Goal: Task Accomplishment & Management: Manage account settings

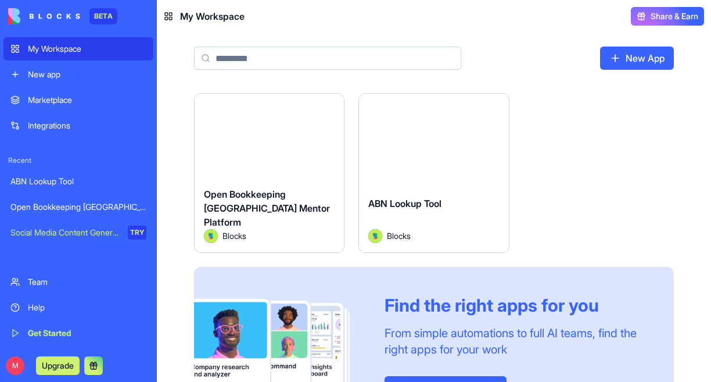
click at [257, 210] on div "Open Bookkeeping [GEOGRAPHIC_DATA] Mentor Platform" at bounding box center [269, 208] width 131 height 42
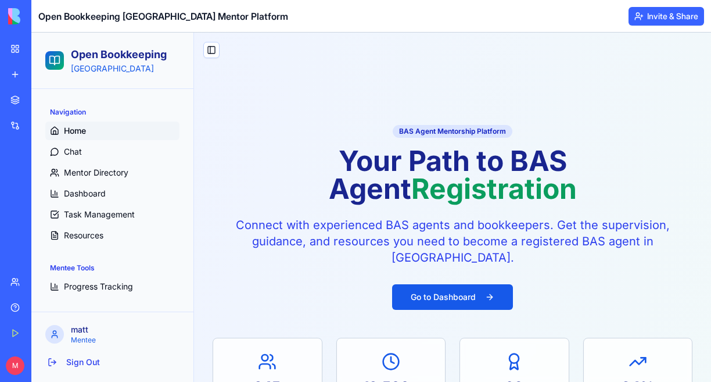
click at [74, 340] on p "Mentee" at bounding box center [125, 339] width 109 height 9
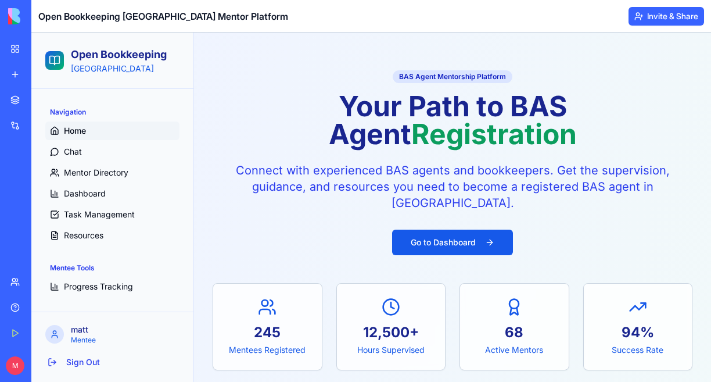
scroll to position [60, 0]
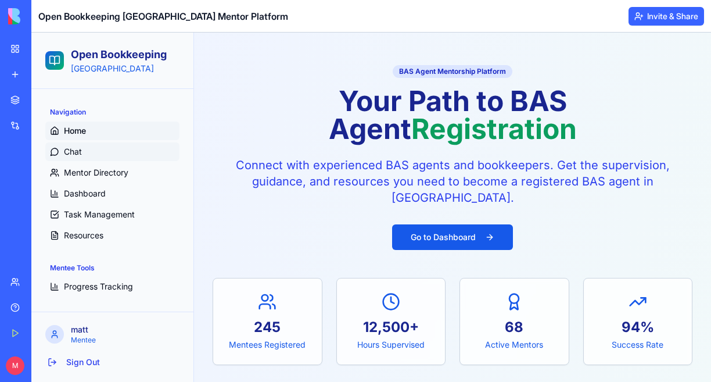
click at [66, 154] on span "Chat" at bounding box center [73, 152] width 18 height 12
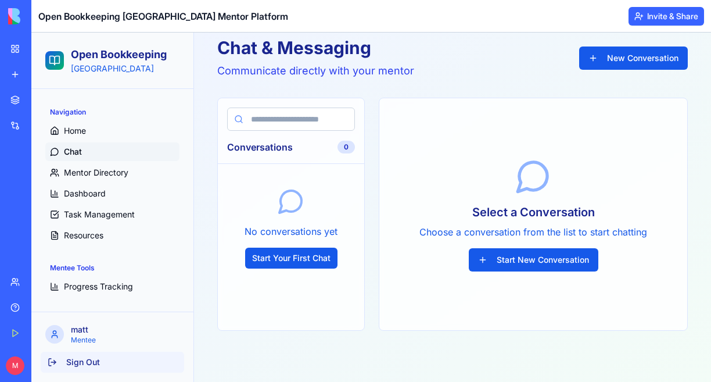
click at [77, 360] on button "Sign Out" at bounding box center [112, 361] width 143 height 21
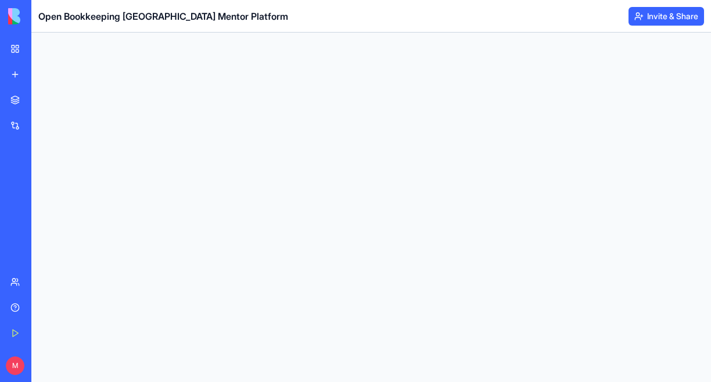
scroll to position [0, 0]
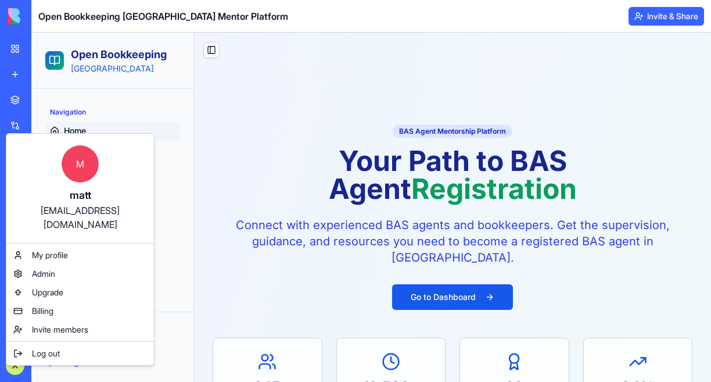
click at [84, 207] on div "matt@openbookkeepingaustralia.com.au" at bounding box center [80, 217] width 124 height 28
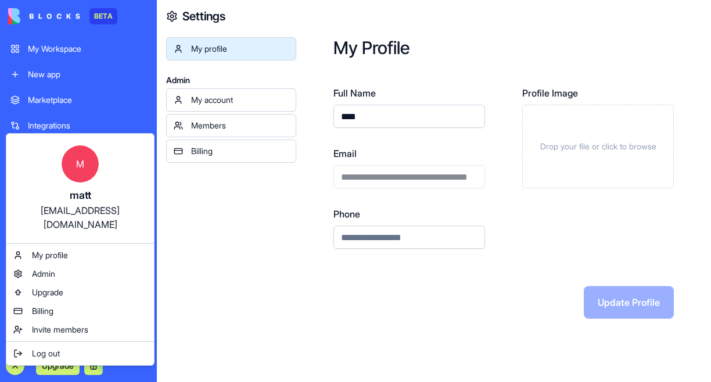
click at [218, 252] on html "**********" at bounding box center [355, 191] width 711 height 382
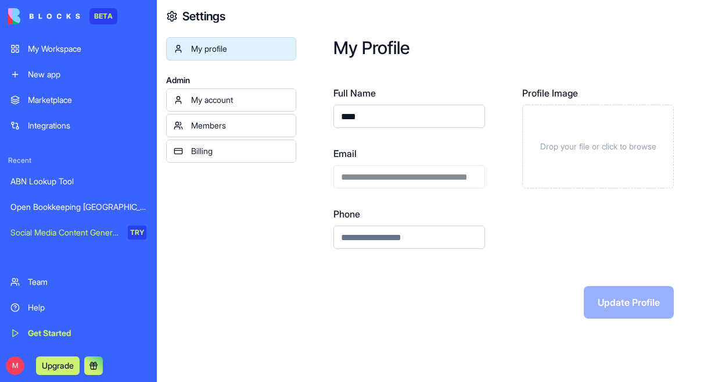
click at [58, 198] on link "Open Bookkeeping [GEOGRAPHIC_DATA] Mentor Platform" at bounding box center [78, 206] width 150 height 23
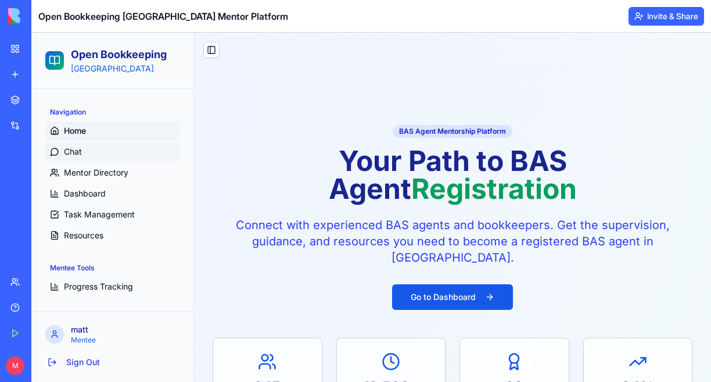
click at [70, 152] on span "Chat" at bounding box center [73, 152] width 18 height 12
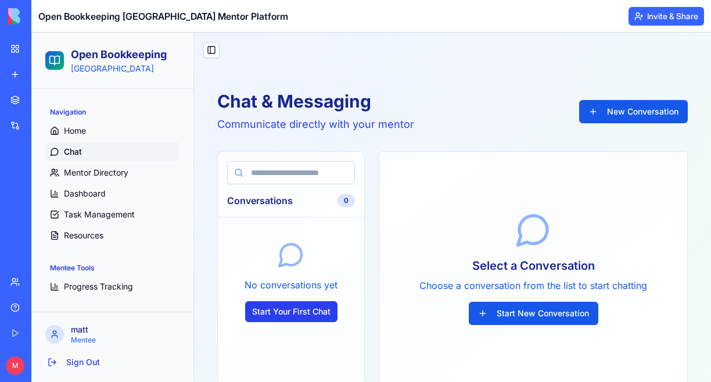
click at [278, 312] on button "Start Your First Chat" at bounding box center [291, 311] width 92 height 21
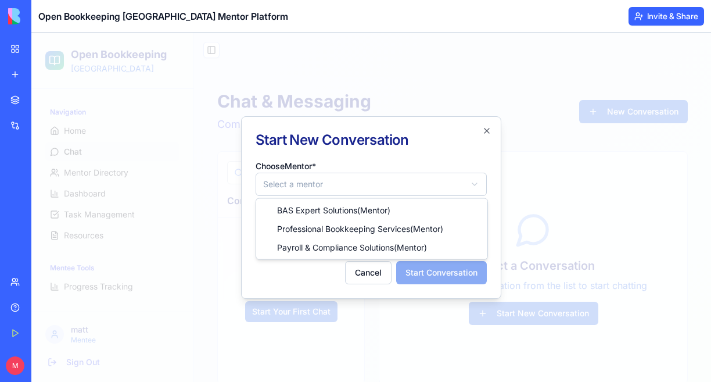
click at [322, 191] on body "**********" at bounding box center [371, 234] width 680 height 403
click at [404, 161] on body "**********" at bounding box center [371, 234] width 680 height 403
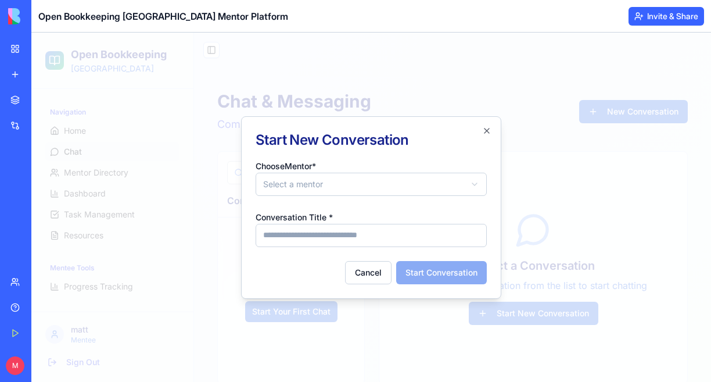
click at [318, 199] on form "**********" at bounding box center [371, 221] width 231 height 125
click at [319, 183] on body "**********" at bounding box center [371, 234] width 680 height 403
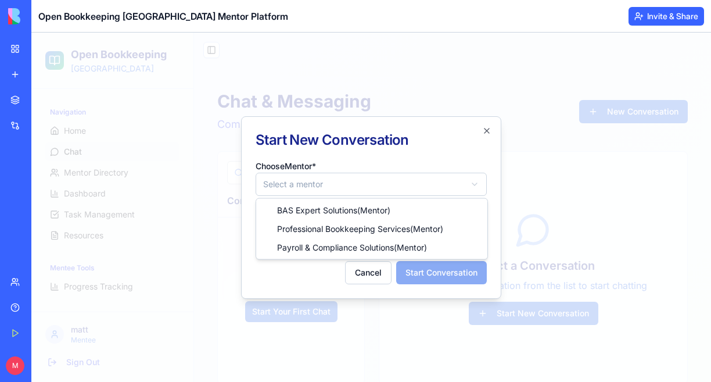
select select "**********"
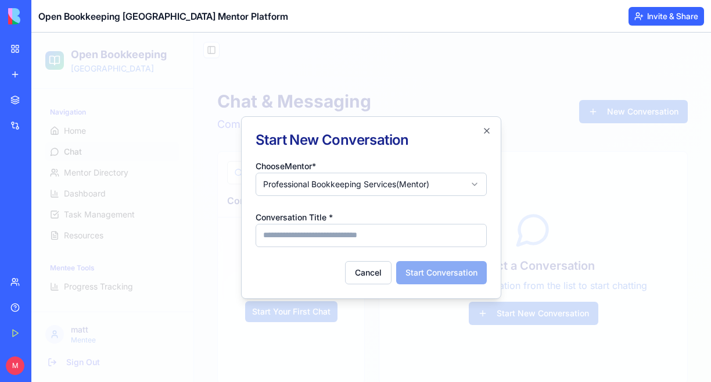
click at [389, 154] on div "**********" at bounding box center [371, 207] width 260 height 182
click at [487, 132] on icon "button" at bounding box center [486, 130] width 9 height 9
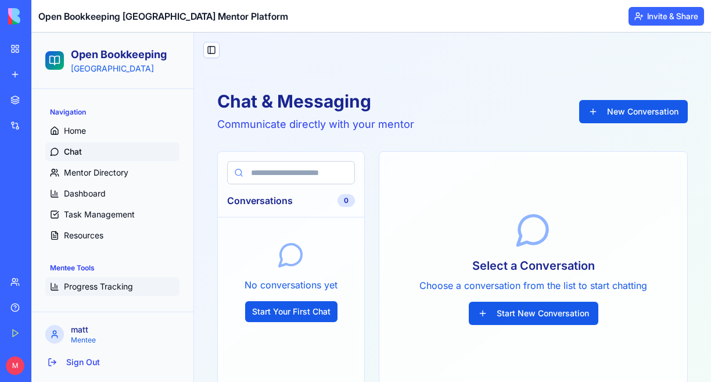
click at [70, 290] on span "Progress Tracking" at bounding box center [98, 287] width 69 height 12
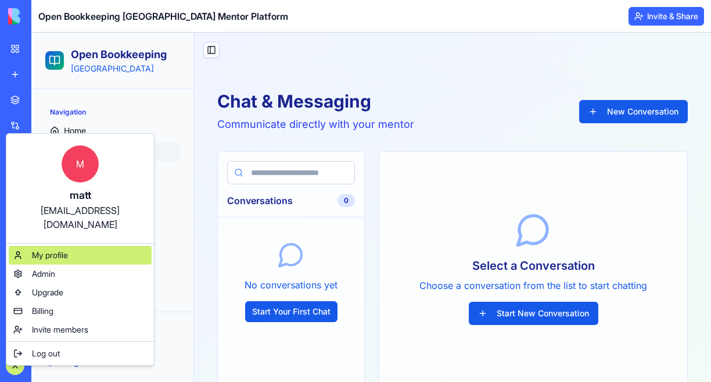
click at [46, 249] on span "My profile" at bounding box center [50, 255] width 36 height 12
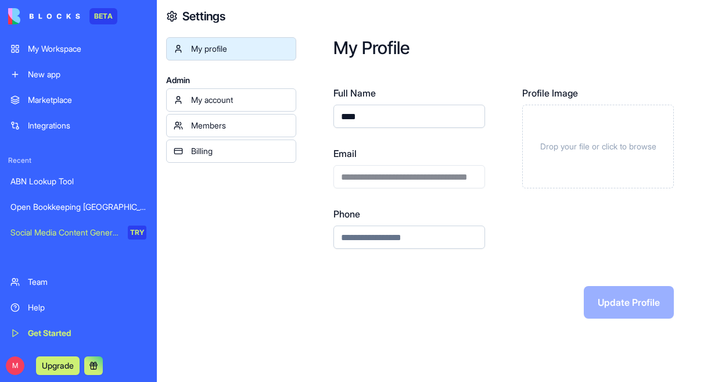
click at [270, 180] on div "My profile Admin My account Members Billing" at bounding box center [231, 228] width 130 height 382
click at [225, 98] on div "My account" at bounding box center [240, 100] width 98 height 12
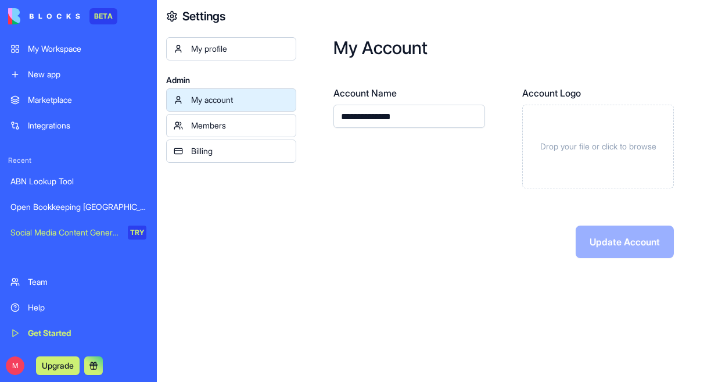
click at [369, 175] on div "**********" at bounding box center [409, 137] width 152 height 102
click at [72, 201] on div "Open Bookkeeping [GEOGRAPHIC_DATA] Mentor Platform" at bounding box center [78, 207] width 136 height 12
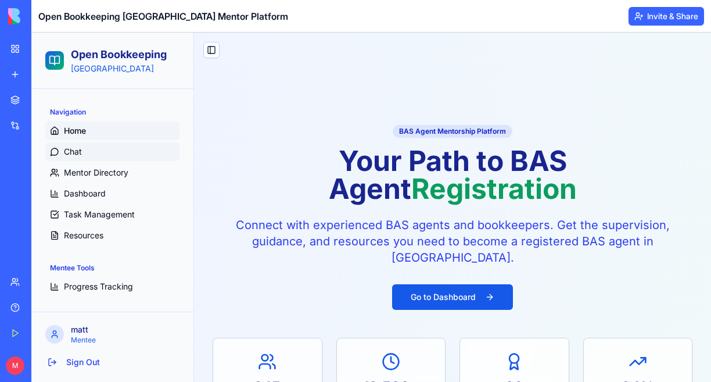
click at [69, 154] on span "Chat" at bounding box center [73, 152] width 18 height 12
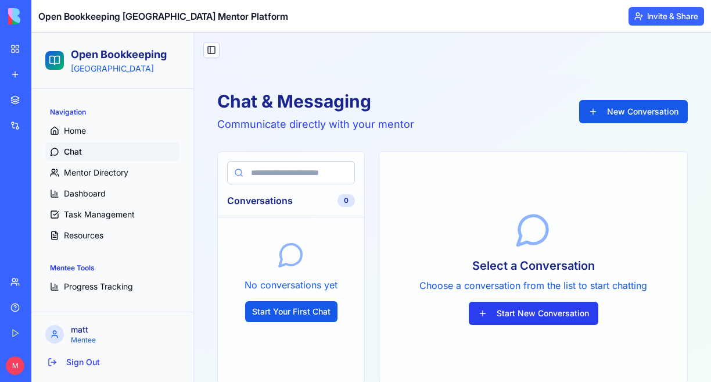
click at [511, 308] on button "Start New Conversation" at bounding box center [534, 312] width 130 height 23
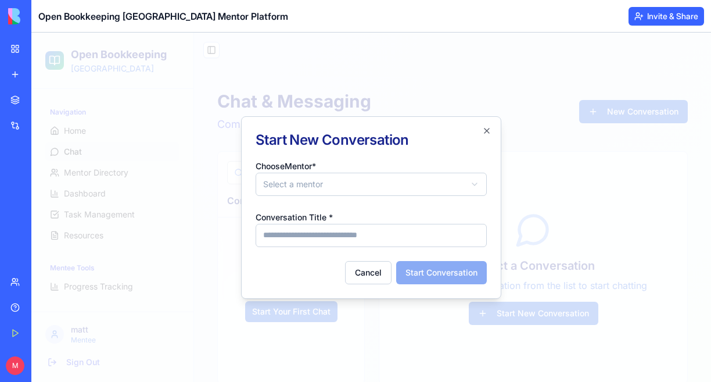
click at [371, 181] on body "**********" at bounding box center [371, 234] width 680 height 403
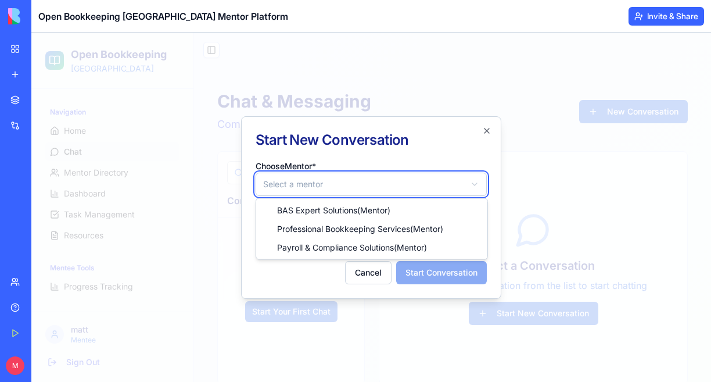
click at [493, 148] on body "**********" at bounding box center [371, 234] width 680 height 403
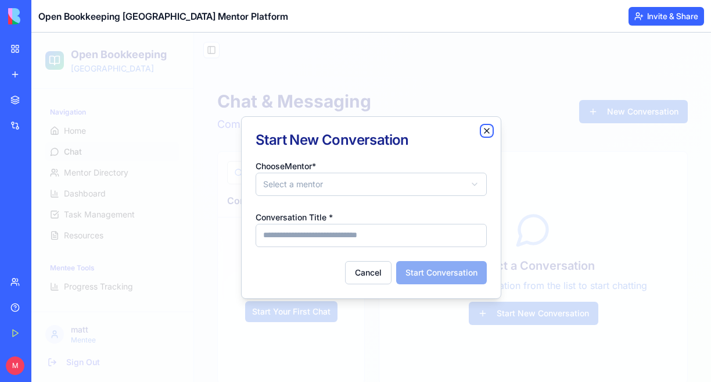
click at [484, 132] on icon "button" at bounding box center [486, 130] width 5 height 5
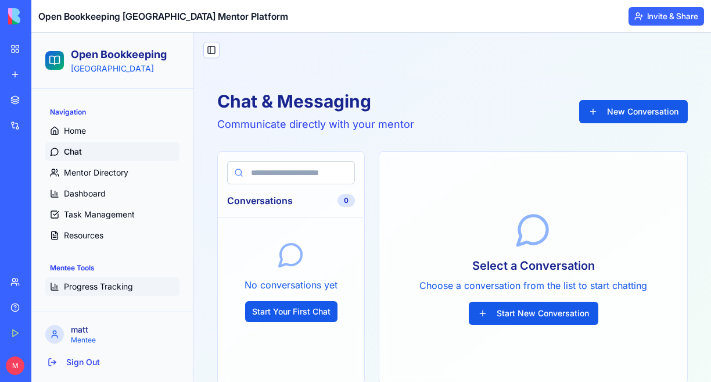
click at [79, 284] on span "Progress Tracking" at bounding box center [98, 287] width 69 height 12
click at [82, 283] on span "Progress Tracking" at bounding box center [98, 287] width 69 height 12
click at [107, 285] on span "Progress Tracking" at bounding box center [98, 287] width 69 height 12
click at [93, 235] on span "Resources" at bounding box center [83, 235] width 39 height 12
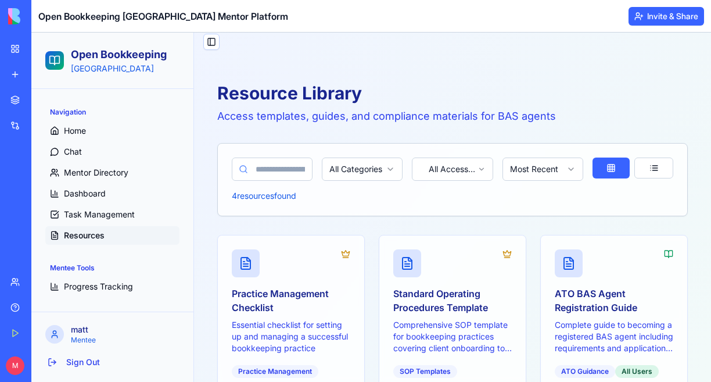
scroll to position [88, 0]
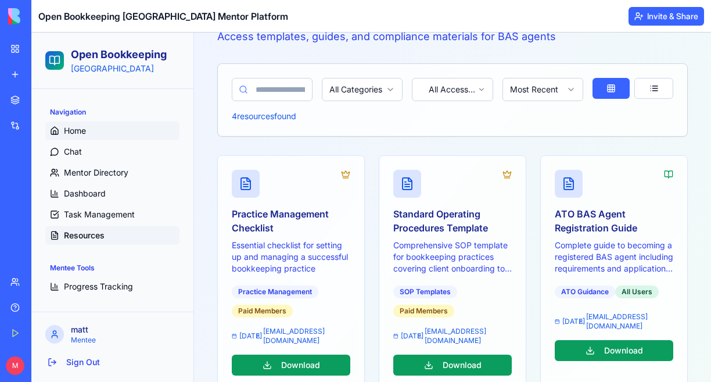
click at [78, 131] on span "Home" at bounding box center [75, 131] width 22 height 12
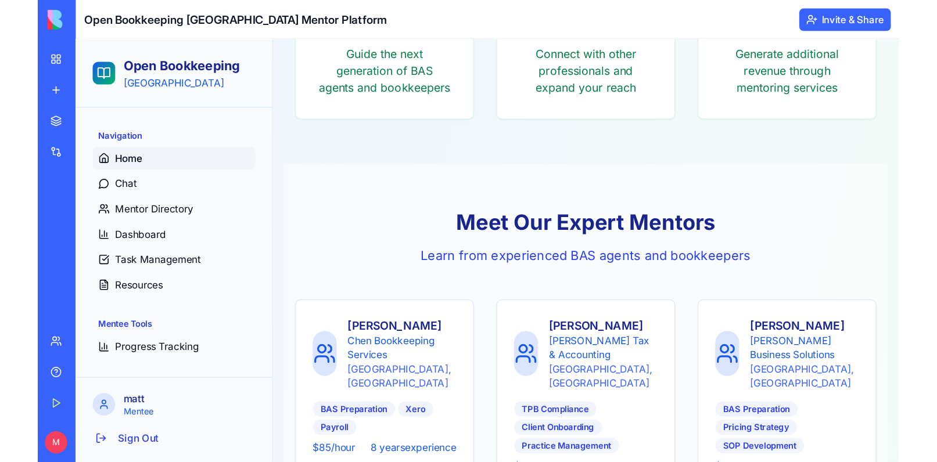
scroll to position [969, 0]
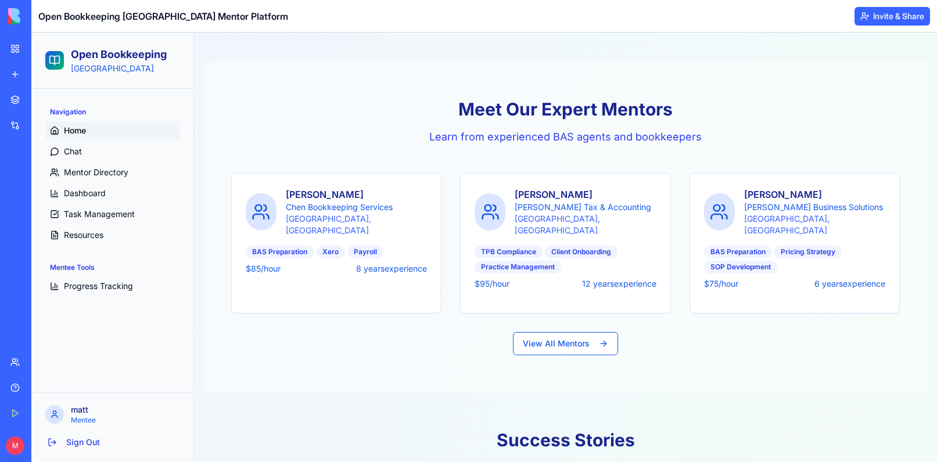
click at [13, 102] on link "Marketplace" at bounding box center [26, 99] width 46 height 23
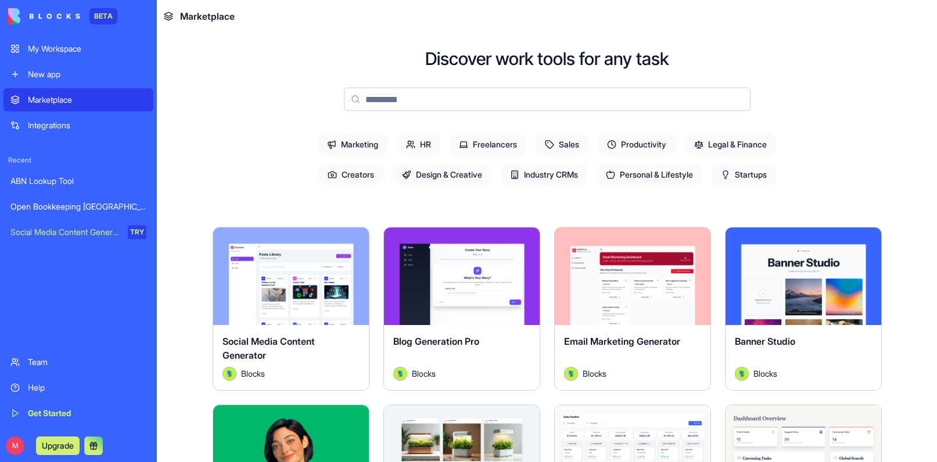
scroll to position [81, 0]
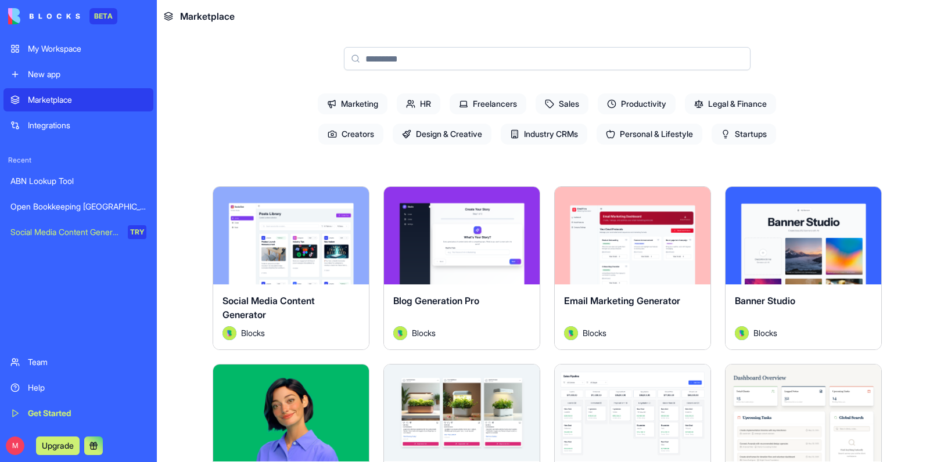
click at [58, 207] on div "Open Bookkeeping [GEOGRAPHIC_DATA] Mentor Platform" at bounding box center [78, 207] width 136 height 12
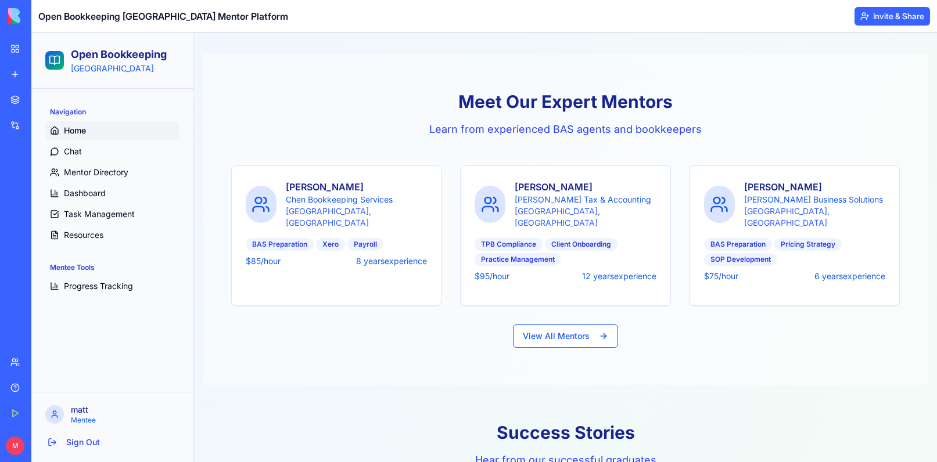
scroll to position [1016, 0]
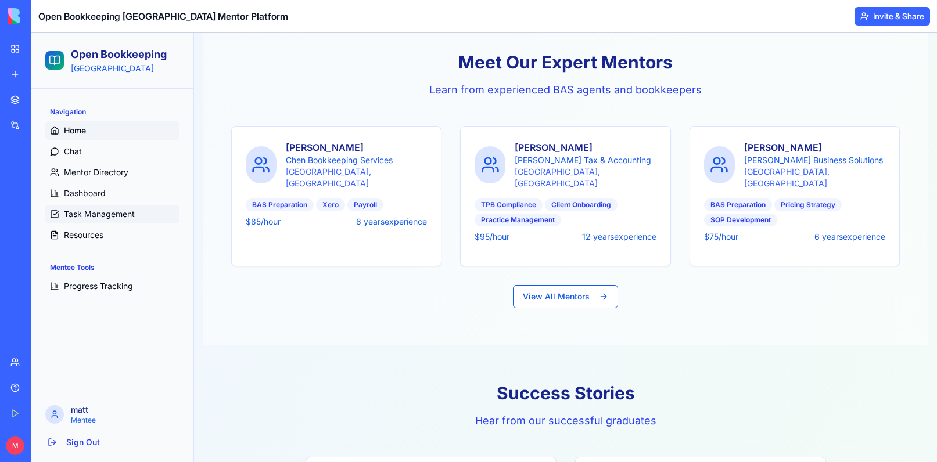
click at [94, 218] on span "Task Management" at bounding box center [99, 215] width 71 height 12
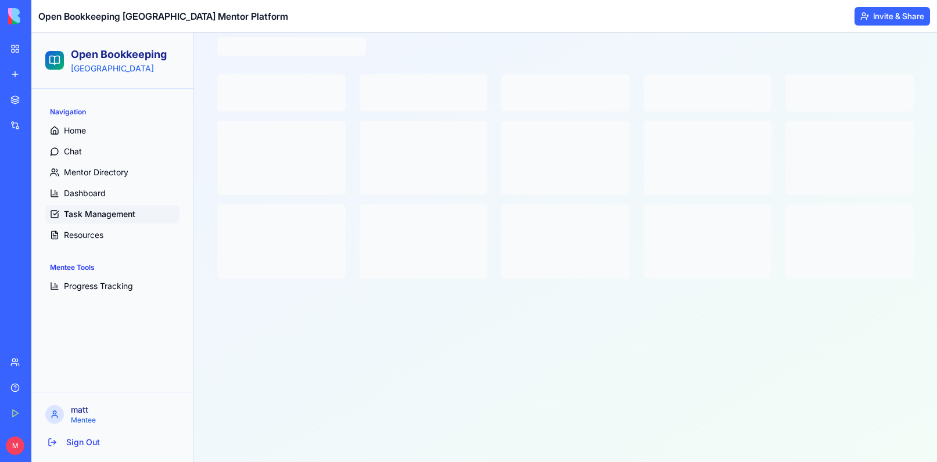
scroll to position [53, 0]
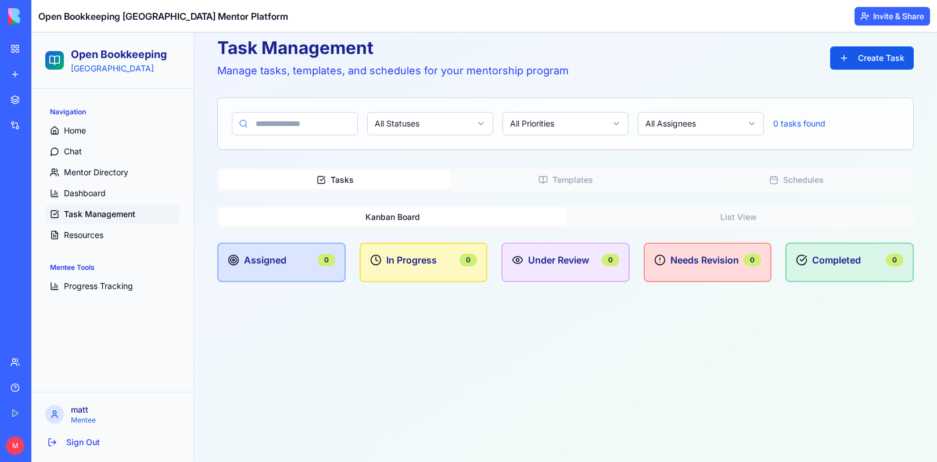
click at [786, 195] on div "Tasks Templates Schedules Kanban Board List View Assigned 0 In Progress 0 Under…" at bounding box center [565, 229] width 696 height 123
click at [784, 183] on button "Schedules" at bounding box center [796, 180] width 231 height 19
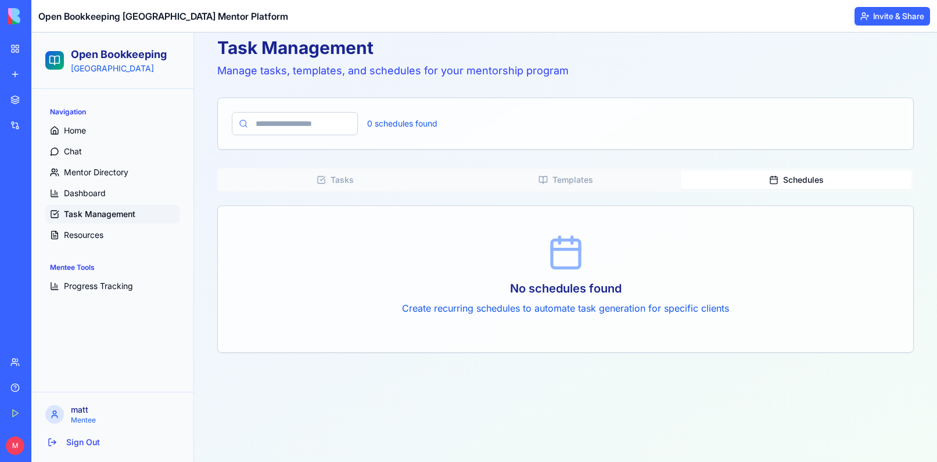
click at [533, 175] on button "Templates" at bounding box center [565, 180] width 231 height 19
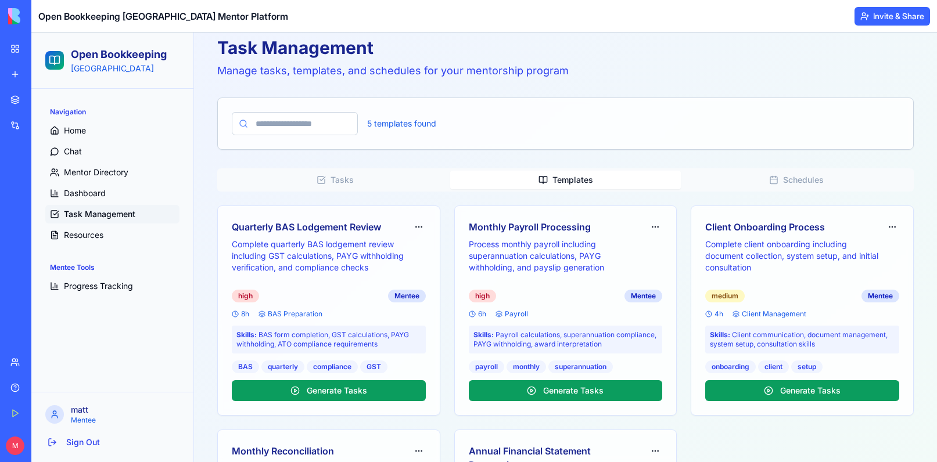
click at [351, 177] on button "Tasks" at bounding box center [335, 180] width 231 height 19
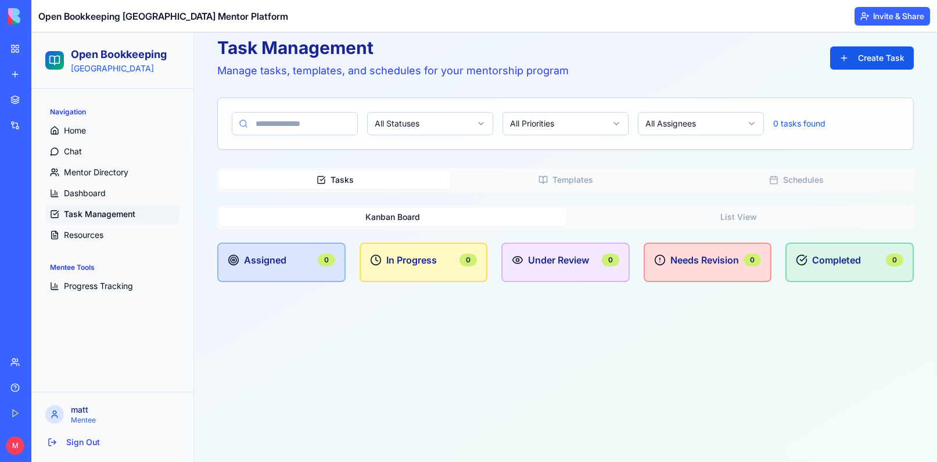
click at [485, 357] on div "Task Management Manage tasks, templates, and schedules for your mentorship prog…" at bounding box center [565, 238] width 724 height 430
click at [861, 63] on button "Create Task" at bounding box center [872, 57] width 84 height 23
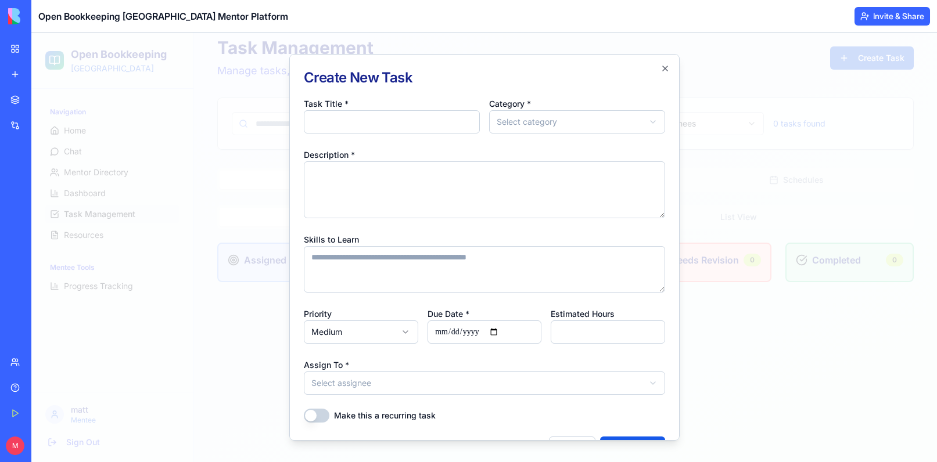
click at [597, 131] on body "**********" at bounding box center [484, 220] width 906 height 483
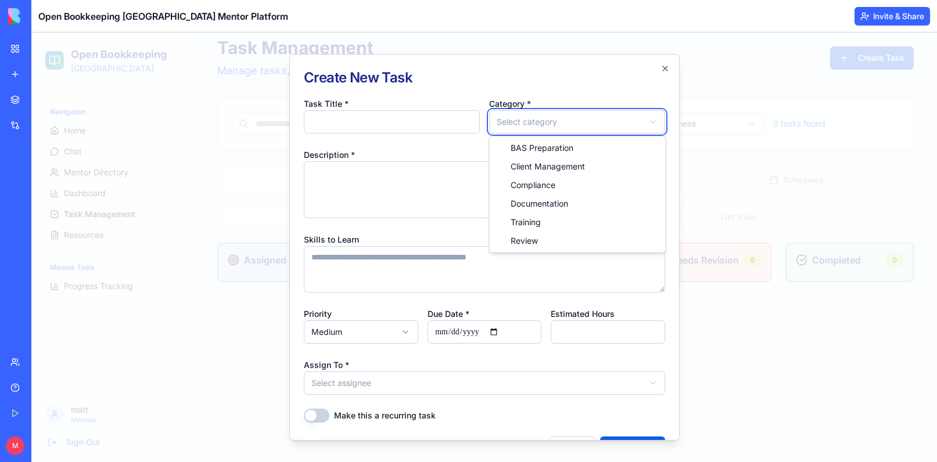
click at [401, 245] on body "**********" at bounding box center [484, 220] width 906 height 483
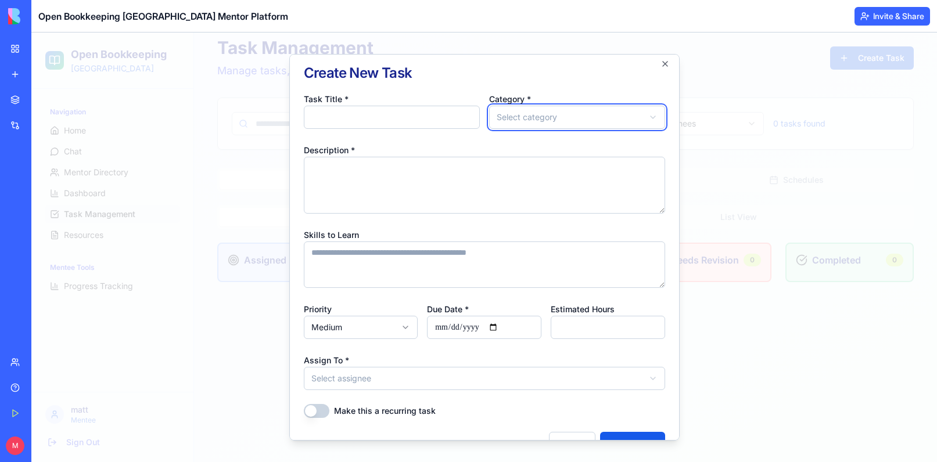
scroll to position [0, 0]
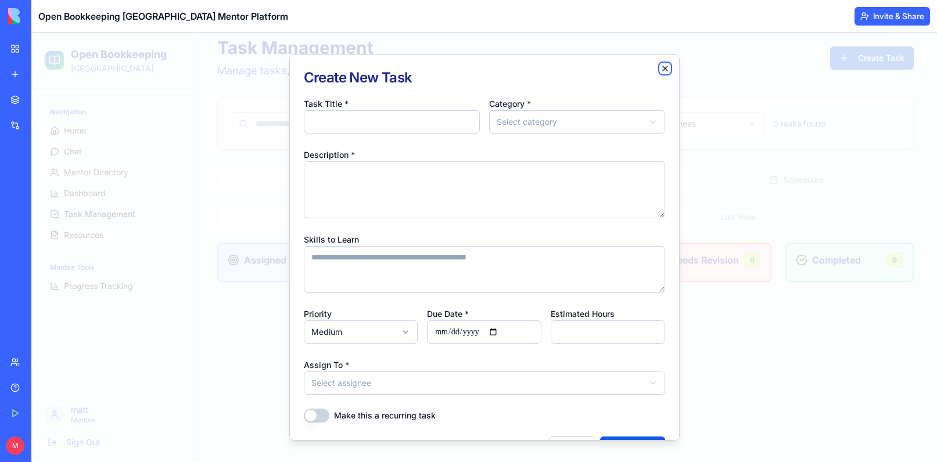
click at [663, 67] on icon "button" at bounding box center [665, 68] width 5 height 5
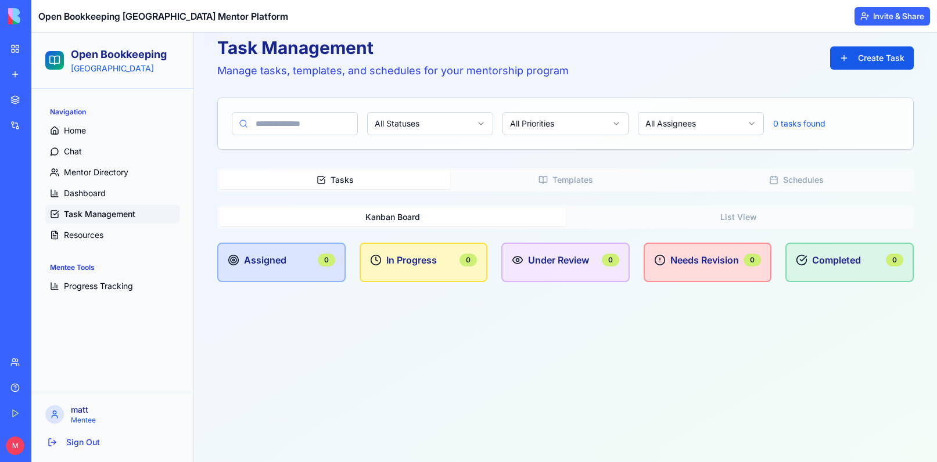
click at [556, 191] on div "Tasks Templates Schedules" at bounding box center [565, 179] width 696 height 23
click at [522, 180] on button "Templates" at bounding box center [565, 180] width 231 height 19
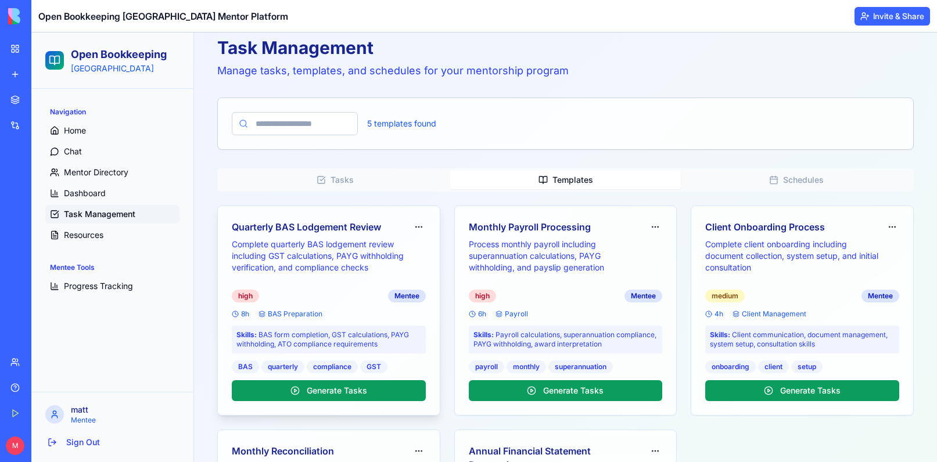
click at [353, 231] on h3 "Quarterly BAS Lodgement Review" at bounding box center [319, 227] width 175 height 14
click at [310, 386] on button "Generate Tasks" at bounding box center [329, 390] width 194 height 21
click at [419, 229] on html "Open Bookkeeping Australia Navigation Home Chat Mentor Directory Dashboard Task…" at bounding box center [484, 322] width 906 height 687
click at [367, 252] on div "Generate Tasks" at bounding box center [378, 248] width 87 height 19
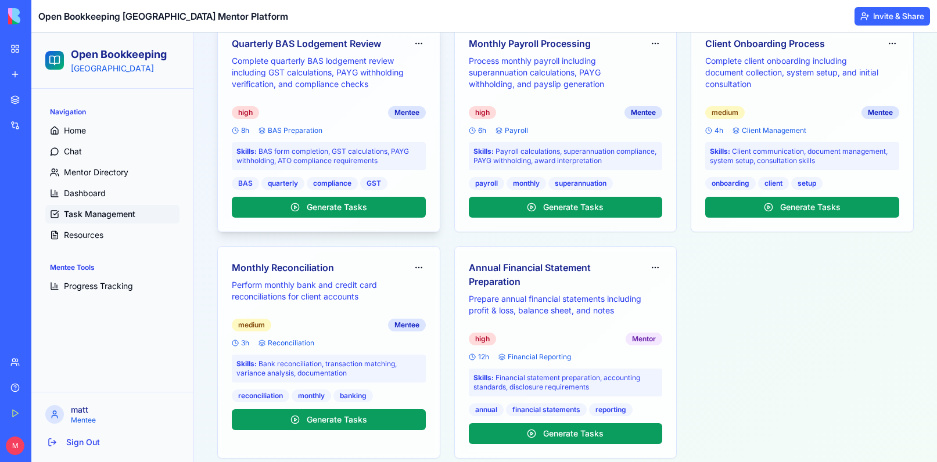
scroll to position [257, 0]
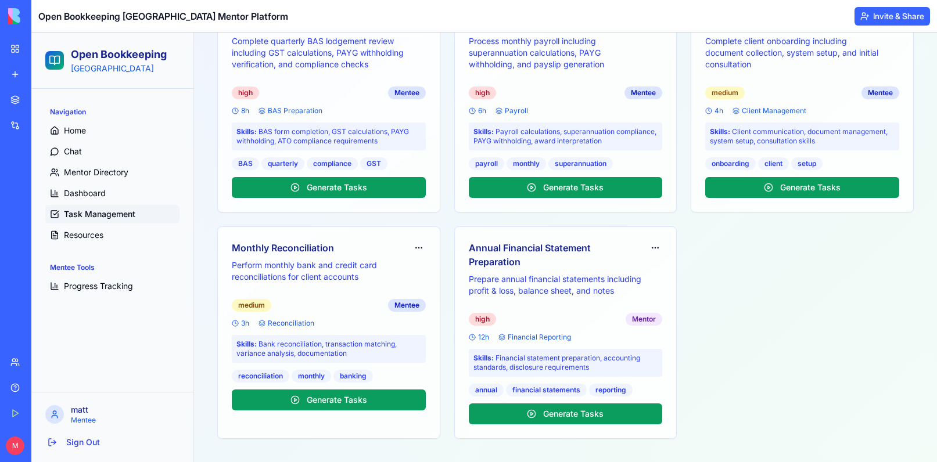
click at [443, 213] on div "Quarterly BAS Lodgement Review Complete quarterly BAS lodgement review includin…" at bounding box center [565, 220] width 696 height 437
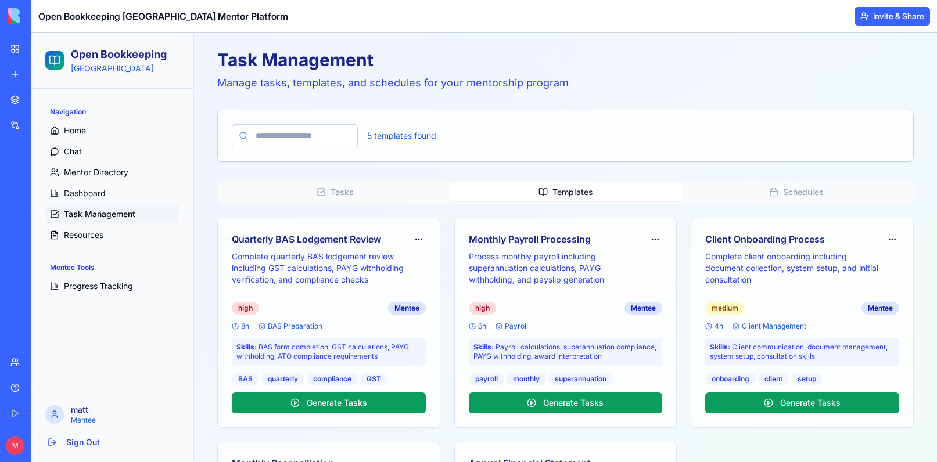
scroll to position [39, 0]
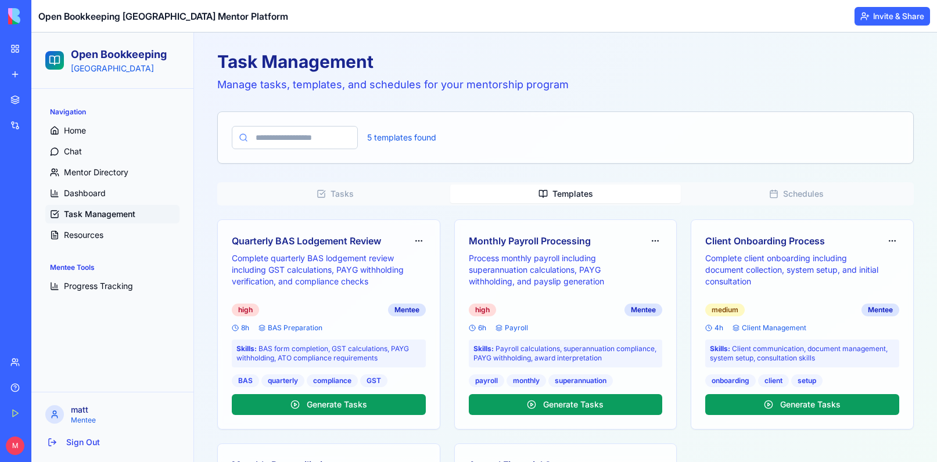
click at [445, 225] on div "Quarterly BAS Lodgement Review Complete quarterly BAS lodgement review includin…" at bounding box center [565, 438] width 696 height 437
click at [684, 215] on div "Tasks Templates Schedules Quarterly BAS Lodgement Review Complete quarterly BAS…" at bounding box center [565, 419] width 696 height 474
click at [898, 213] on div "Tasks Templates Schedules Quarterly BAS Lodgement Review Complete quarterly BAS…" at bounding box center [565, 419] width 696 height 474
click at [676, 220] on div "Monthly Payroll Processing Process monthly payroll including superannuation cal…" at bounding box center [566, 324] width 222 height 209
click at [447, 225] on div "Quarterly BAS Lodgement Review Complete quarterly BAS lodgement review includin…" at bounding box center [565, 438] width 696 height 437
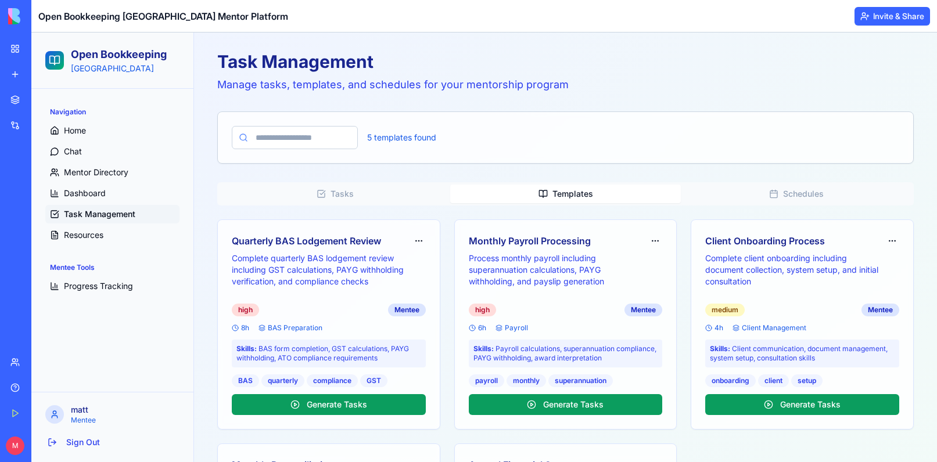
click at [822, 195] on button "Schedules" at bounding box center [796, 194] width 231 height 19
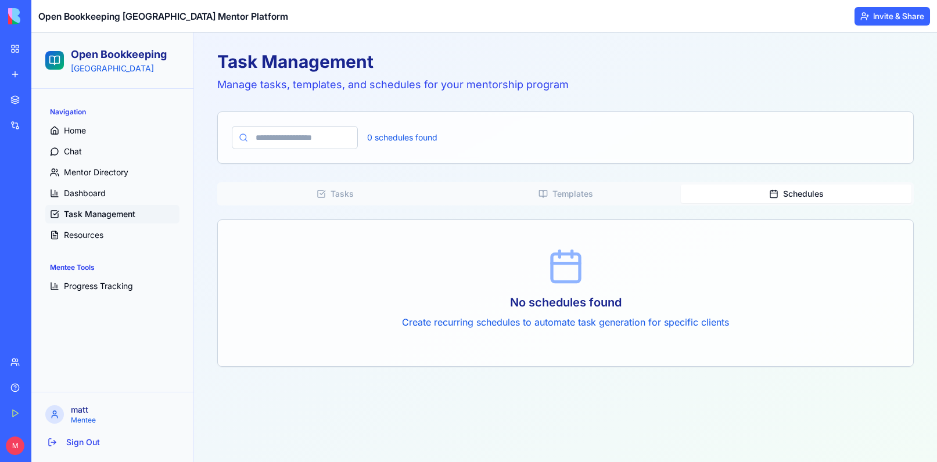
click at [608, 190] on button "Templates" at bounding box center [565, 194] width 231 height 19
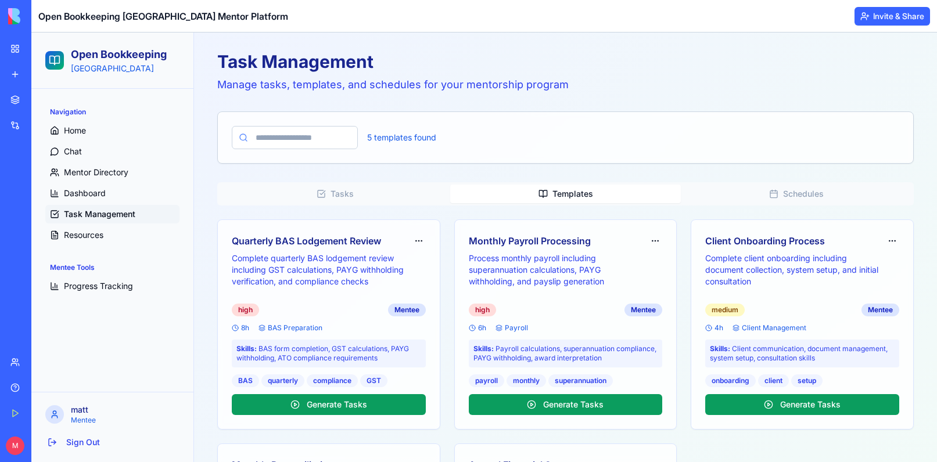
click at [369, 189] on button "Tasks" at bounding box center [335, 194] width 231 height 19
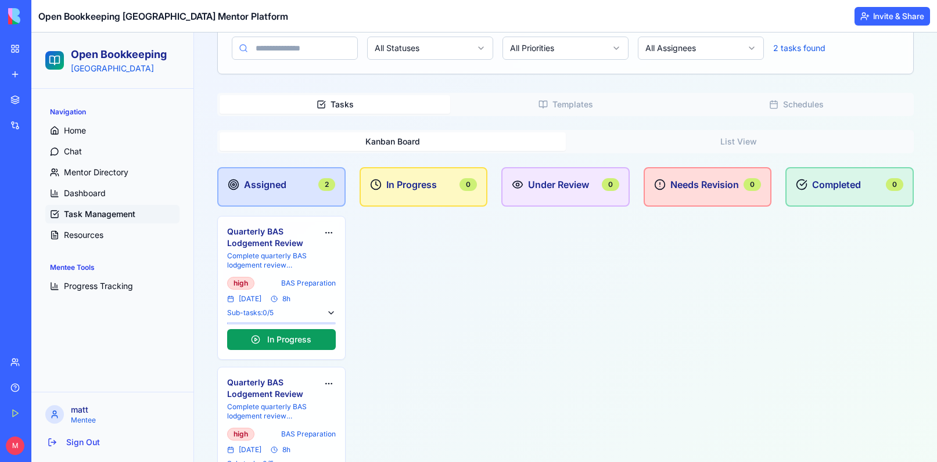
scroll to position [201, 0]
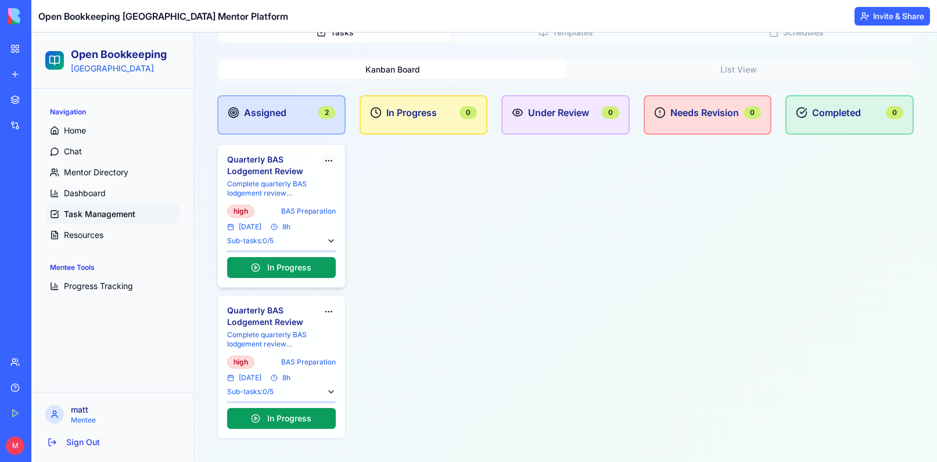
click at [324, 159] on html "Open Bookkeeping Australia Navigation Home Chat Mentor Directory Dashboard Task…" at bounding box center [484, 147] width 906 height 631
click at [237, 171] on html "Open Bookkeeping Australia Navigation Home Chat Mentor Directory Dashboard Task…" at bounding box center [484, 147] width 906 height 631
click at [254, 170] on h4 "Quarterly BAS Lodgement Review" at bounding box center [272, 165] width 90 height 23
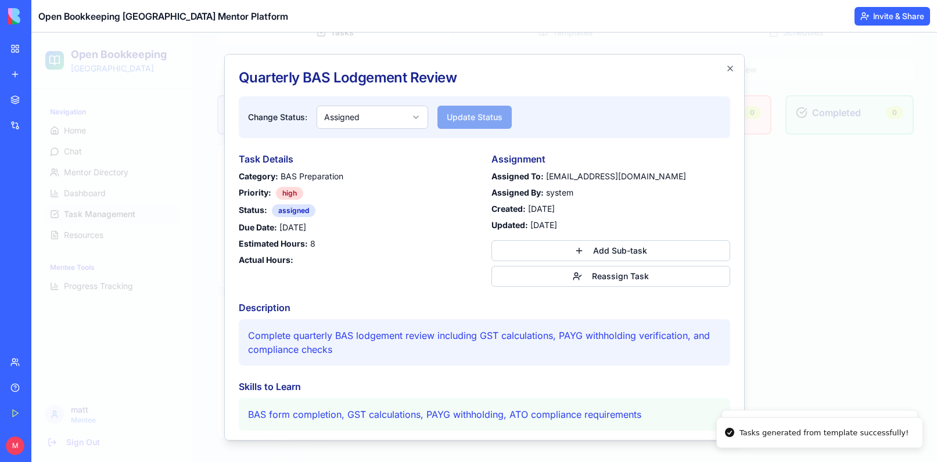
click at [379, 83] on h2 "Quarterly BAS Lodgement Review" at bounding box center [484, 78] width 491 height 19
click at [351, 76] on h2 "Quarterly BAS Lodgement Review" at bounding box center [484, 78] width 491 height 19
click at [443, 266] on div "Task Details Category: BAS Preparation Priority: high Status: assigned Due Date…" at bounding box center [358, 219] width 239 height 135
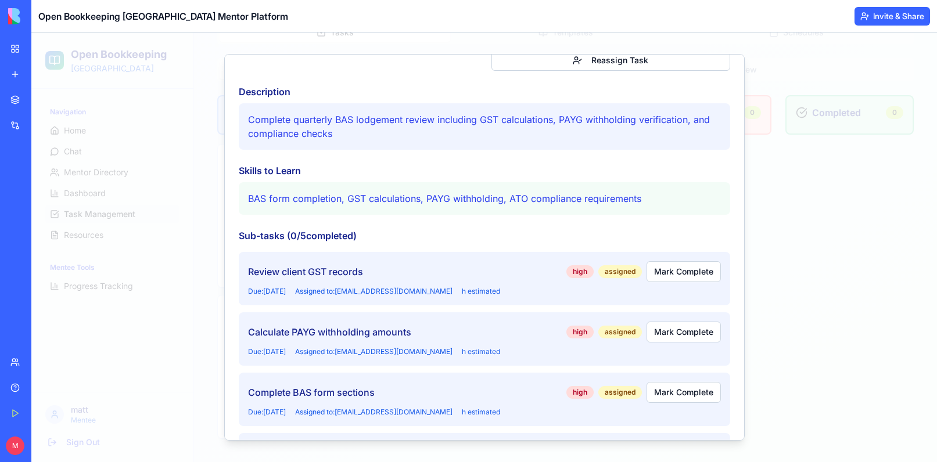
scroll to position [0, 0]
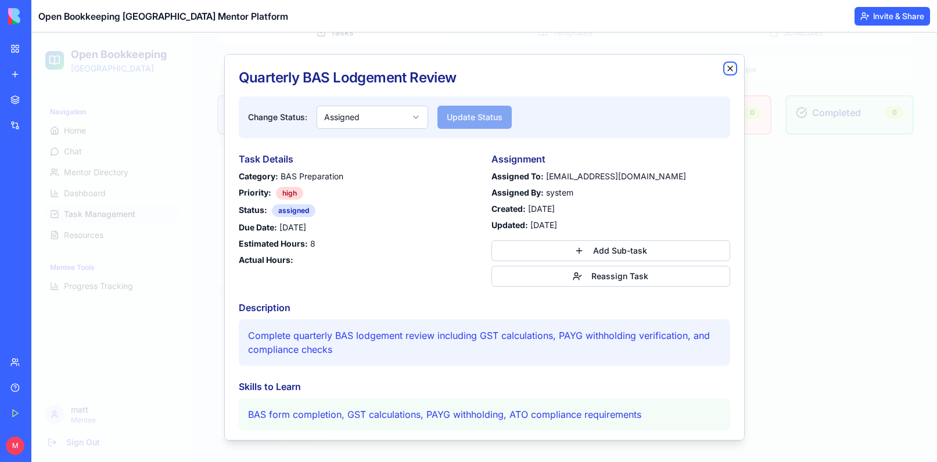
click at [729, 69] on icon "button" at bounding box center [729, 68] width 9 height 9
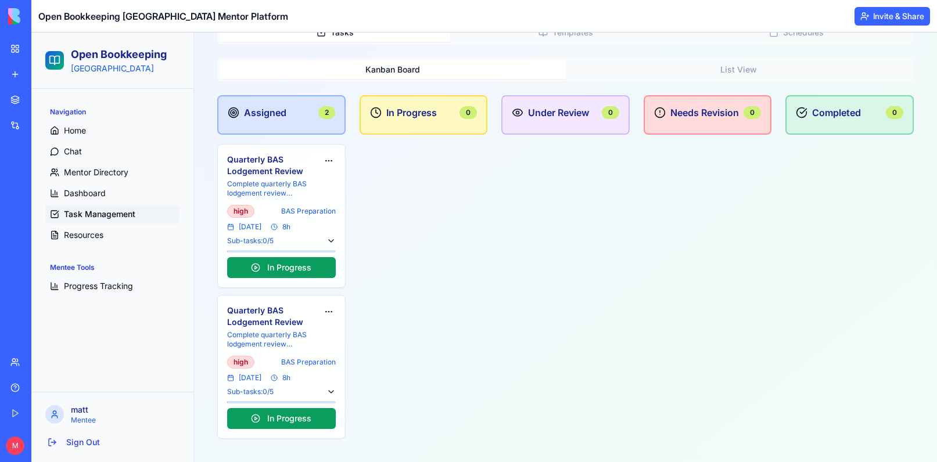
click at [391, 250] on div "In Progress 0" at bounding box center [424, 267] width 128 height 344
click at [558, 239] on div "Under Review 0" at bounding box center [565, 267] width 128 height 344
click at [734, 216] on div "Needs Revision 0" at bounding box center [708, 267] width 128 height 344
click at [856, 233] on div "Completed 0" at bounding box center [849, 267] width 128 height 344
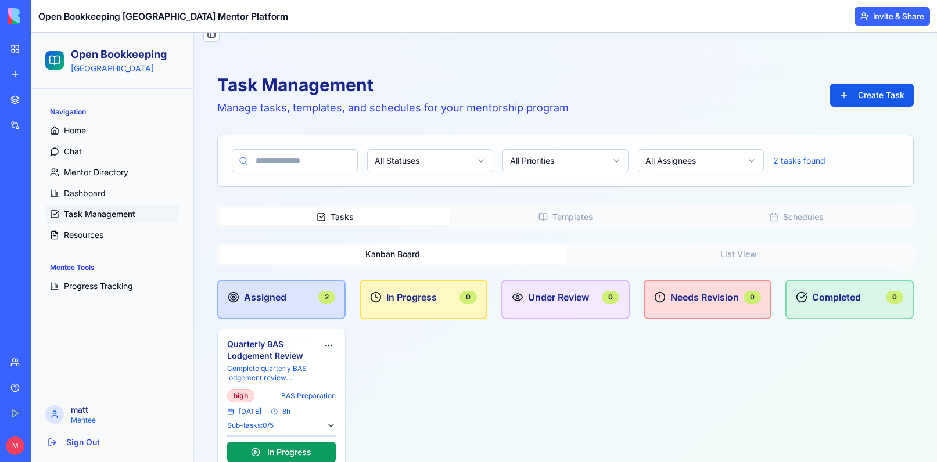
scroll to position [17, 0]
click at [811, 208] on button "Schedules" at bounding box center [796, 216] width 231 height 19
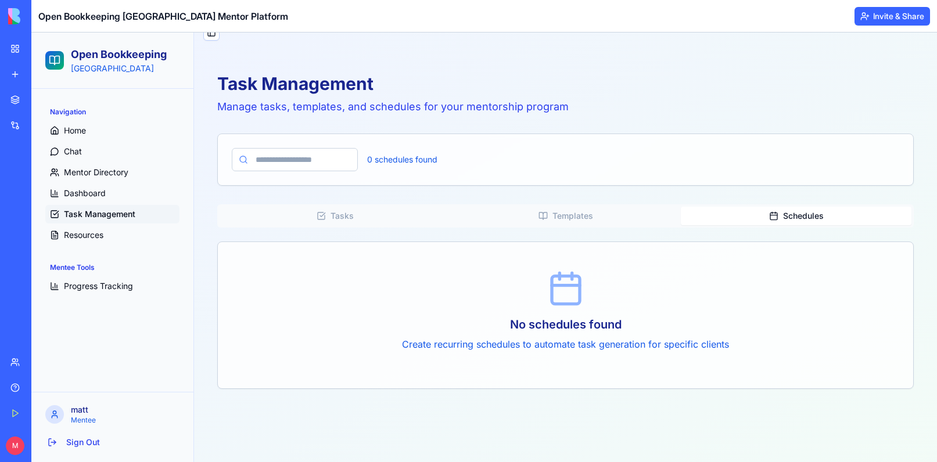
click at [548, 223] on button "Templates" at bounding box center [565, 216] width 231 height 19
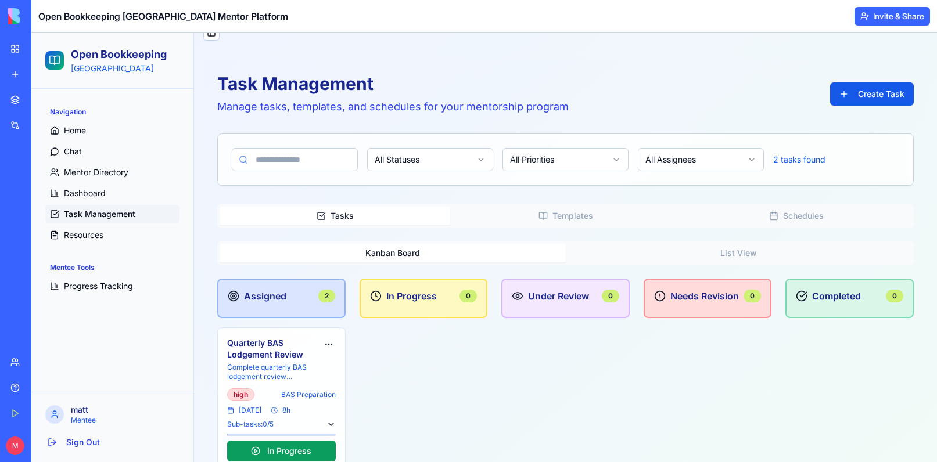
click at [574, 208] on button "Templates" at bounding box center [565, 216] width 231 height 19
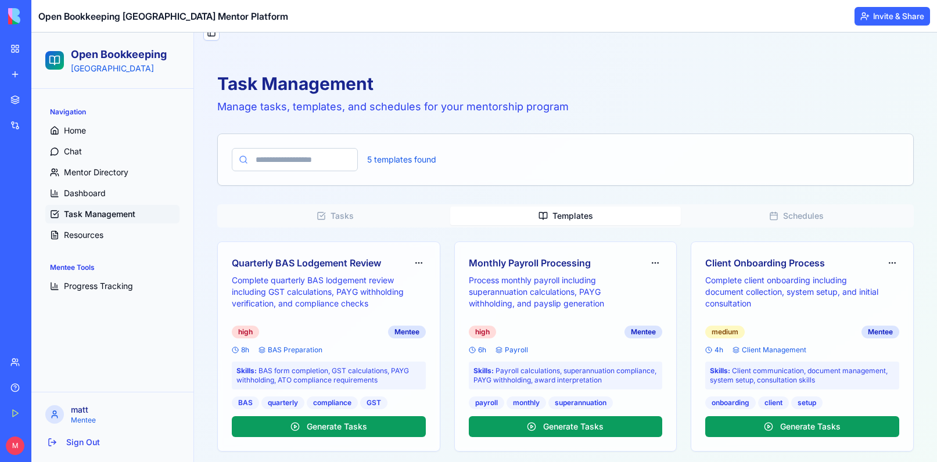
click at [341, 215] on button "Tasks" at bounding box center [335, 216] width 231 height 19
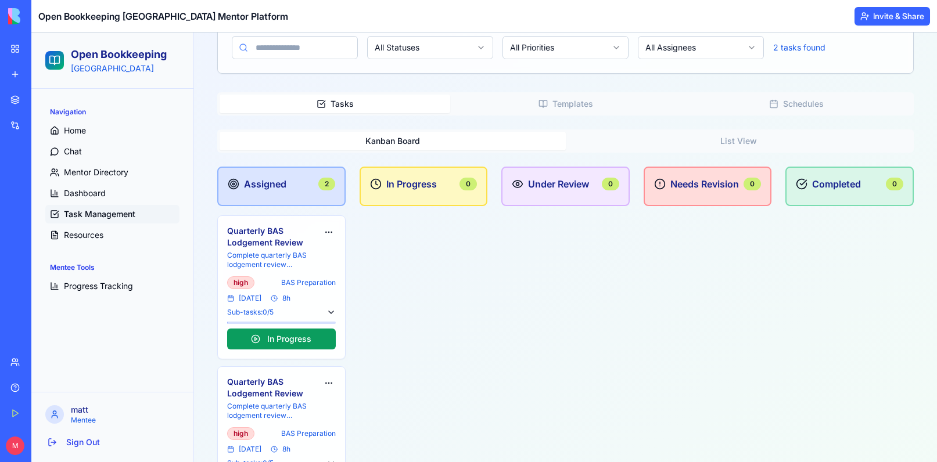
scroll to position [185, 0]
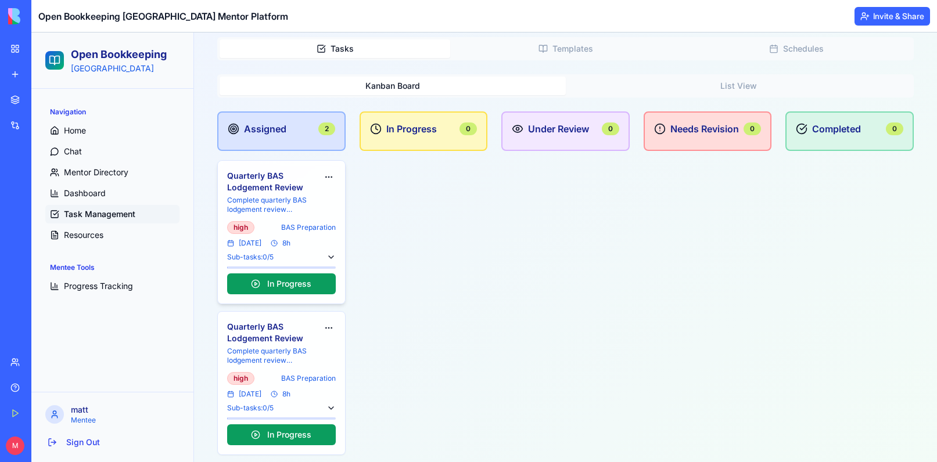
click at [265, 189] on h4 "Quarterly BAS Lodgement Review" at bounding box center [272, 181] width 90 height 23
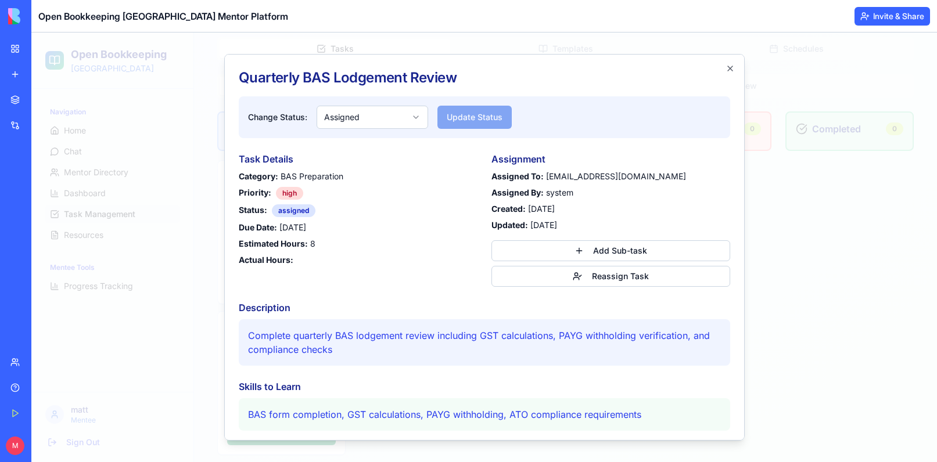
click at [455, 184] on div "Category: BAS Preparation Priority: high Status: assigned Due Date: 01/01/1970 …" at bounding box center [358, 218] width 239 height 95
click at [495, 177] on strong "Assigned To:" at bounding box center [517, 176] width 52 height 10
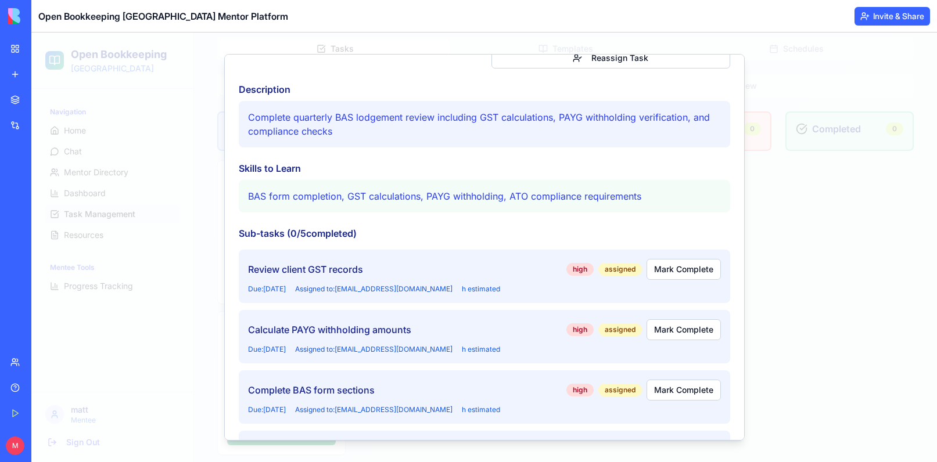
scroll to position [0, 0]
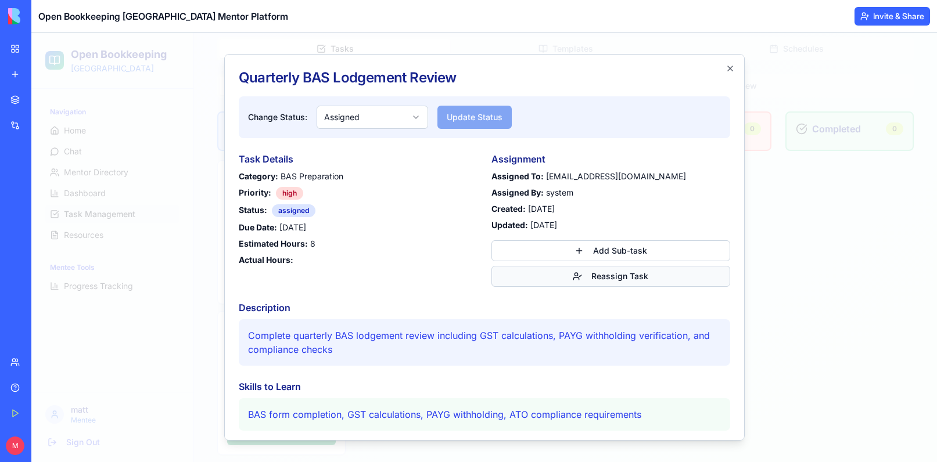
click at [589, 277] on button "Reassign Task" at bounding box center [610, 276] width 239 height 21
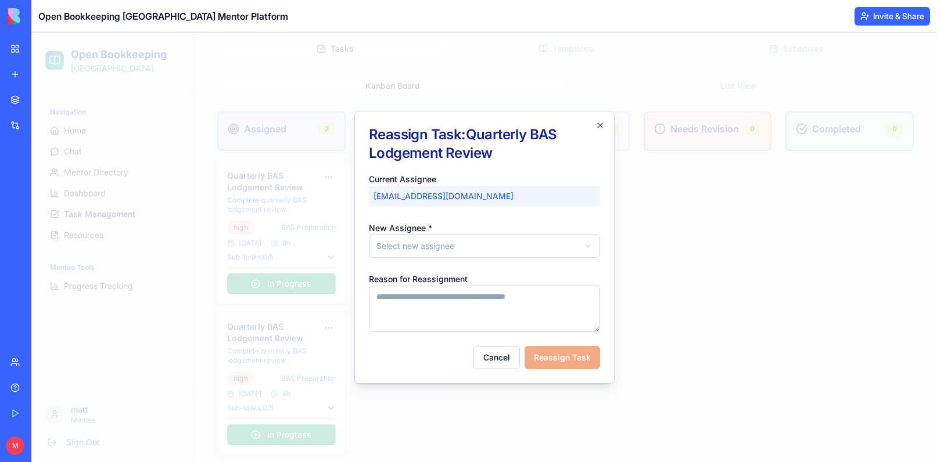
click at [476, 241] on body "Open Bookkeeping Australia Navigation Home Chat Mentor Directory Dashboard Task…" at bounding box center [484, 163] width 906 height 631
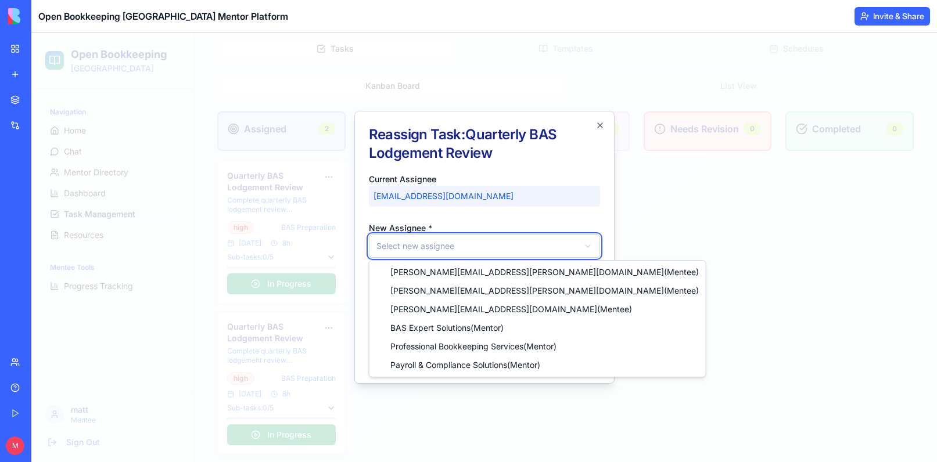
click at [599, 127] on body "Open Bookkeeping Australia Navigation Home Chat Mentor Directory Dashboard Task…" at bounding box center [484, 163] width 906 height 631
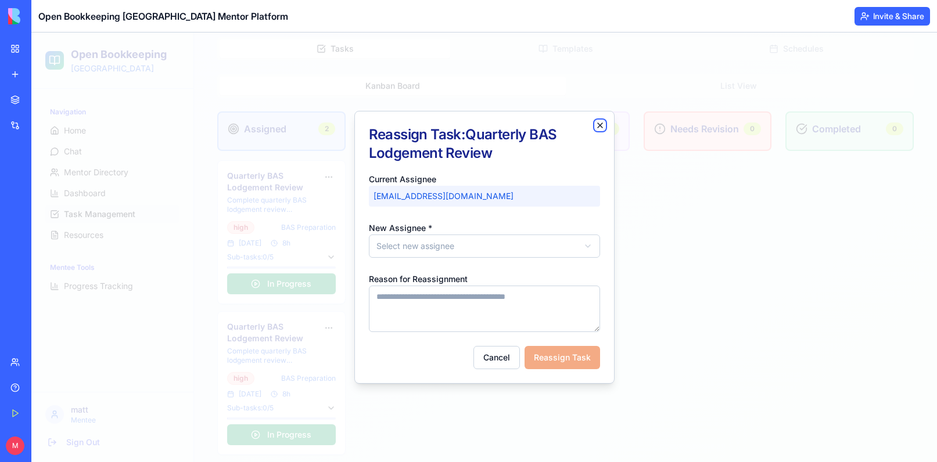
click at [596, 128] on icon "button" at bounding box center [599, 125] width 9 height 9
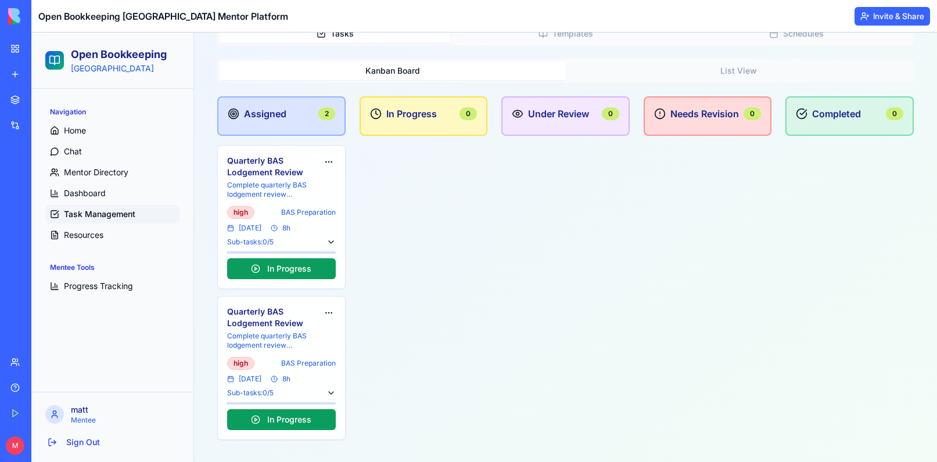
scroll to position [201, 0]
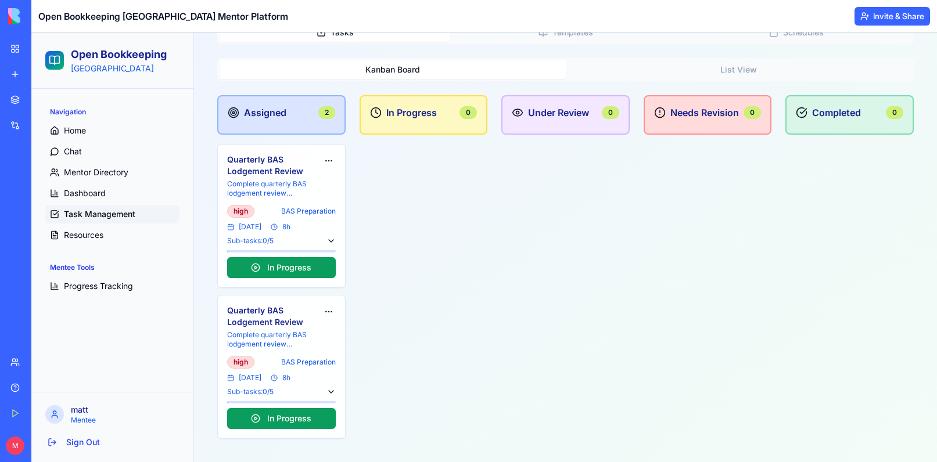
click at [656, 117] on icon at bounding box center [660, 113] width 12 height 12
click at [452, 200] on div "In Progress 0" at bounding box center [424, 267] width 128 height 344
click at [73, 192] on span "Dashboard" at bounding box center [85, 194] width 42 height 12
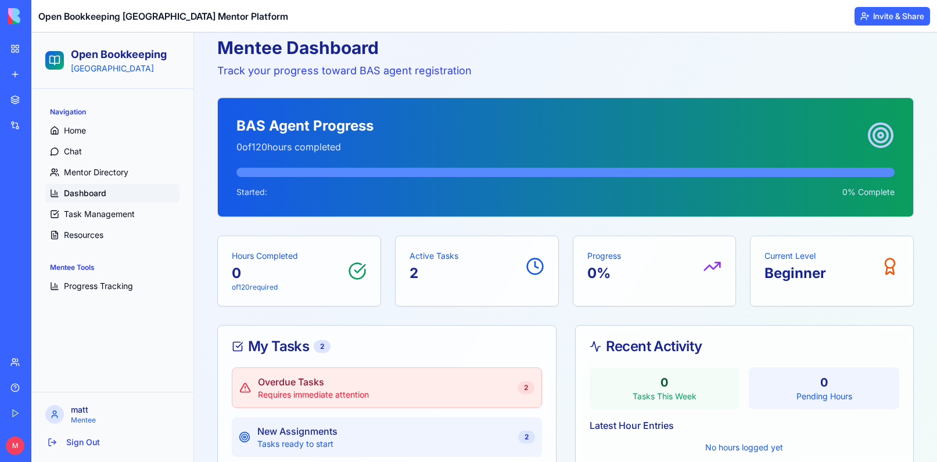
scroll to position [201, 0]
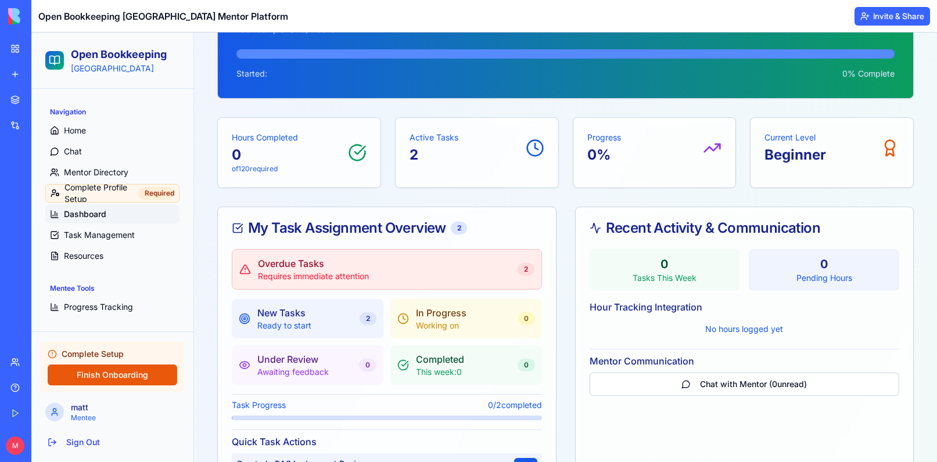
scroll to position [187, 0]
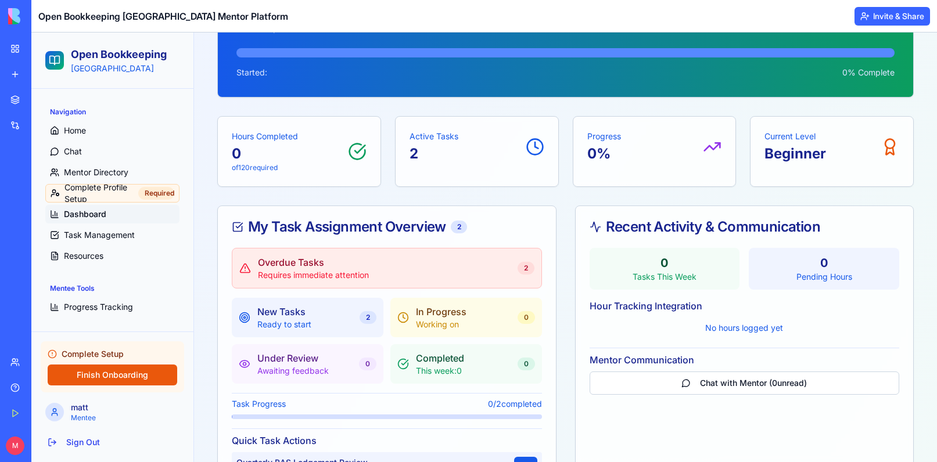
click at [315, 335] on div "New Tasks Ready to start 2" at bounding box center [308, 317] width 152 height 39
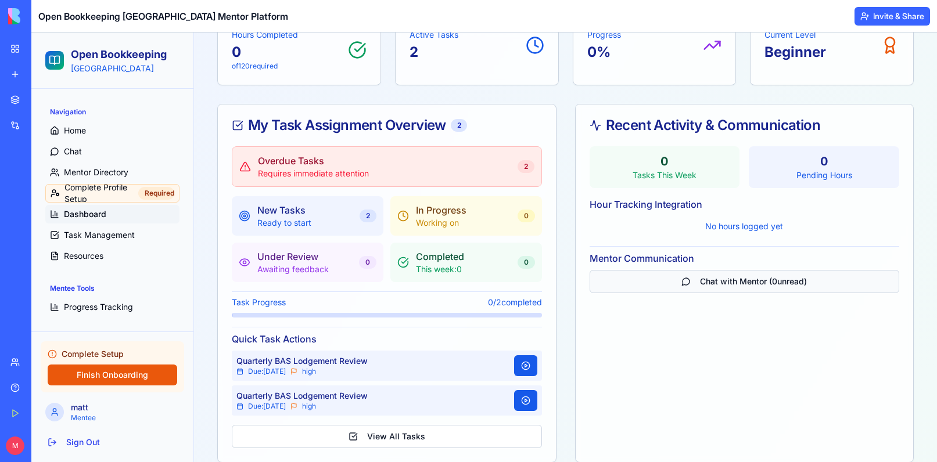
scroll to position [299, 0]
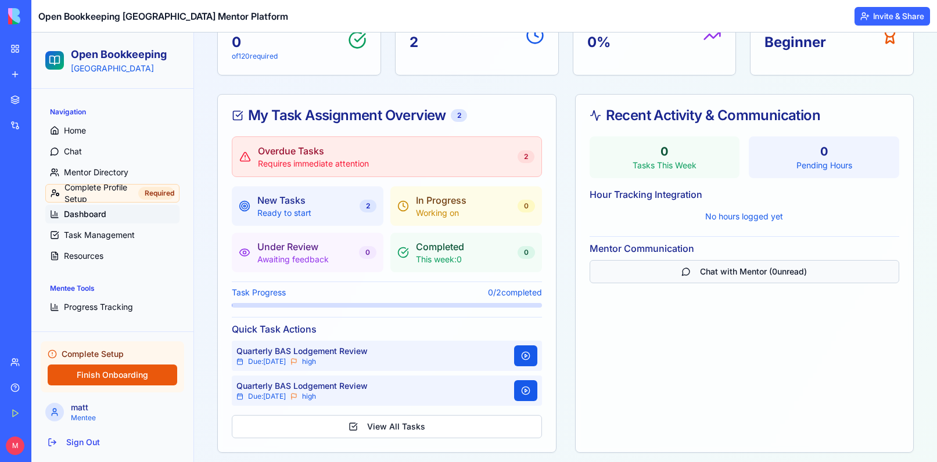
click at [723, 279] on button "Chat with Mentor ( 0 unread)" at bounding box center [745, 271] width 310 height 23
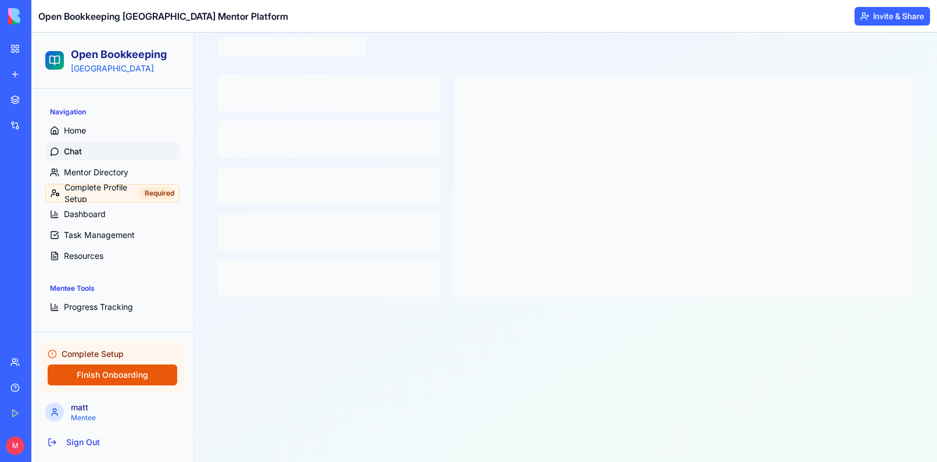
scroll to position [53, 0]
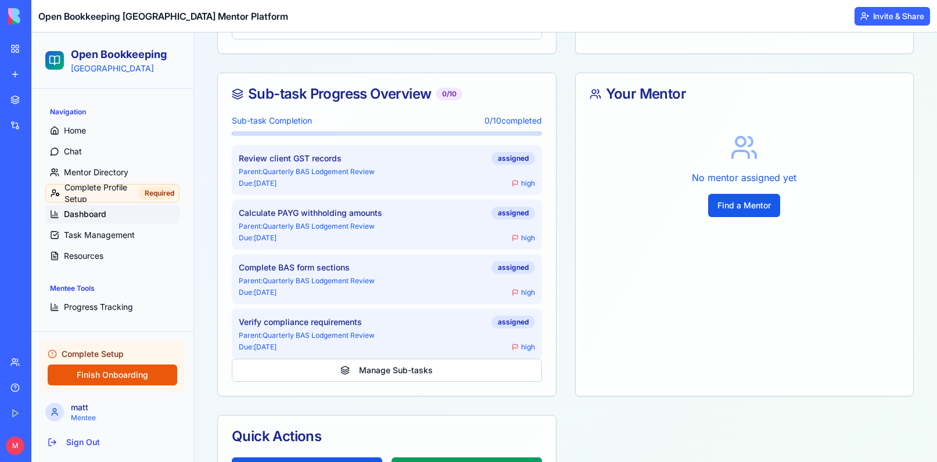
scroll to position [700, 0]
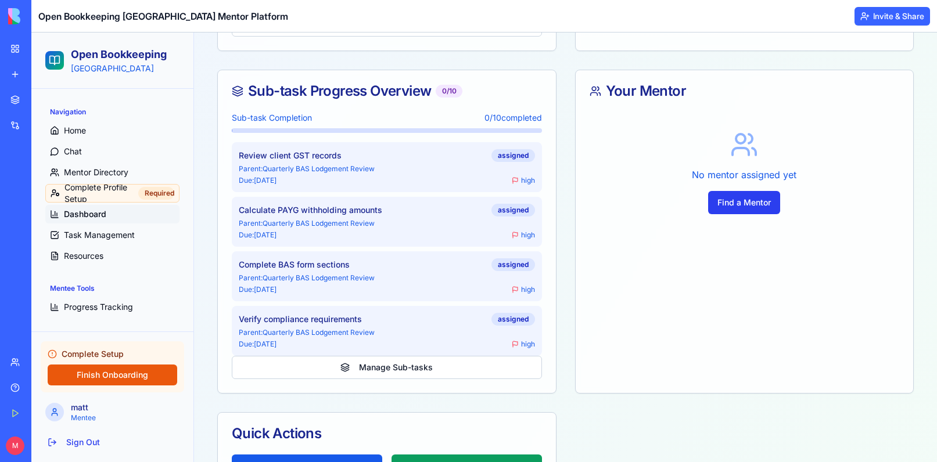
click at [736, 204] on button "Find a Mentor" at bounding box center [744, 202] width 72 height 23
click at [739, 206] on button "Find a Mentor" at bounding box center [744, 202] width 72 height 23
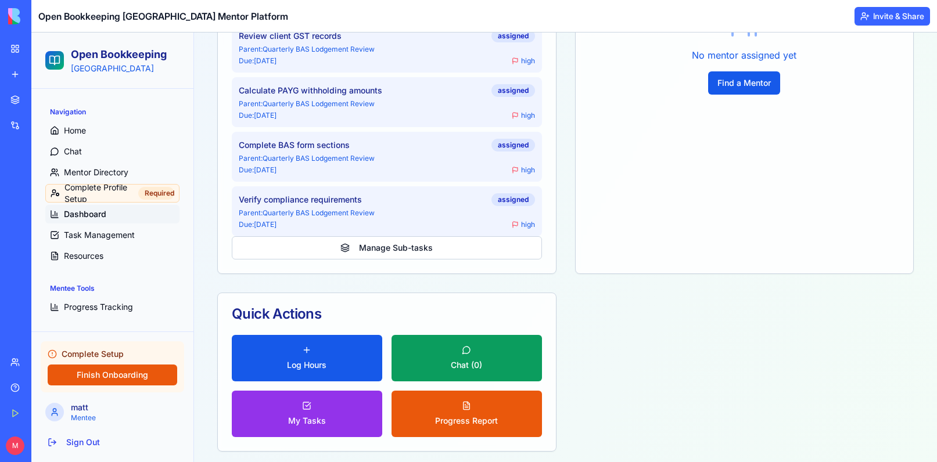
scroll to position [833, 0]
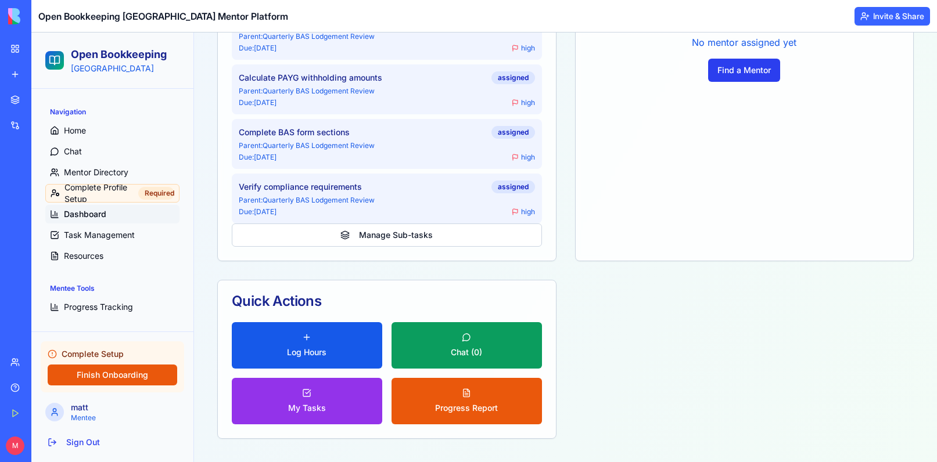
click at [739, 80] on button "Find a Mentor" at bounding box center [744, 70] width 72 height 23
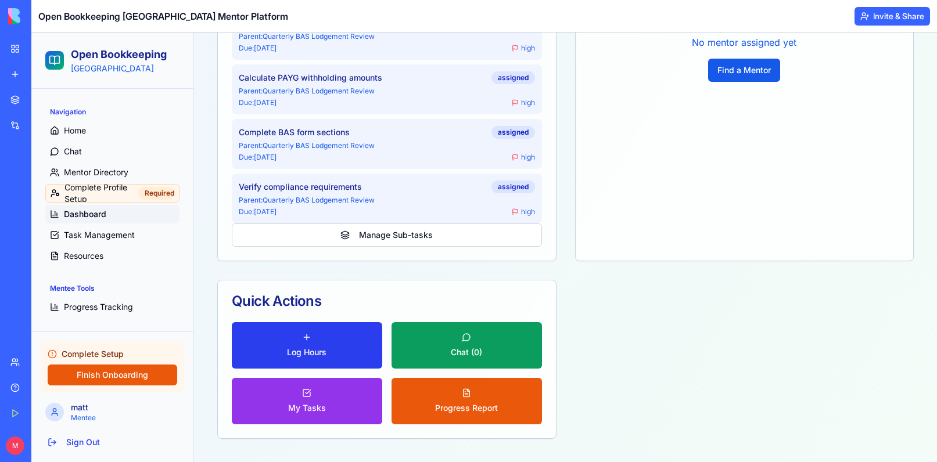
click at [318, 351] on span "Log Hours" at bounding box center [306, 353] width 39 height 12
click at [268, 350] on button "Log Hours" at bounding box center [307, 345] width 150 height 46
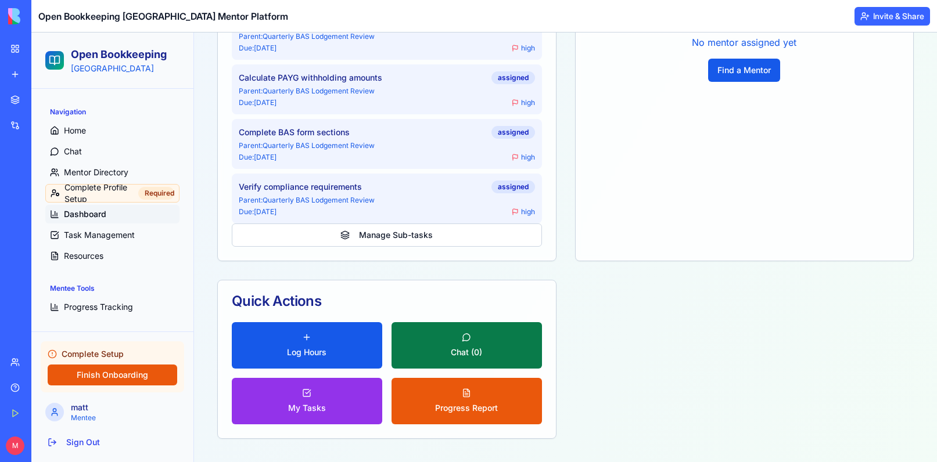
click at [511, 338] on button "Chat ( 0 )" at bounding box center [466, 345] width 150 height 46
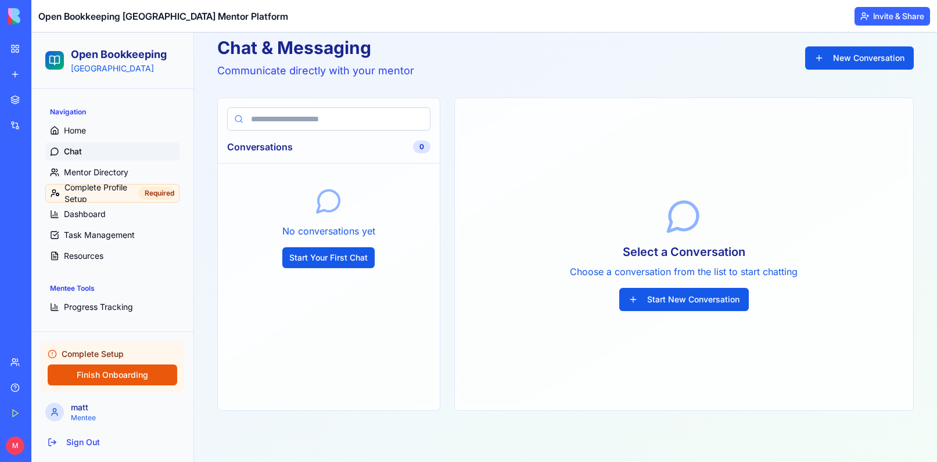
scroll to position [53, 0]
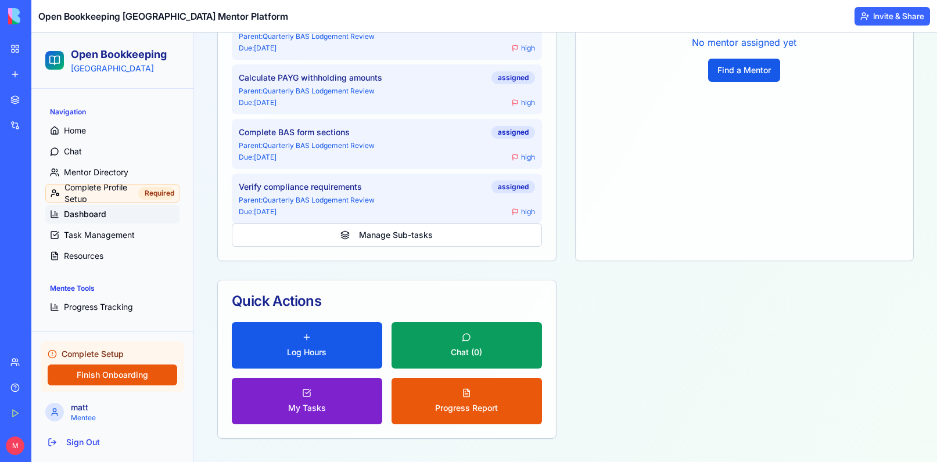
click at [330, 409] on button "My Tasks" at bounding box center [307, 401] width 150 height 46
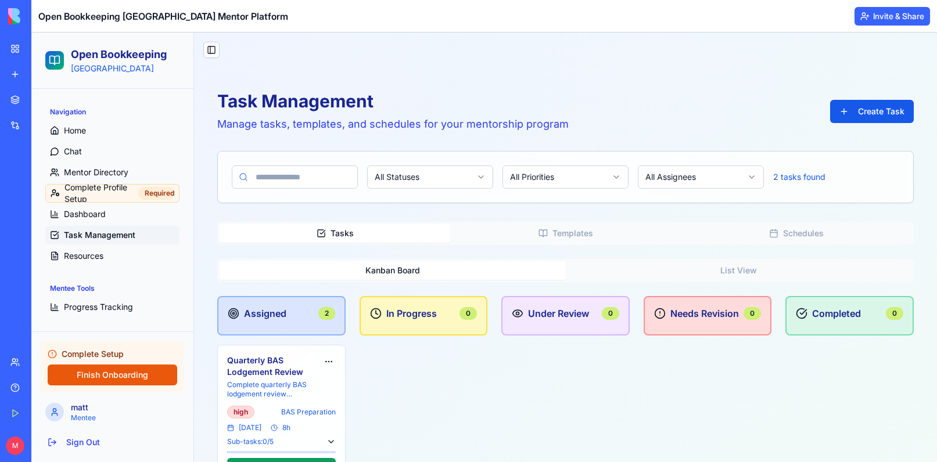
click at [573, 235] on button "Templates" at bounding box center [565, 233] width 231 height 19
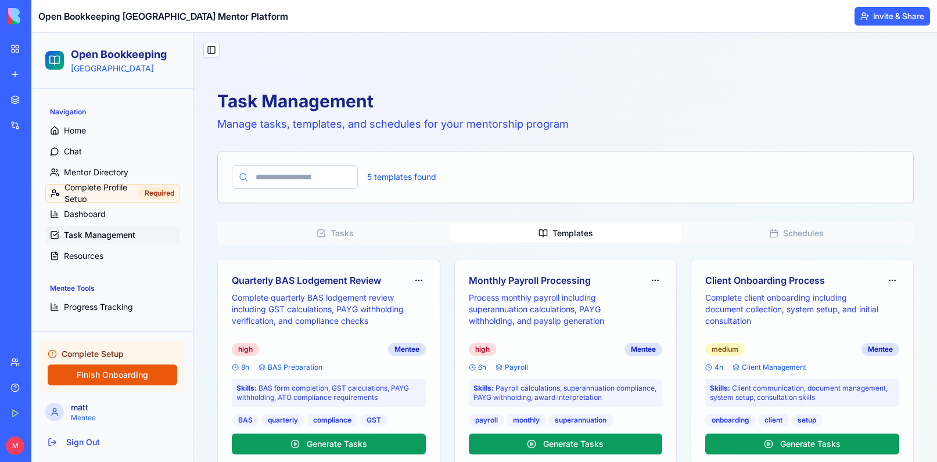
click at [27, 364] on link "Team" at bounding box center [26, 362] width 46 height 23
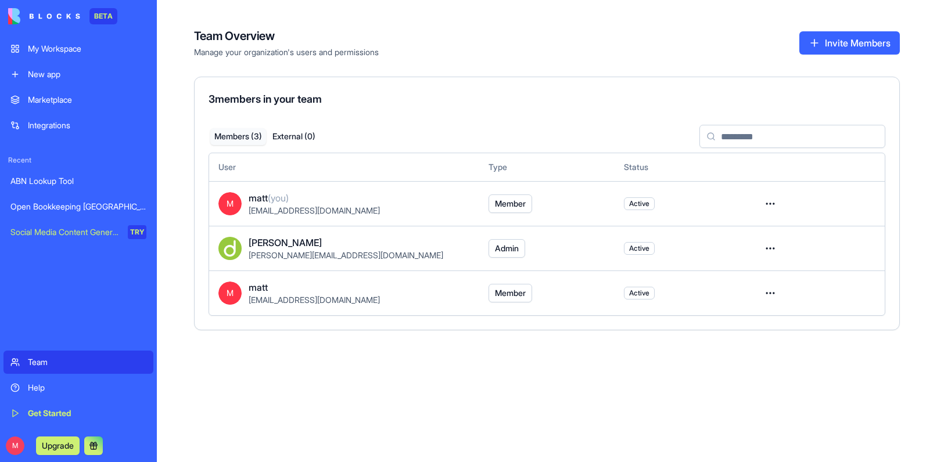
click at [770, 202] on html "BETA My Workspace New app Marketplace Integrations Recent ABN Lookup Tool Open …" at bounding box center [468, 231] width 937 height 462
click at [56, 209] on div "Open Bookkeeping [GEOGRAPHIC_DATA] Mentor Platform" at bounding box center [78, 207] width 136 height 12
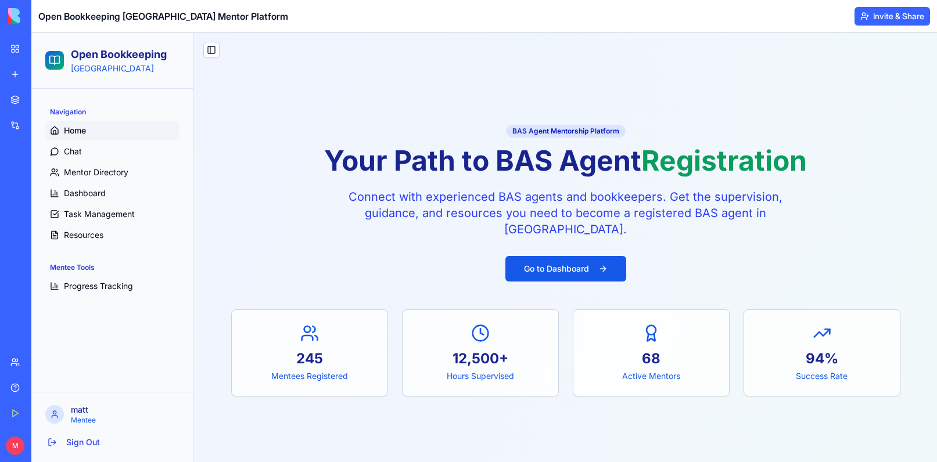
click at [39, 179] on div "ABN Lookup Tool" at bounding box center [26, 181] width 33 height 12
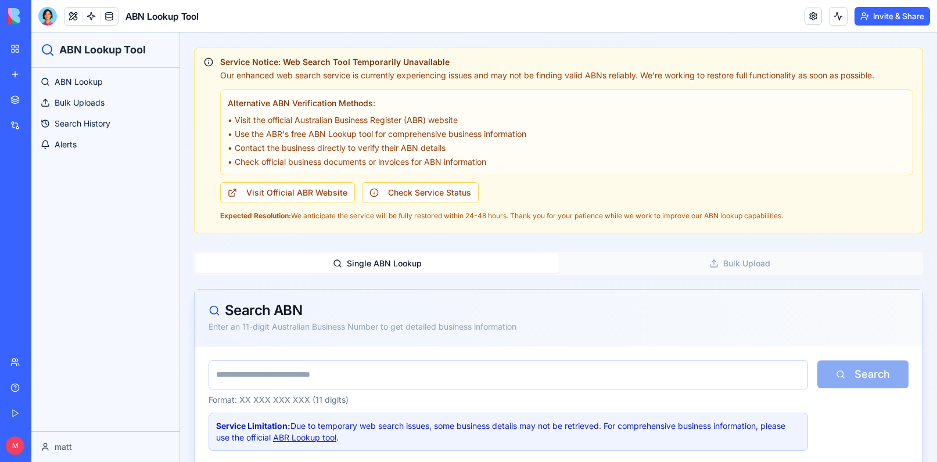
scroll to position [132, 0]
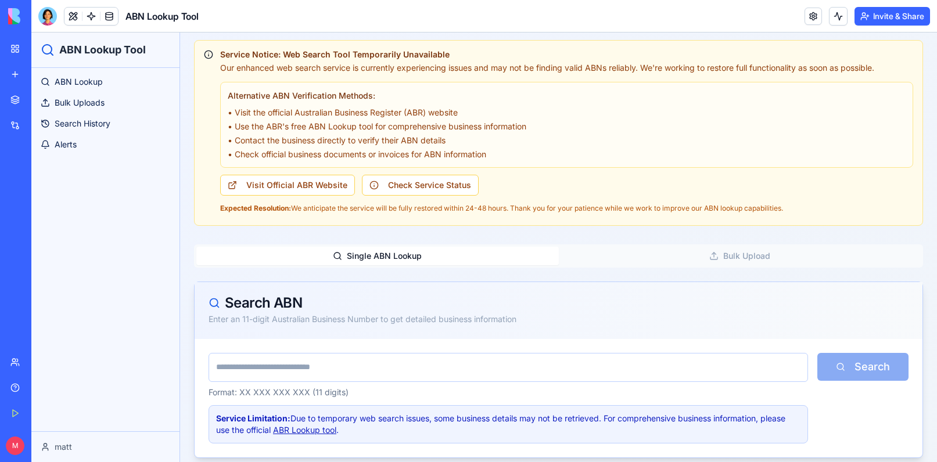
click at [332, 371] on input "text" at bounding box center [508, 367] width 599 height 29
type input "**********"
click at [817, 353] on button "Search" at bounding box center [862, 367] width 91 height 28
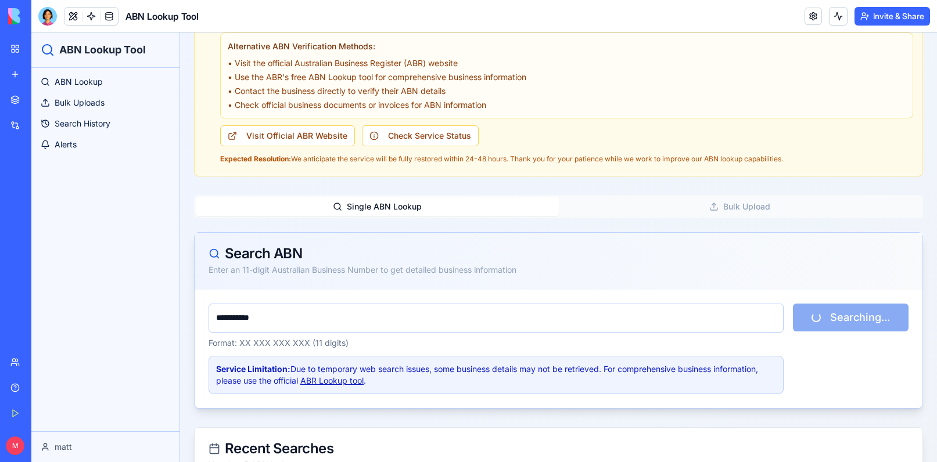
scroll to position [184, 0]
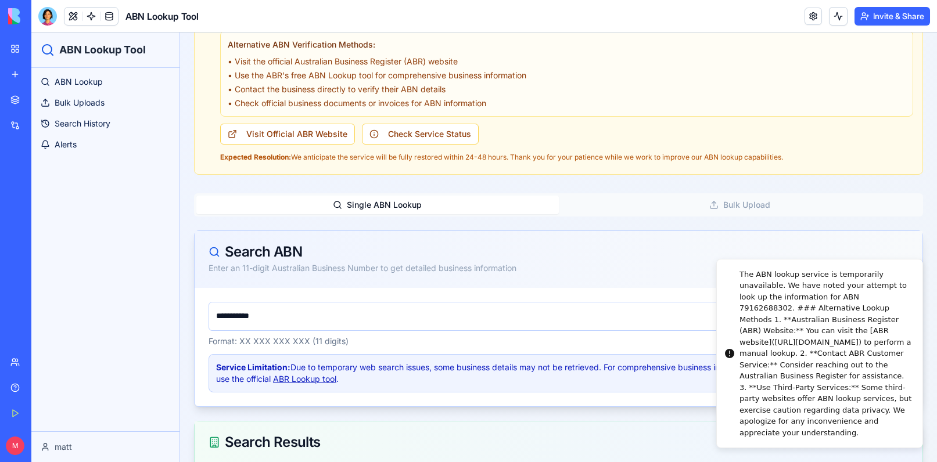
click at [43, 210] on div "Open Bookkeeping [GEOGRAPHIC_DATA] Mentor Platform" at bounding box center [26, 207] width 33 height 12
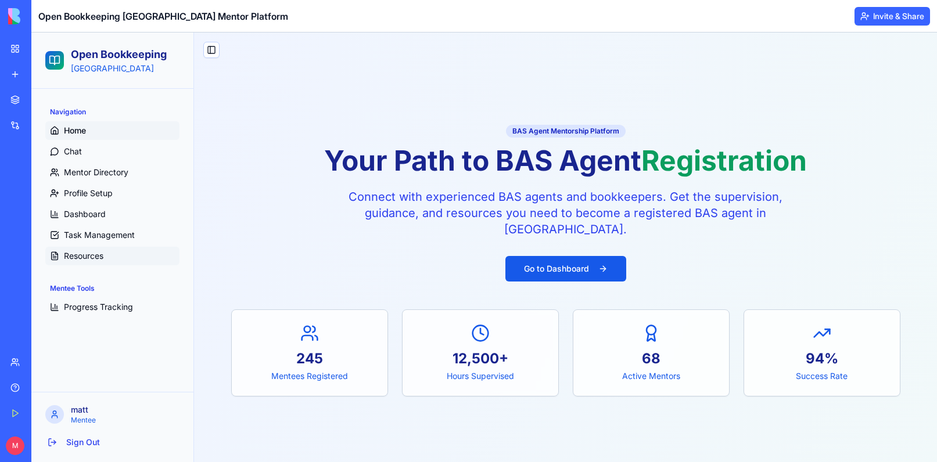
click at [77, 249] on link "Resources" at bounding box center [112, 256] width 134 height 19
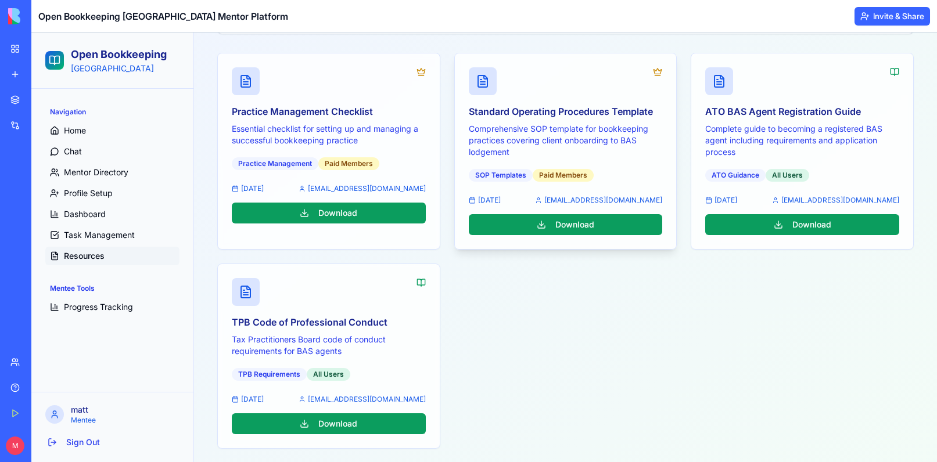
scroll to position [199, 0]
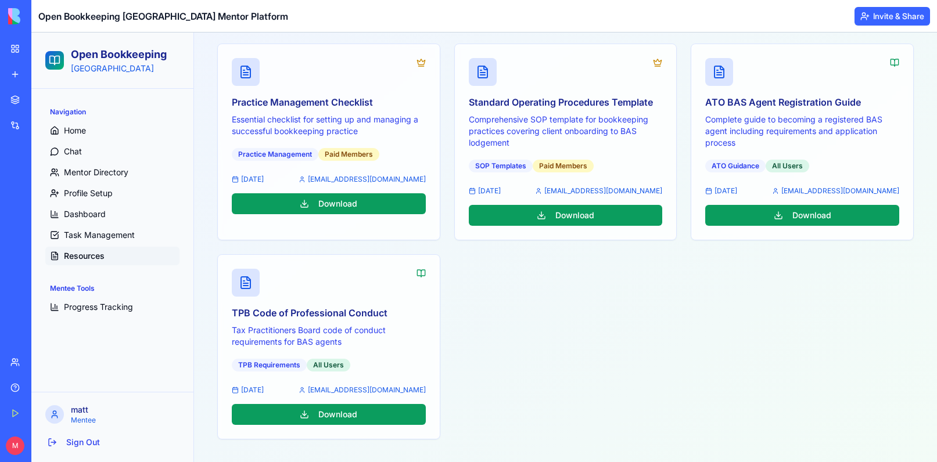
click at [476, 334] on div "Practice Management Checklist Essential checklist for setting up and managing a…" at bounding box center [565, 242] width 696 height 396
click at [275, 318] on h3 "TPB Code of Professional Conduct" at bounding box center [329, 313] width 194 height 14
click at [324, 415] on button "Download" at bounding box center [329, 414] width 194 height 21
click at [463, 328] on div "Practice Management Checklist Essential checklist for setting up and managing a…" at bounding box center [565, 242] width 696 height 396
click at [315, 419] on button "Download" at bounding box center [329, 414] width 194 height 21
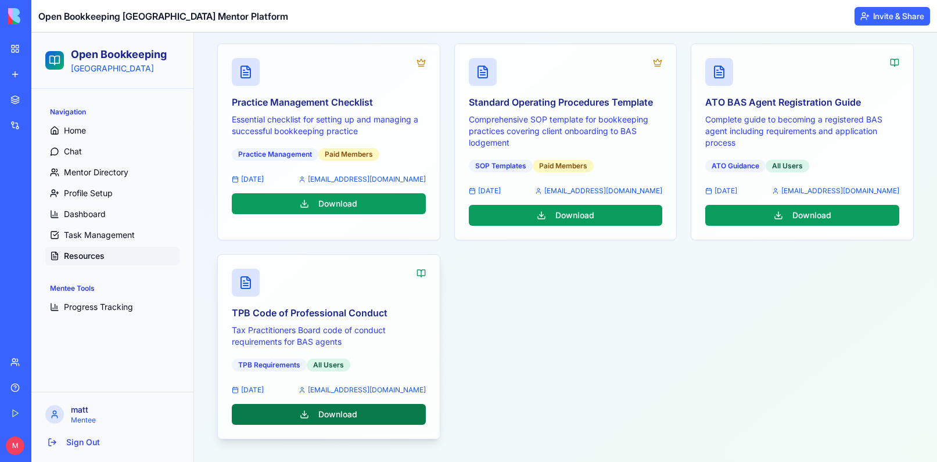
click at [325, 414] on button "Download" at bounding box center [329, 414] width 194 height 21
click at [498, 343] on div "Practice Management Checklist Essential checklist for setting up and managing a…" at bounding box center [565, 242] width 696 height 396
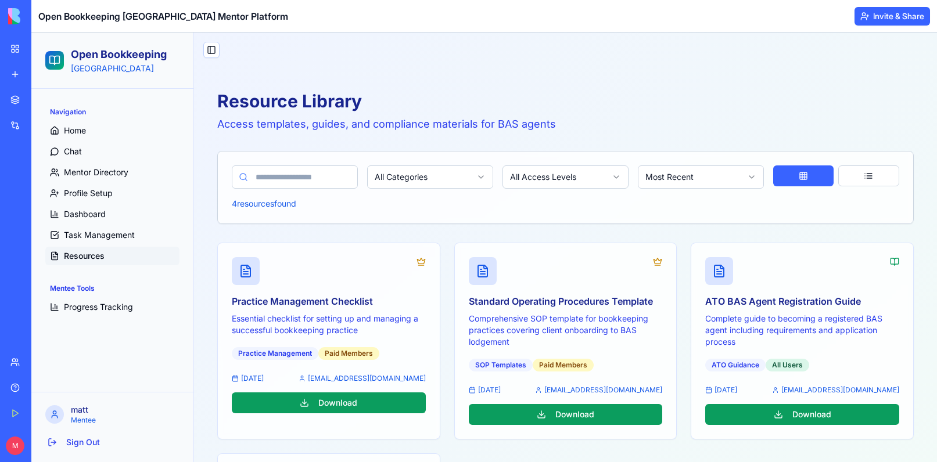
click at [444, 241] on div "Resource Library Access templates, guides, and compliance materials for BAS age…" at bounding box center [565, 365] width 724 height 576
click at [70, 131] on span "Home" at bounding box center [75, 131] width 22 height 12
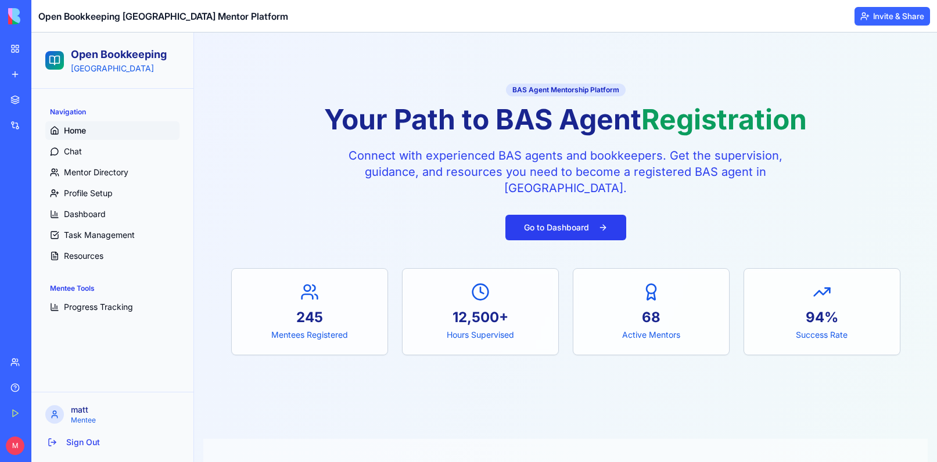
scroll to position [53, 0]
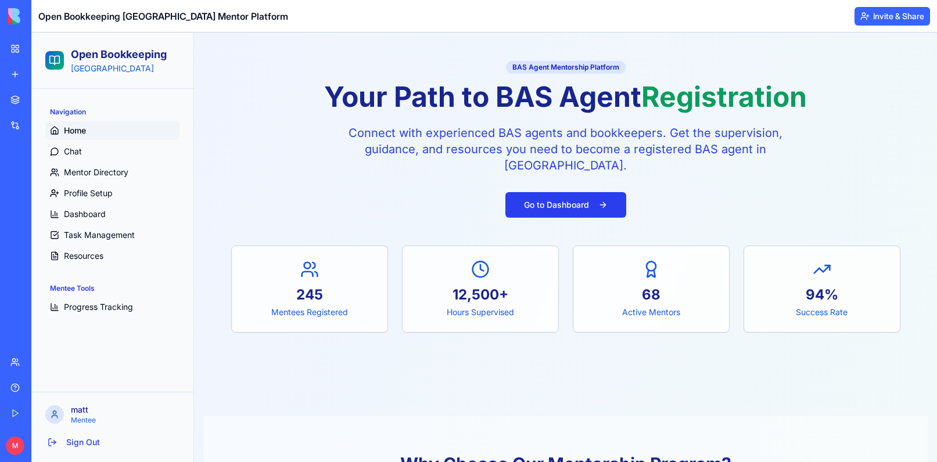
click at [542, 199] on button "Go to Dashboard" at bounding box center [565, 205] width 121 height 26
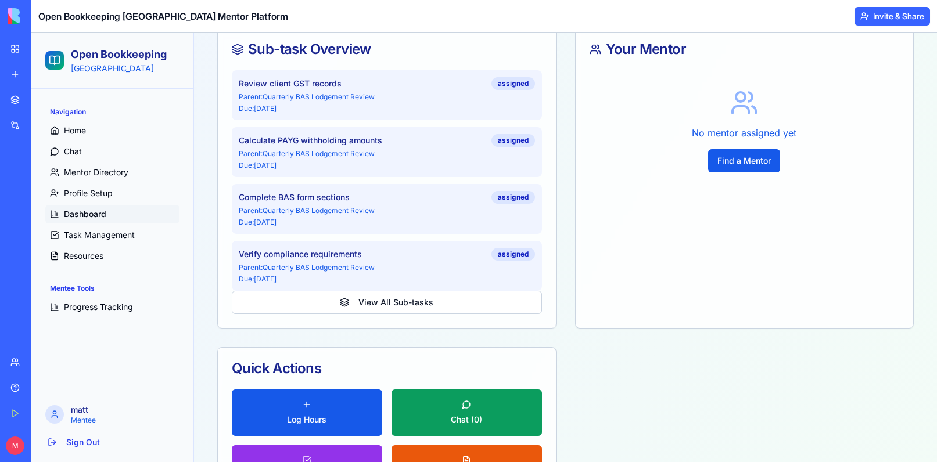
scroll to position [847, 0]
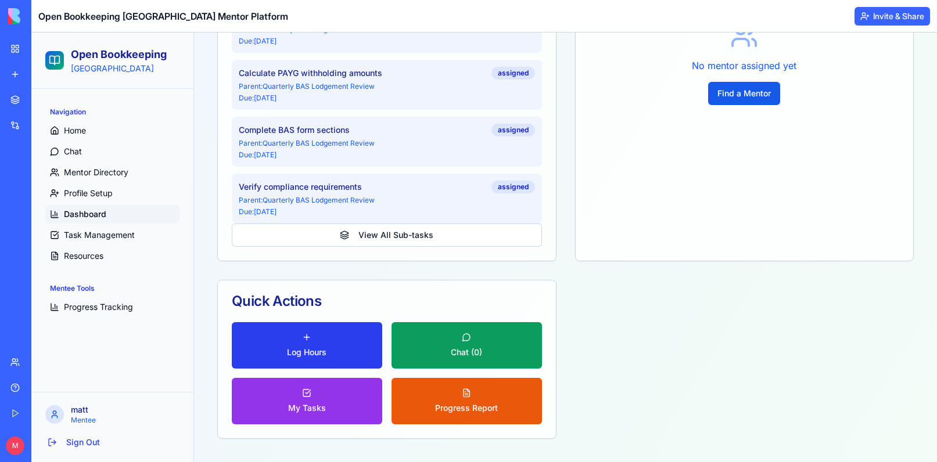
click at [312, 353] on span "Log Hours" at bounding box center [306, 353] width 39 height 12
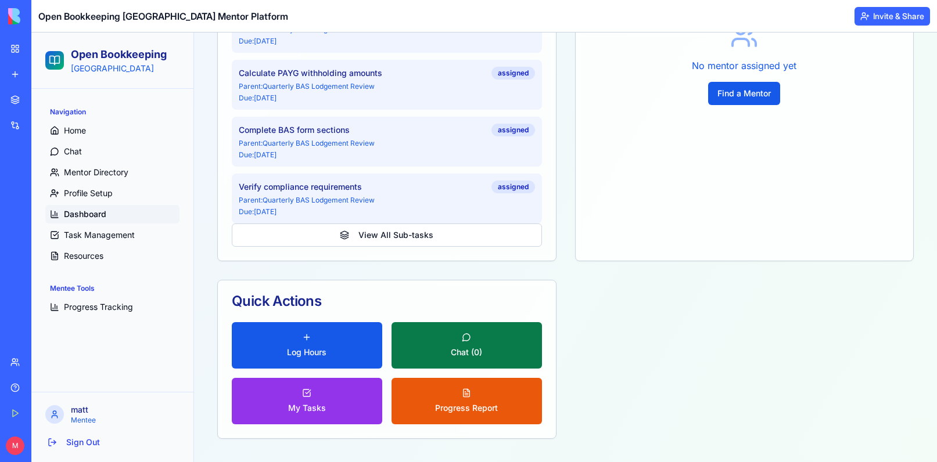
click at [428, 354] on button "Chat ( 0 )" at bounding box center [466, 345] width 150 height 46
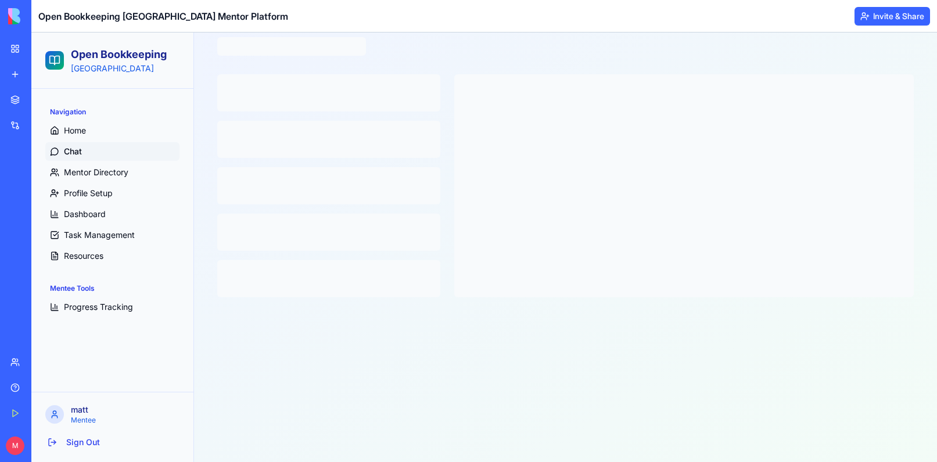
scroll to position [53, 0]
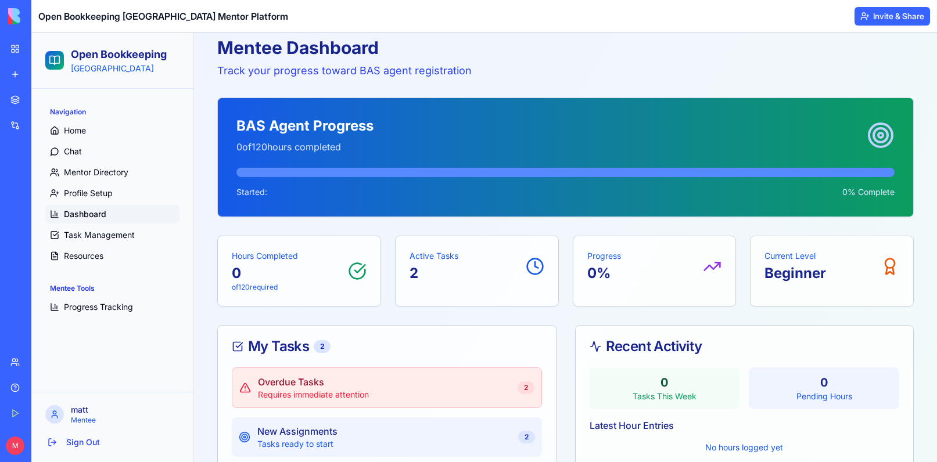
scroll to position [847, 0]
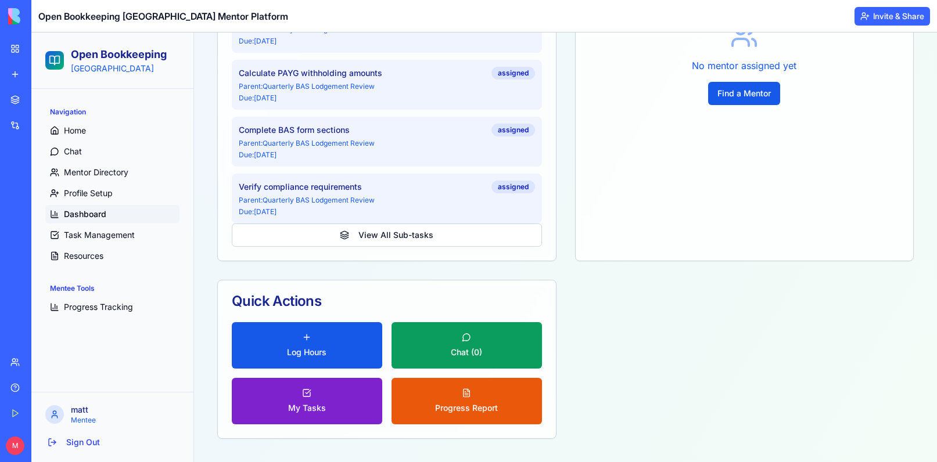
click at [286, 402] on button "My Tasks" at bounding box center [307, 401] width 150 height 46
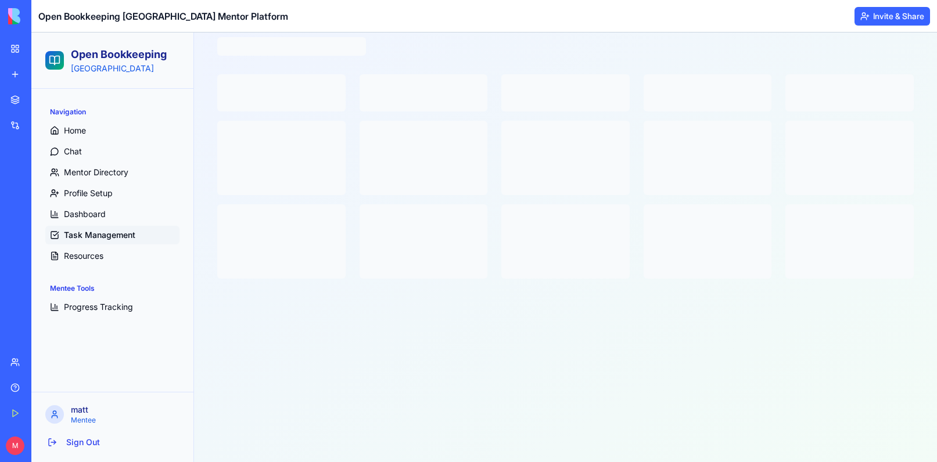
scroll to position [53, 0]
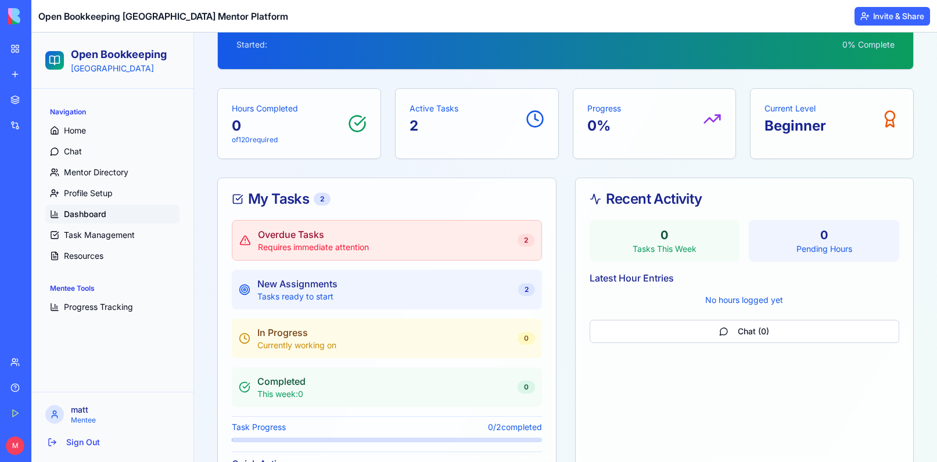
scroll to position [847, 0]
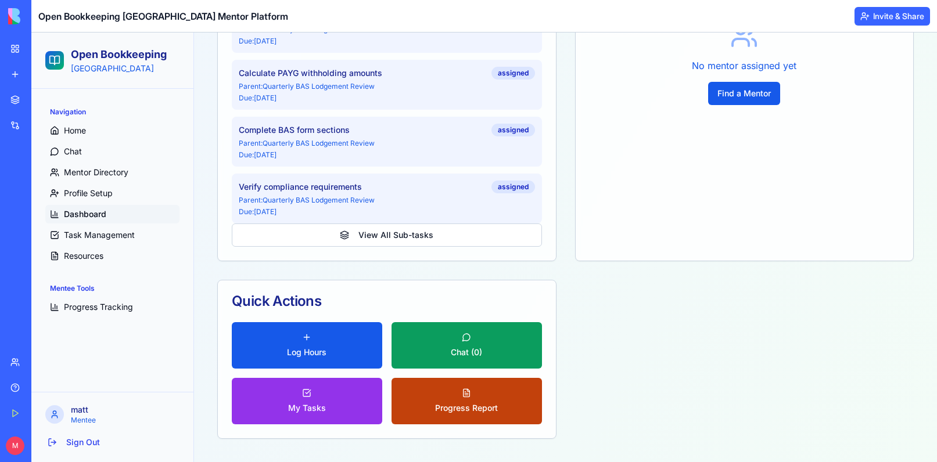
click at [465, 396] on button "Progress Report" at bounding box center [466, 401] width 150 height 46
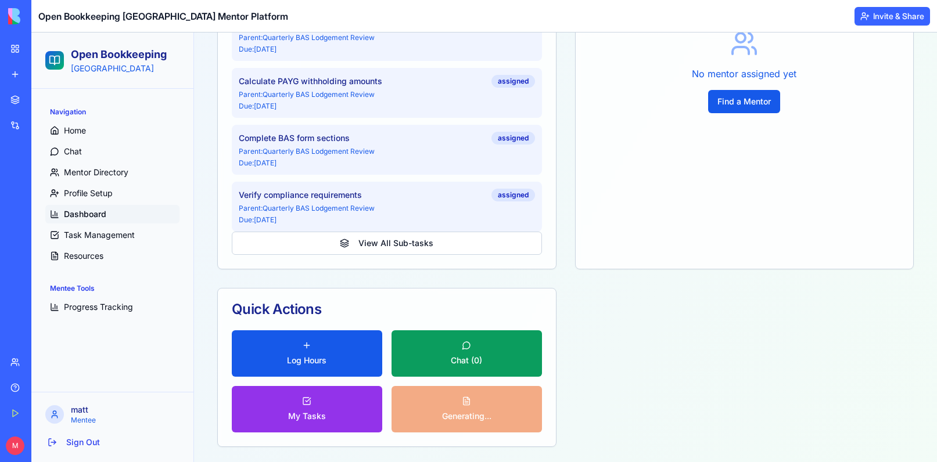
scroll to position [846, 0]
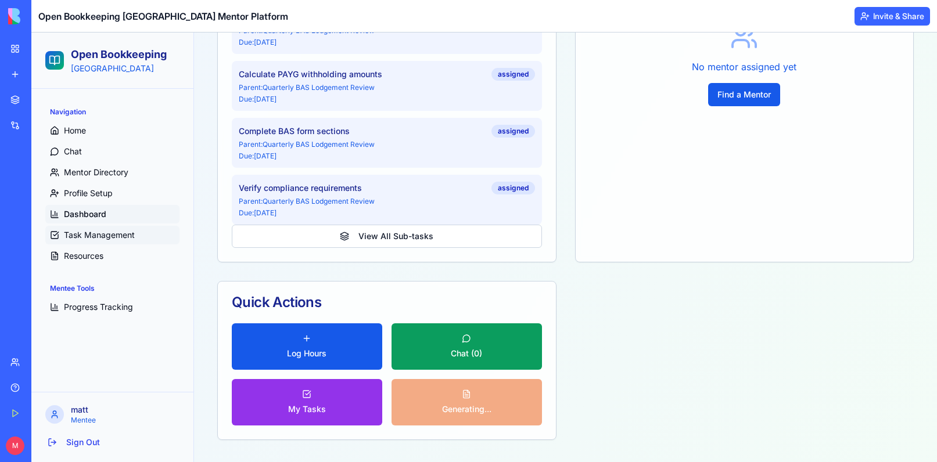
click at [117, 232] on span "Task Management" at bounding box center [99, 235] width 71 height 12
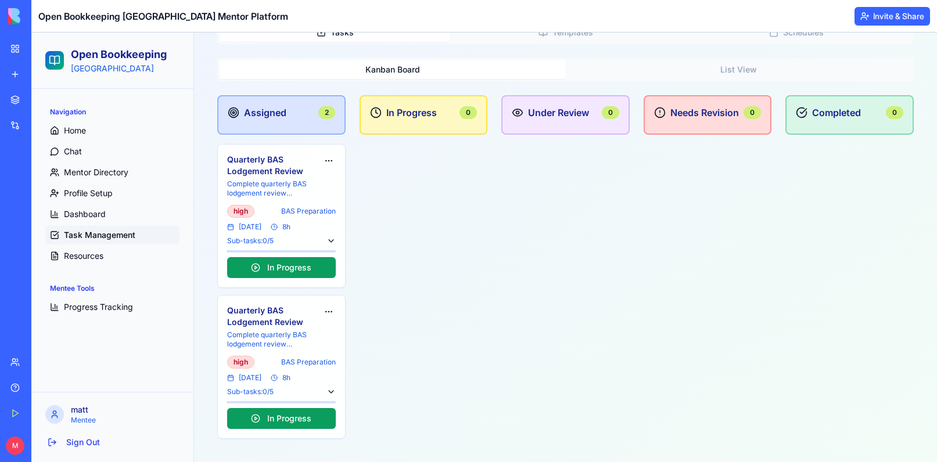
scroll to position [201, 0]
click at [253, 160] on h4 "Quarterly BAS Lodgement Review" at bounding box center [272, 165] width 90 height 23
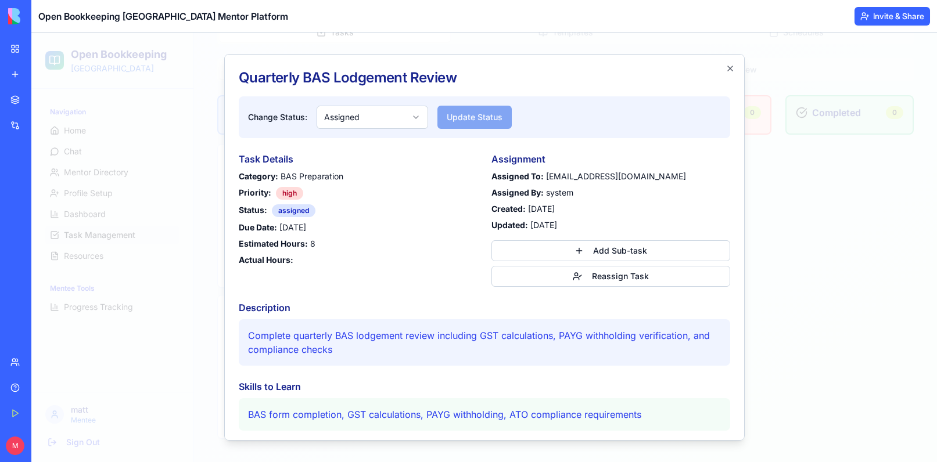
click at [411, 122] on body "Open Bookkeeping Australia Navigation Home Chat Mentor Directory Profile Setup …" at bounding box center [484, 147] width 906 height 631
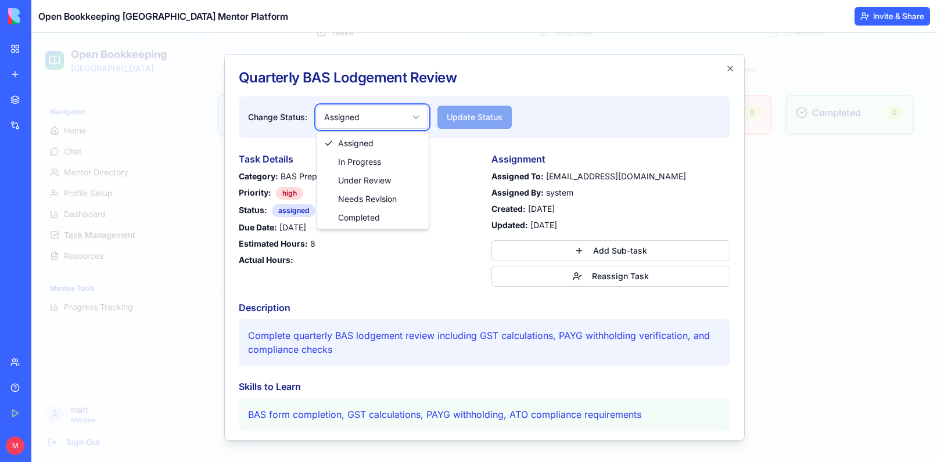
click at [411, 122] on body "Open Bookkeeping Australia Navigation Home Chat Mentor Directory Profile Setup …" at bounding box center [484, 147] width 906 height 631
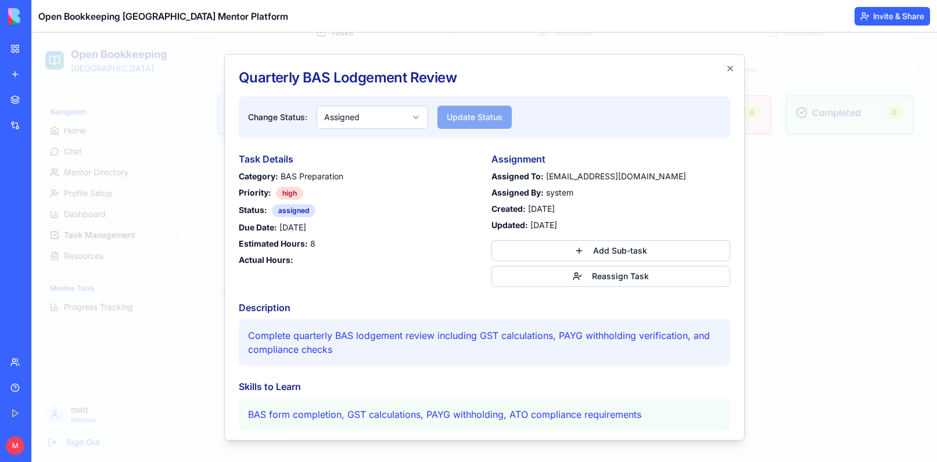
click at [733, 62] on div "Quarterly BAS Lodgement Review Change Status: Assigned Update Status Task Detai…" at bounding box center [484, 247] width 520 height 387
click at [732, 75] on div "Quarterly BAS Lodgement Review Change Status: Assigned Update Status Task Detai…" at bounding box center [484, 247] width 520 height 387
click at [730, 73] on icon "button" at bounding box center [729, 68] width 9 height 9
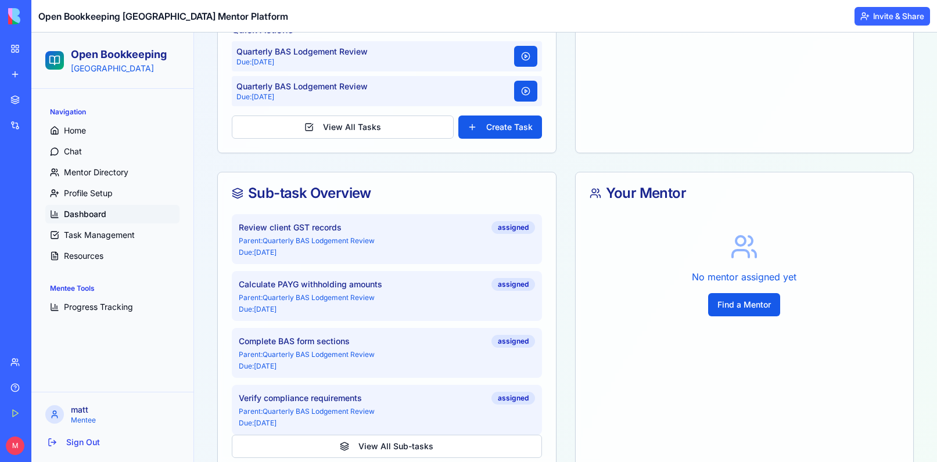
scroll to position [847, 0]
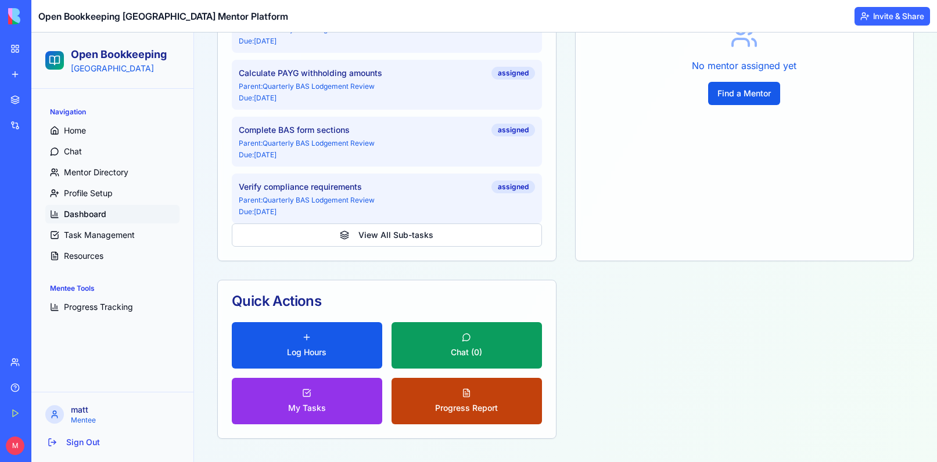
click at [457, 403] on span "Progress Report" at bounding box center [466, 409] width 63 height 12
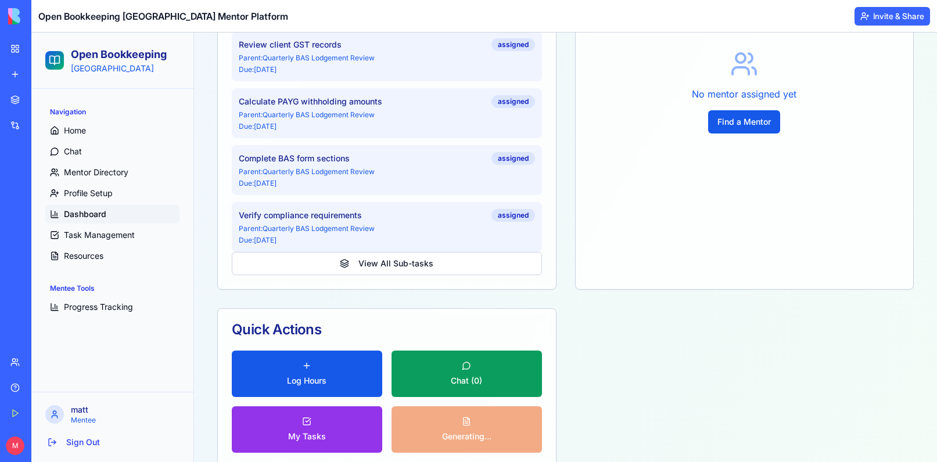
scroll to position [820, 0]
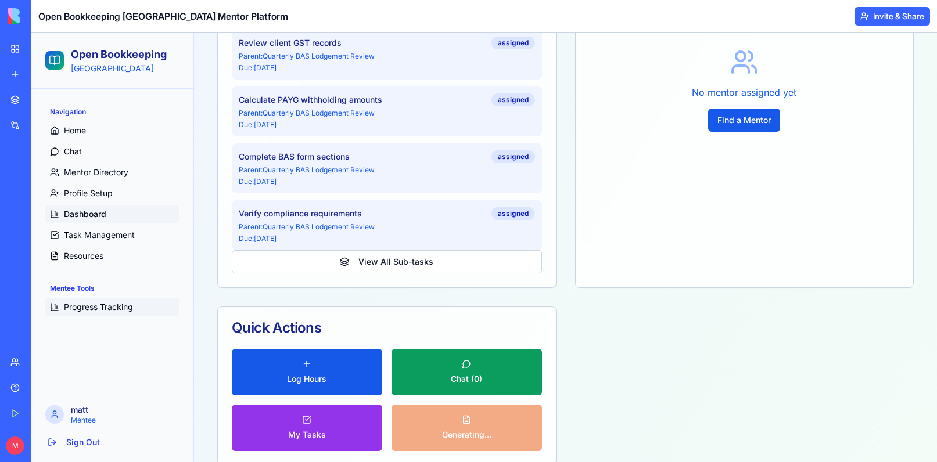
click at [121, 305] on span "Progress Tracking" at bounding box center [98, 307] width 69 height 12
click at [92, 233] on span "Task Management" at bounding box center [99, 235] width 71 height 12
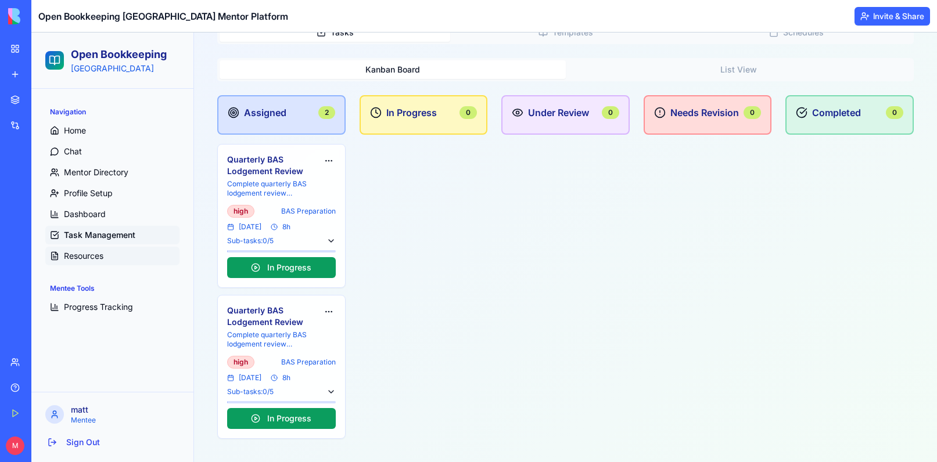
click at [86, 256] on span "Resources" at bounding box center [83, 256] width 39 height 12
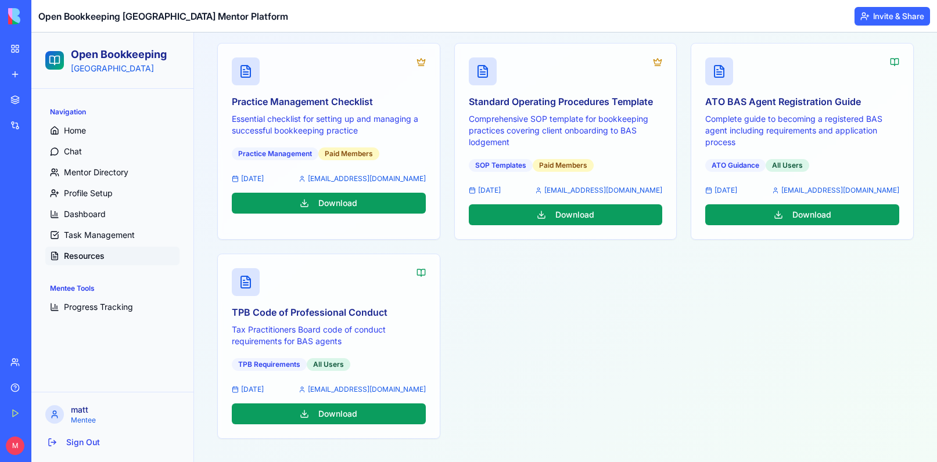
scroll to position [199, 0]
click at [71, 132] on span "Home" at bounding box center [75, 131] width 22 height 12
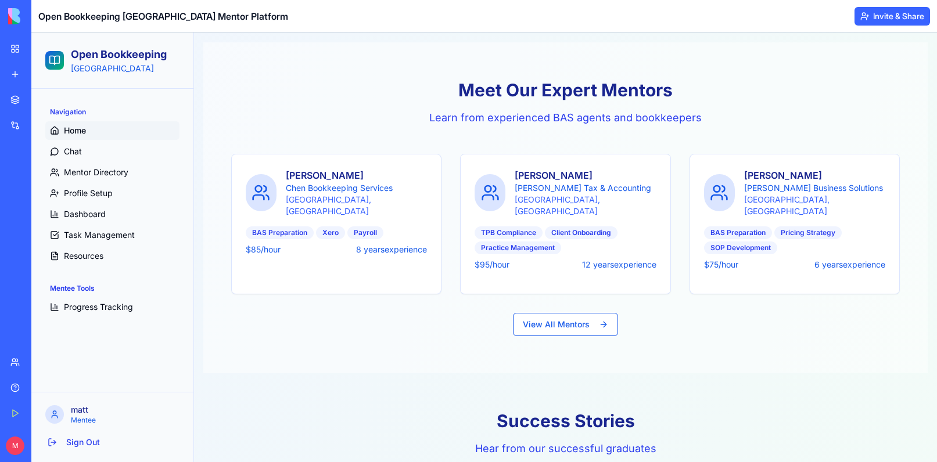
scroll to position [998, 0]
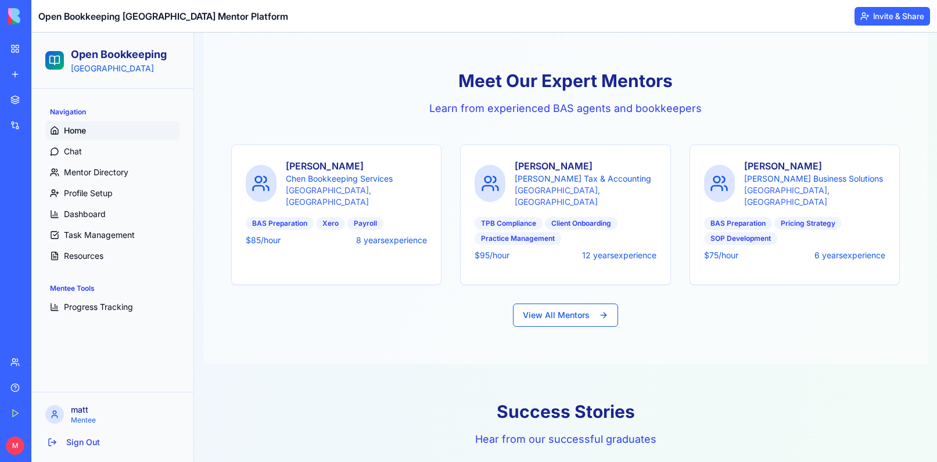
click at [350, 175] on p "Chen Bookkeeping Services" at bounding box center [357, 179] width 142 height 12
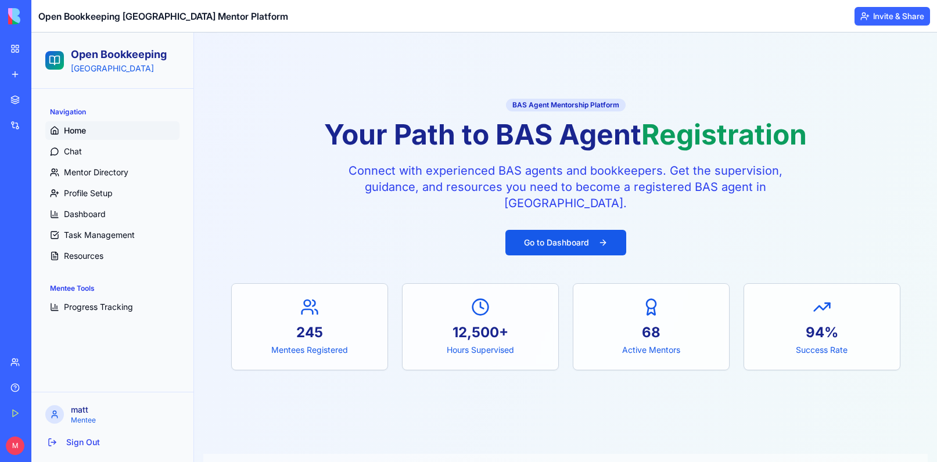
scroll to position [0, 0]
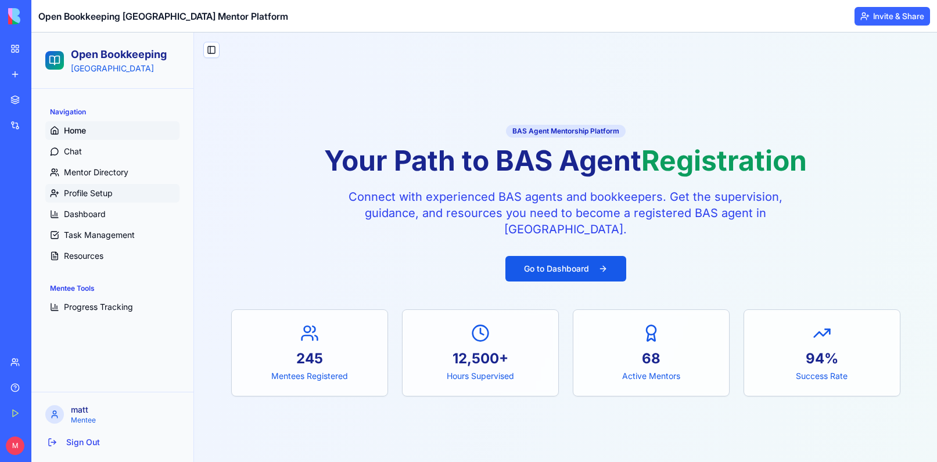
click at [72, 193] on span "Profile Setup" at bounding box center [88, 194] width 49 height 12
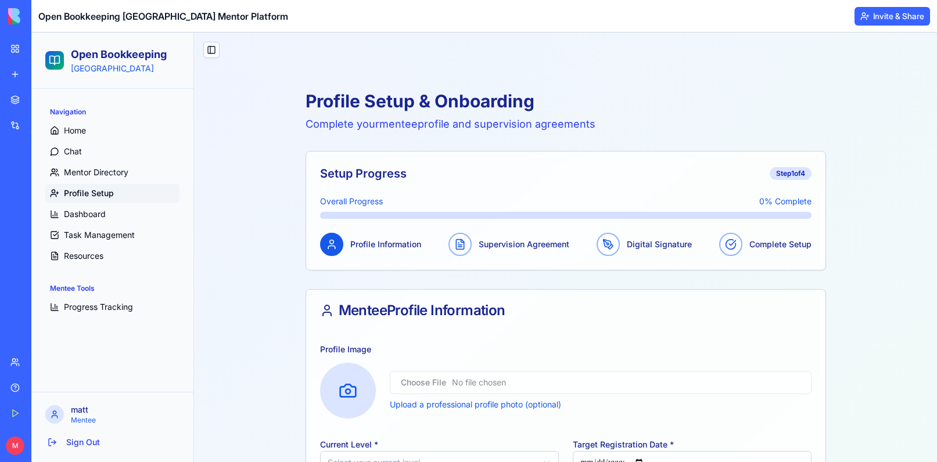
click at [320, 276] on div "Profile Setup & Onboarding Complete your mentee profile and supervision agreeme…" at bounding box center [566, 393] width 520 height 605
click at [284, 286] on div "Profile Setup & Onboarding Complete your mentee profile and supervision agreeme…" at bounding box center [565, 393] width 724 height 633
click at [300, 272] on div "Profile Setup & Onboarding Complete your mentee profile and supervision agreeme…" at bounding box center [565, 393] width 724 height 633
click at [306, 280] on div "Profile Setup & Onboarding Complete your mentee profile and supervision agreeme…" at bounding box center [566, 393] width 520 height 605
click at [286, 260] on div "Profile Setup & Onboarding Complete your mentee profile and supervision agreeme…" at bounding box center [565, 393] width 724 height 633
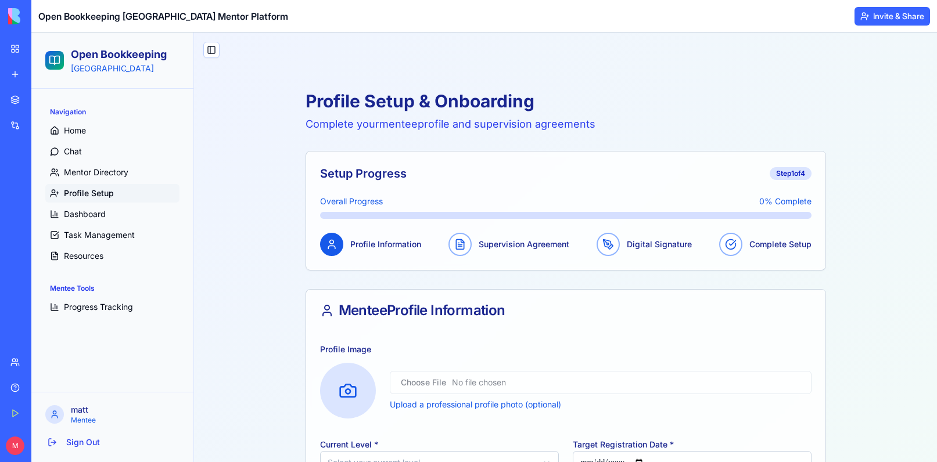
click at [322, 278] on div "Profile Setup & Onboarding Complete your mentee profile and supervision agreeme…" at bounding box center [566, 393] width 520 height 605
click at [303, 288] on div "Profile Setup & Onboarding Complete your mentee profile and supervision agreeme…" at bounding box center [565, 393] width 724 height 633
click at [299, 282] on div "Profile Setup & Onboarding Complete your mentee profile and supervision agreeme…" at bounding box center [565, 393] width 724 height 633
click at [309, 282] on div "Profile Setup & Onboarding Complete your mentee profile and supervision agreeme…" at bounding box center [566, 393] width 520 height 605
click at [299, 276] on div "Profile Setup & Onboarding Complete your mentee profile and supervision agreeme…" at bounding box center [565, 393] width 724 height 633
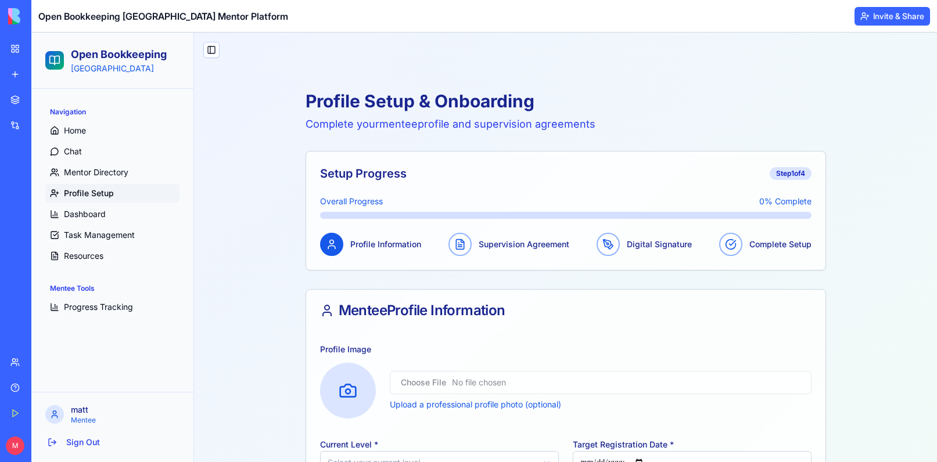
click at [285, 280] on div "Profile Setup & Onboarding Complete your mentee profile and supervision agreeme…" at bounding box center [565, 393] width 724 height 633
click at [306, 285] on div "Profile Setup & Onboarding Complete your mentee profile and supervision agreeme…" at bounding box center [566, 393] width 520 height 605
click at [265, 337] on div "Profile Setup & Onboarding Complete your mentee profile and supervision agreeme…" at bounding box center [565, 393] width 724 height 633
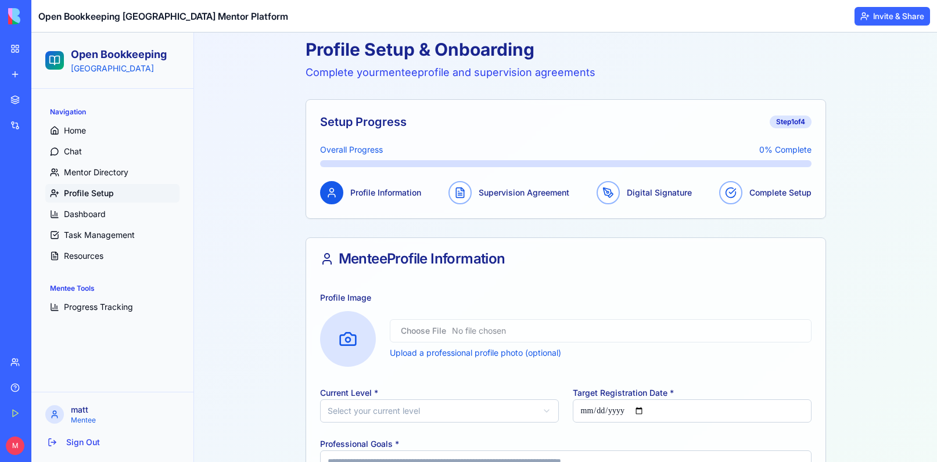
scroll to position [66, 0]
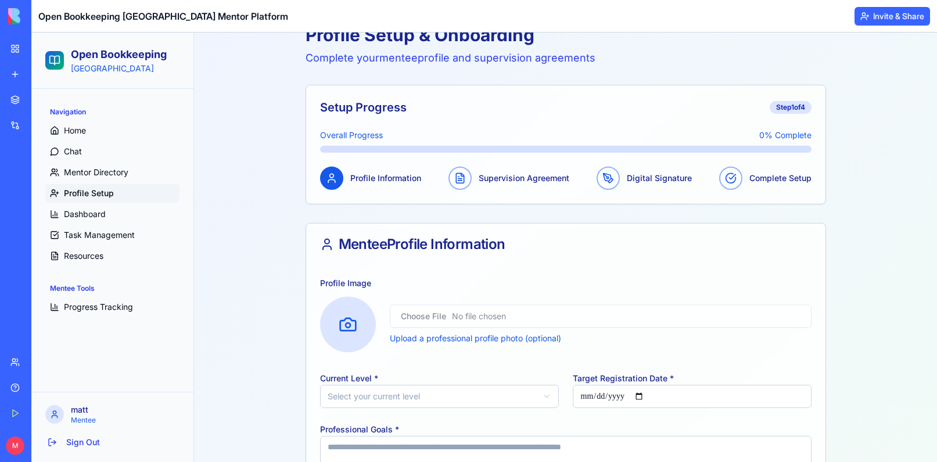
click at [490, 179] on p "Supervision Agreement" at bounding box center [524, 179] width 91 height 12
click at [601, 189] on div "Digital Signature" at bounding box center [654, 178] width 114 height 23
click at [627, 176] on p "Digital Signature" at bounding box center [659, 179] width 65 height 12
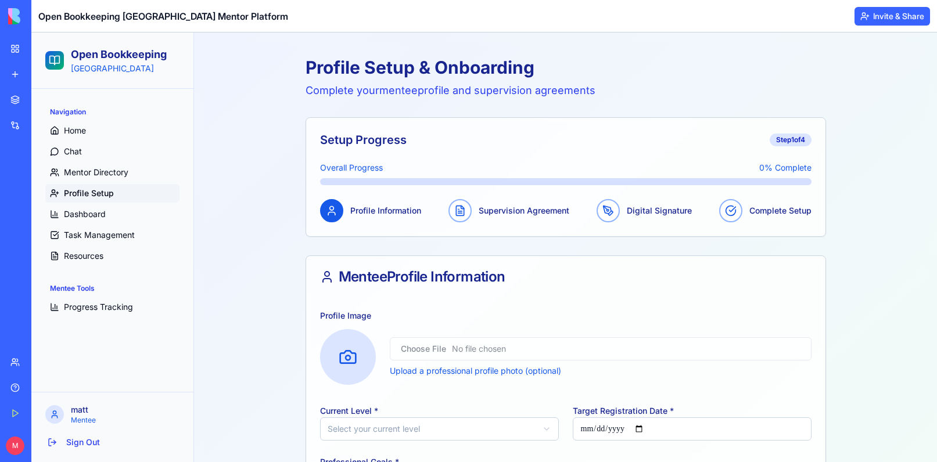
scroll to position [0, 0]
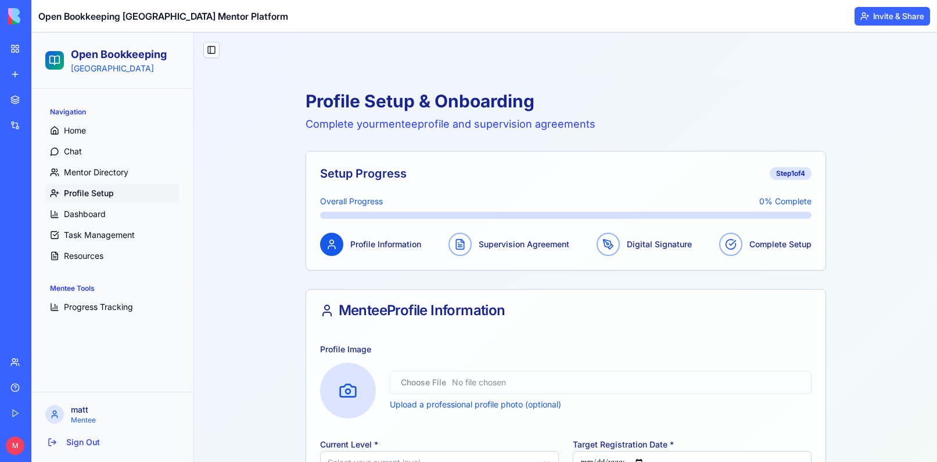
click at [730, 246] on icon at bounding box center [731, 245] width 12 height 12
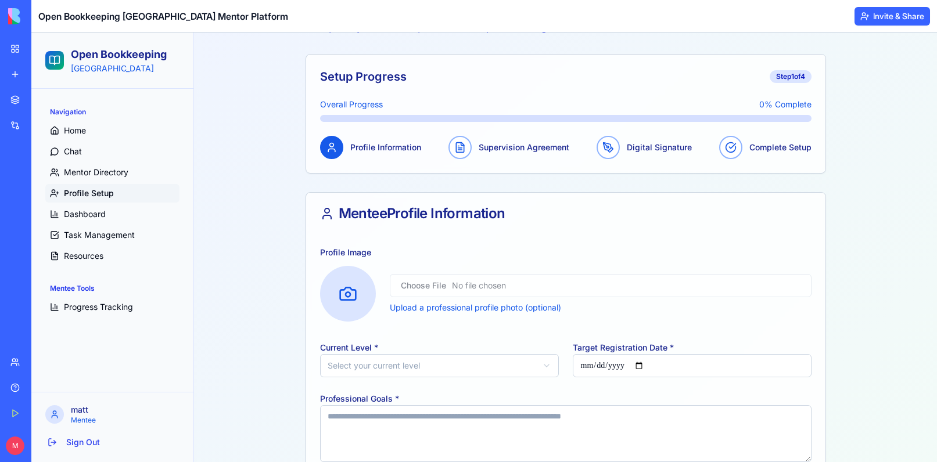
scroll to position [146, 0]
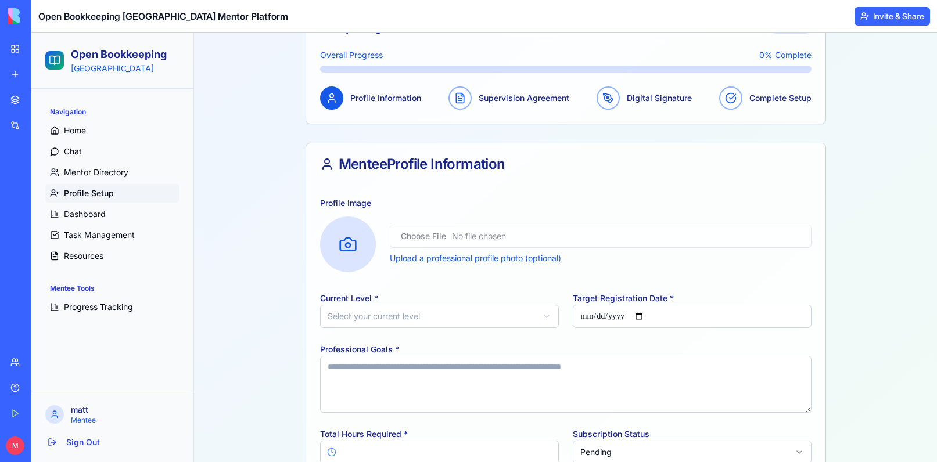
click at [369, 325] on body "Open Bookkeeping [GEOGRAPHIC_DATA] Navigation Home Chat Mentor Directory Profil…" at bounding box center [484, 229] width 906 height 686
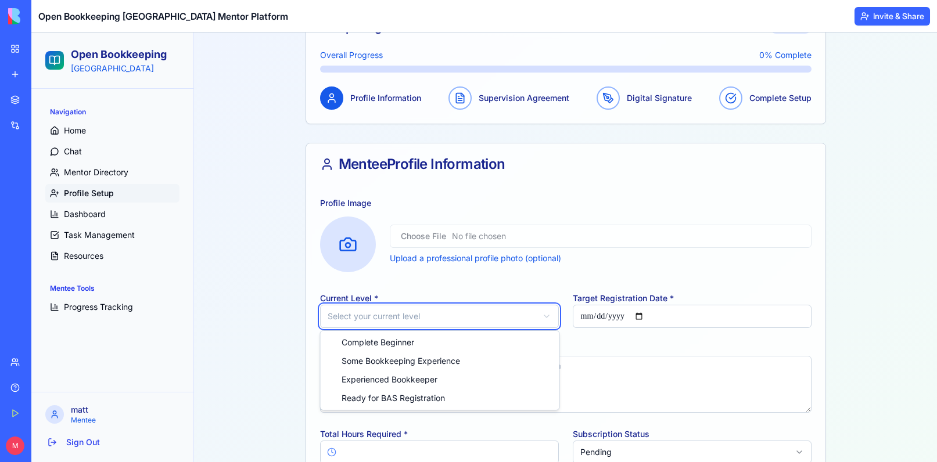
click at [248, 329] on html "Open Bookkeeping [GEOGRAPHIC_DATA] Navigation Home Chat Mentor Directory Profil…" at bounding box center [484, 229] width 906 height 686
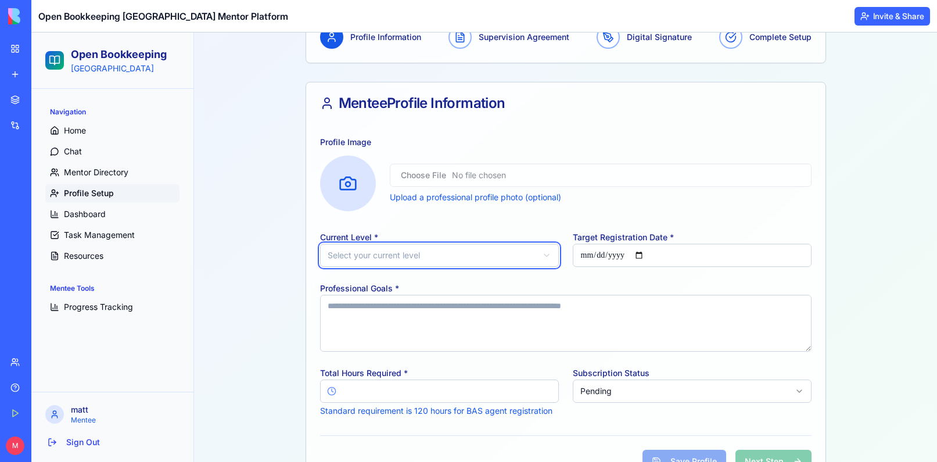
scroll to position [256, 0]
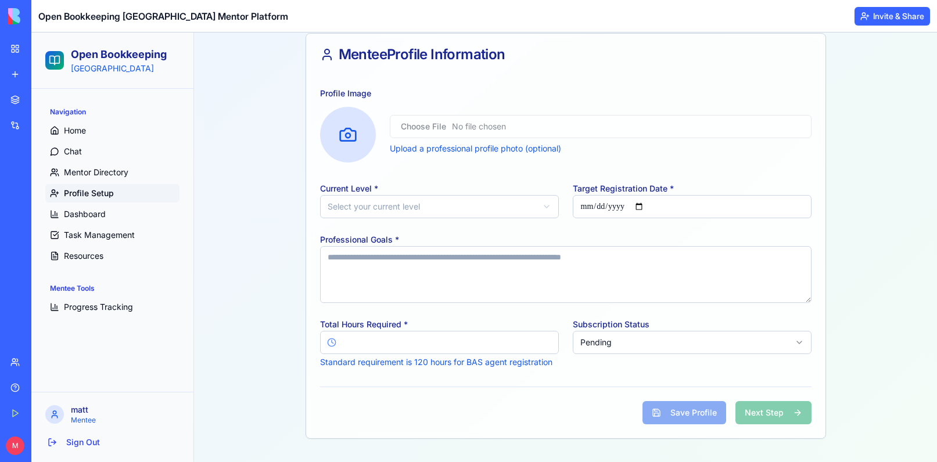
click at [397, 344] on input "***" at bounding box center [439, 342] width 239 height 23
type input "****"
click at [622, 344] on html "Open Bookkeeping [GEOGRAPHIC_DATA] Navigation Home Chat Mentor Directory Profil…" at bounding box center [484, 119] width 906 height 686
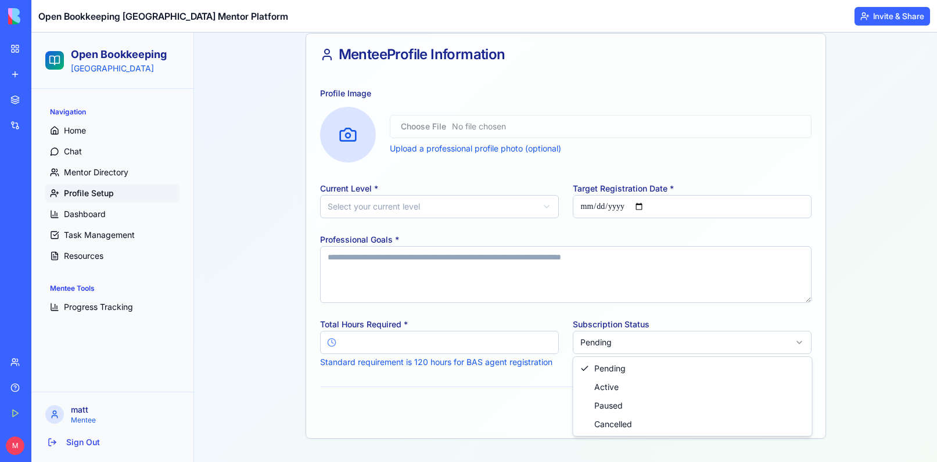
click at [828, 309] on html "Open Bookkeeping [GEOGRAPHIC_DATA] Navigation Home Chat Mentor Directory Profil…" at bounding box center [484, 119] width 906 height 686
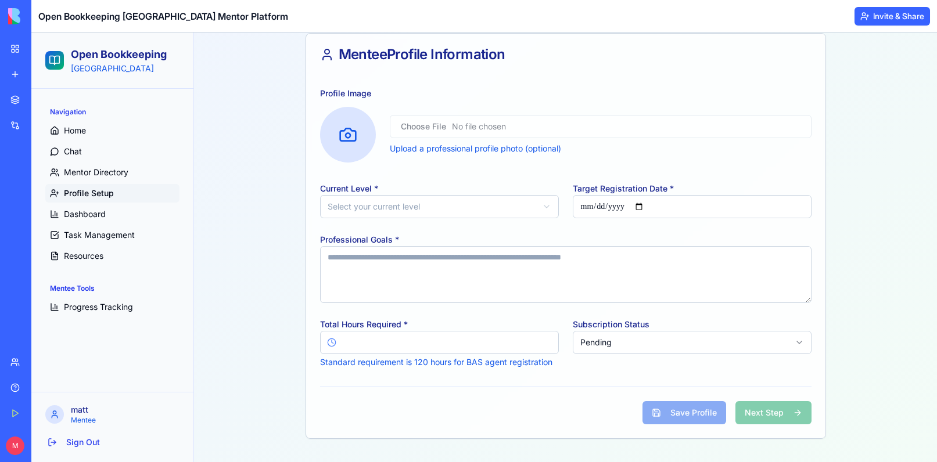
click at [624, 350] on body "Open Bookkeeping [GEOGRAPHIC_DATA] Navigation Home Chat Mentor Directory Profil…" at bounding box center [484, 119] width 906 height 686
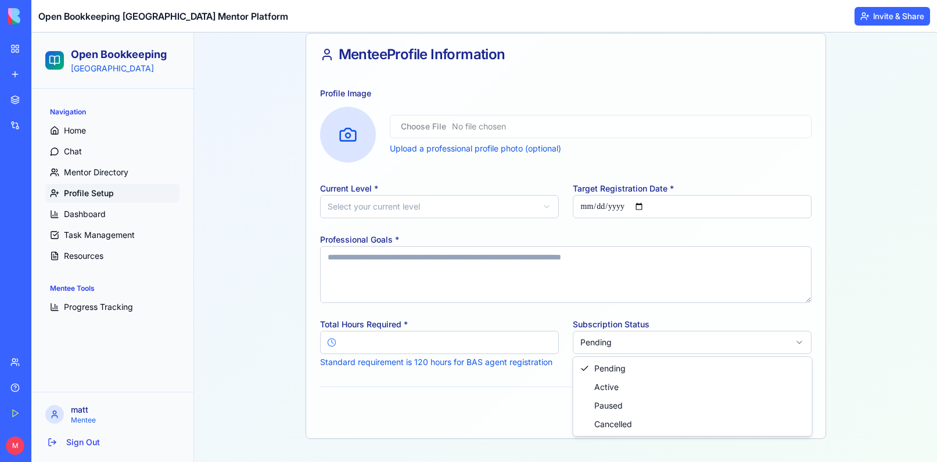
click at [491, 398] on html "Open Bookkeeping [GEOGRAPHIC_DATA] Navigation Home Chat Mentor Directory Profil…" at bounding box center [484, 119] width 906 height 686
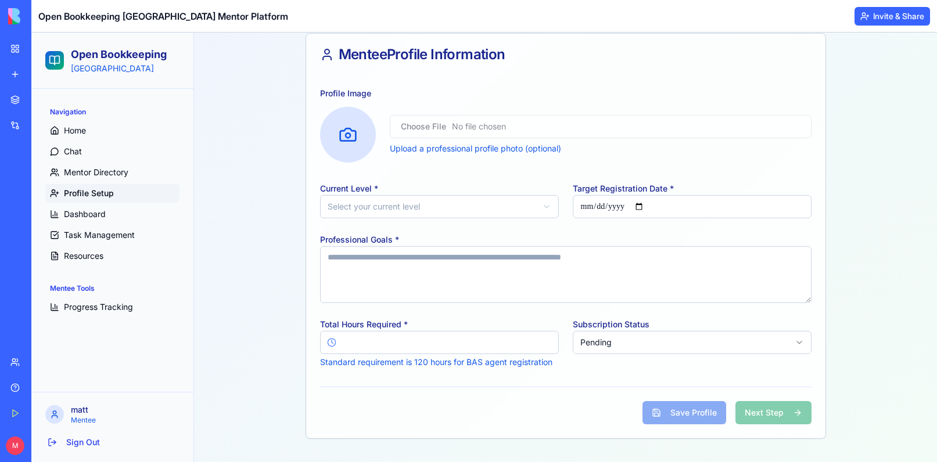
click at [673, 339] on html "Open Bookkeeping [GEOGRAPHIC_DATA] Navigation Home Chat Mentor Directory Profil…" at bounding box center [484, 119] width 906 height 686
click at [648, 344] on html "Open Bookkeeping [GEOGRAPHIC_DATA] Navigation Home Chat Mentor Directory Profil…" at bounding box center [484, 119] width 906 height 686
click at [481, 413] on div "Save Profile Next Step" at bounding box center [565, 406] width 491 height 38
click at [410, 362] on p "Standard requirement is 120 hours for BAS agent registration" at bounding box center [439, 363] width 239 height 12
click at [462, 361] on p "Standard requirement is 120 hours for BAS agent registration" at bounding box center [439, 363] width 239 height 12
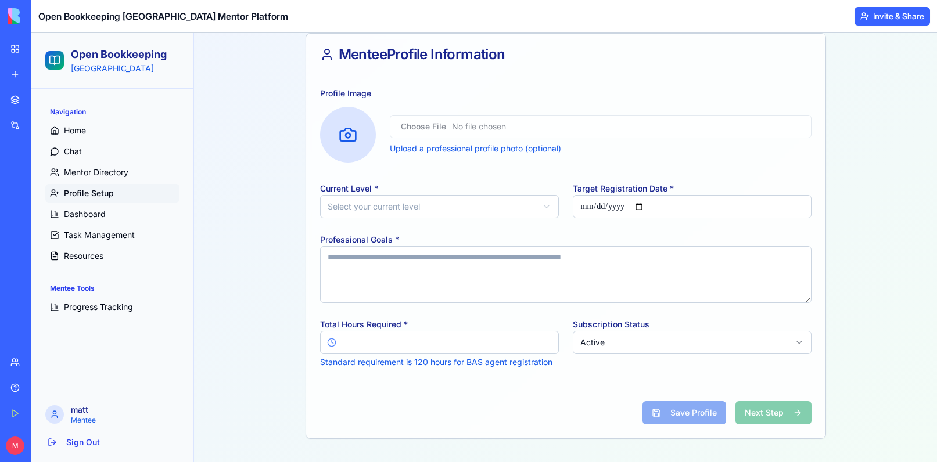
click at [767, 404] on div "Save Profile Next Step" at bounding box center [726, 412] width 169 height 23
click at [276, 290] on div "Profile Setup & Onboarding Complete your mentee profile and supervision agreeme…" at bounding box center [565, 137] width 724 height 633
click at [246, 249] on div "Profile Setup & Onboarding Complete your mentee profile and supervision agreeme…" at bounding box center [565, 137] width 724 height 633
click at [102, 216] on span "Dashboard" at bounding box center [85, 215] width 42 height 12
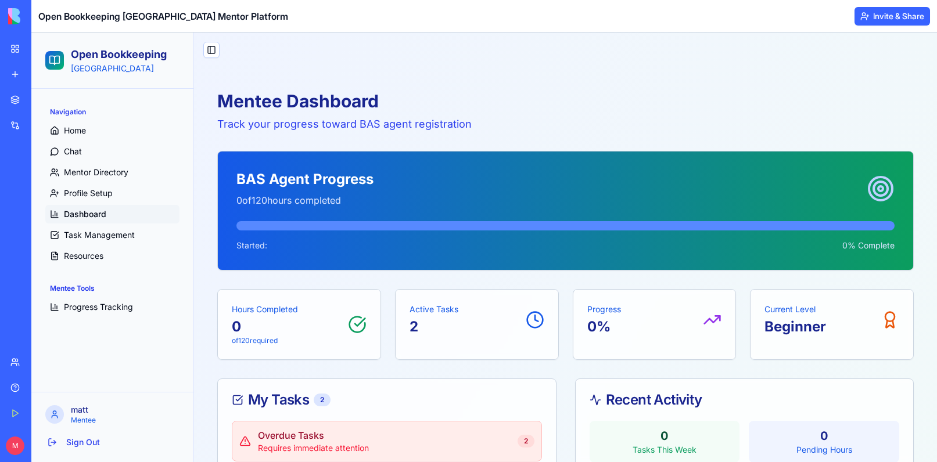
click at [314, 122] on p "Track your progress toward BAS agent registration" at bounding box center [565, 124] width 696 height 16
click at [71, 447] on button "Upgrade" at bounding box center [58, 446] width 44 height 19
click at [70, 450] on button "Upgrade" at bounding box center [58, 446] width 44 height 19
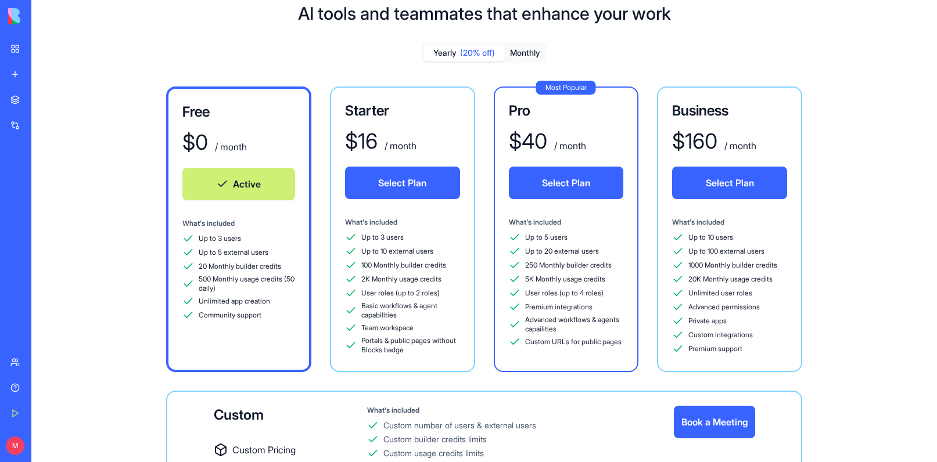
scroll to position [27, 0]
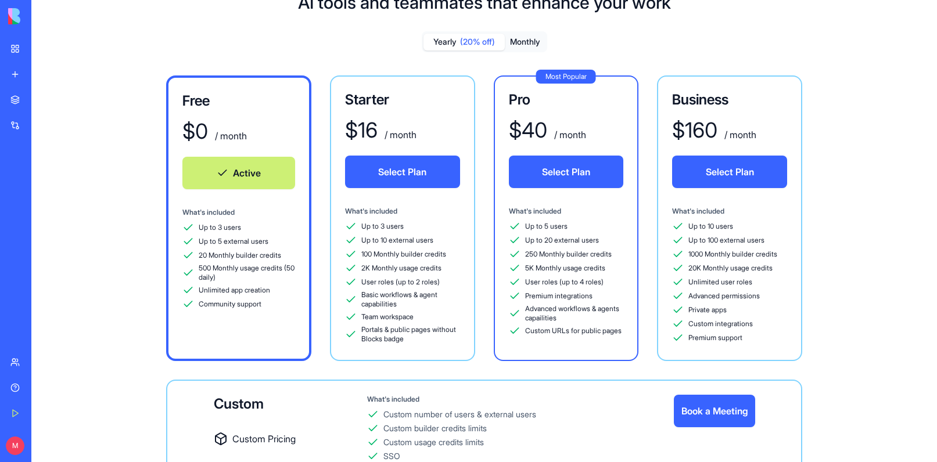
click at [542, 247] on div "Up to 5 users Up to 20 external users 250 Monthly builder credits 5K Monthly us…" at bounding box center [566, 279] width 115 height 116
drag, startPoint x: 527, startPoint y: 251, endPoint x: 566, endPoint y: 260, distance: 40.4
click at [566, 260] on div "250 Monthly builder credits" at bounding box center [566, 255] width 115 height 12
click at [590, 251] on span "250 Monthly builder credits" at bounding box center [568, 254] width 87 height 9
click at [563, 241] on span "Up to 20 external users" at bounding box center [562, 240] width 74 height 9
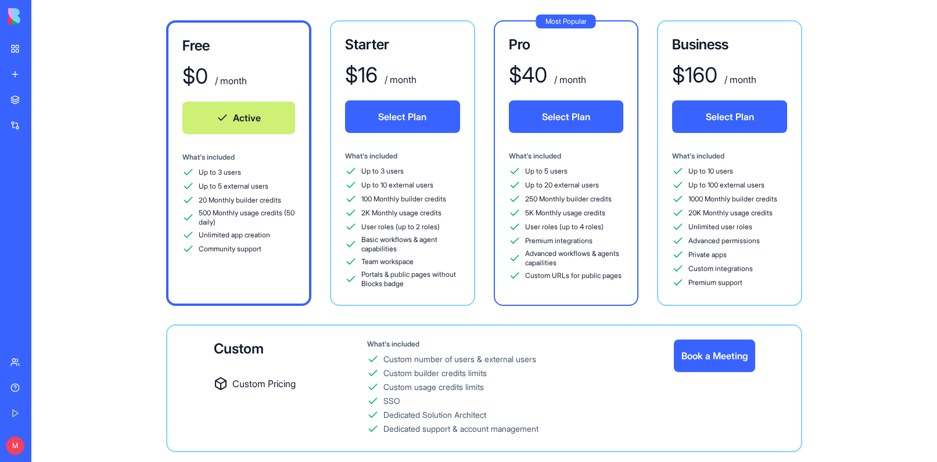
scroll to position [120, 0]
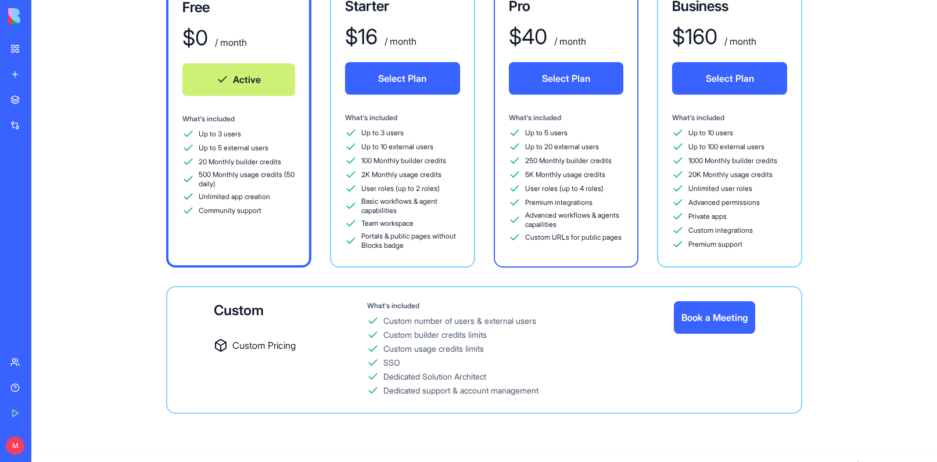
click at [440, 340] on div "Custom builder credits limits" at bounding box center [434, 335] width 103 height 12
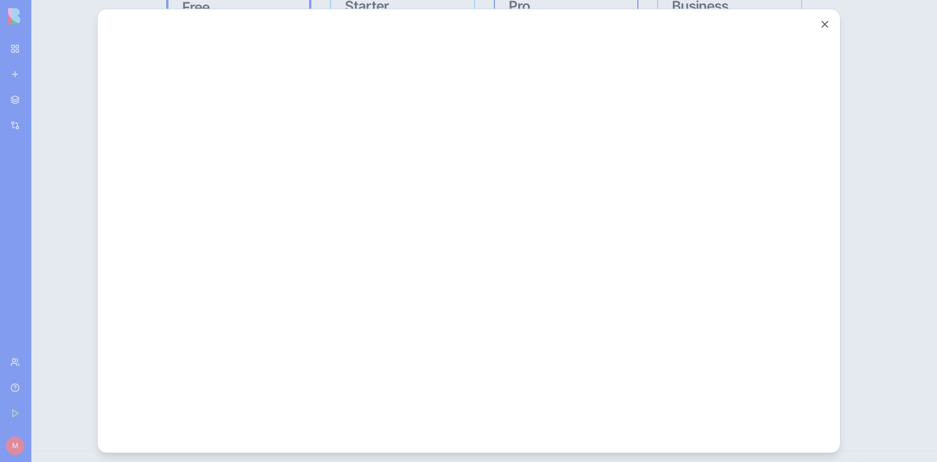
scroll to position [0, 0]
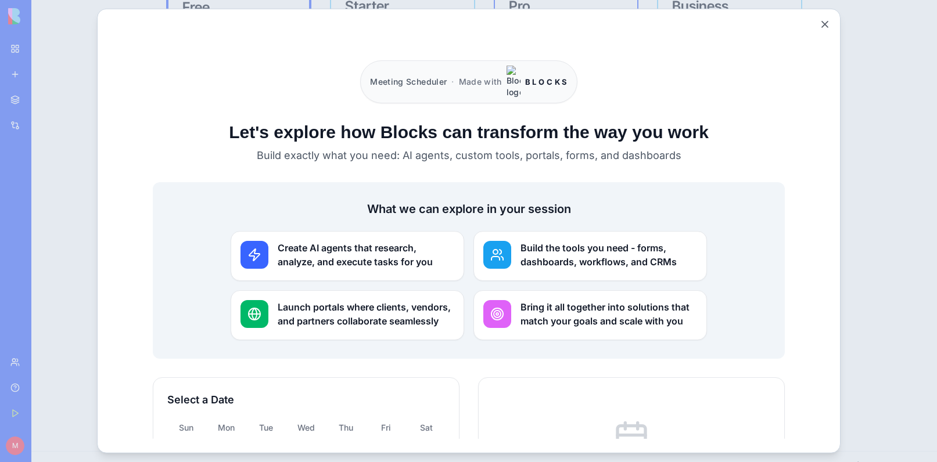
click at [824, 23] on button "Close" at bounding box center [825, 25] width 12 height 12
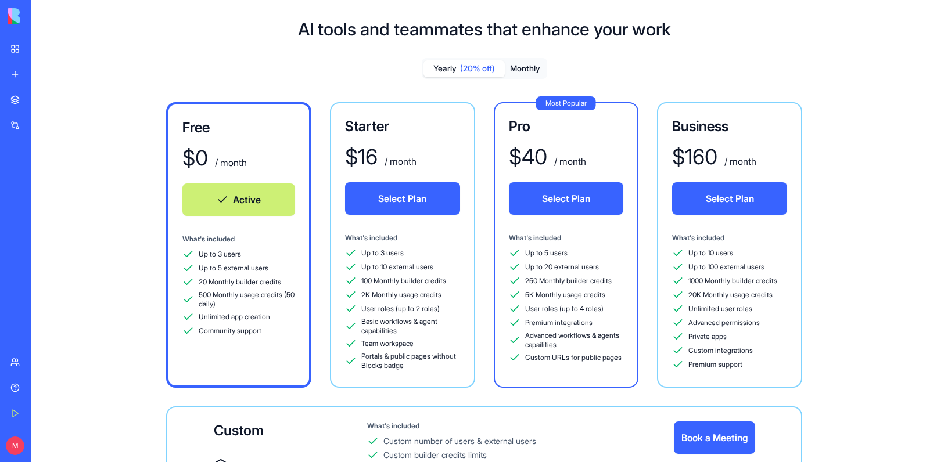
click at [43, 385] on div "Help" at bounding box center [35, 388] width 15 height 12
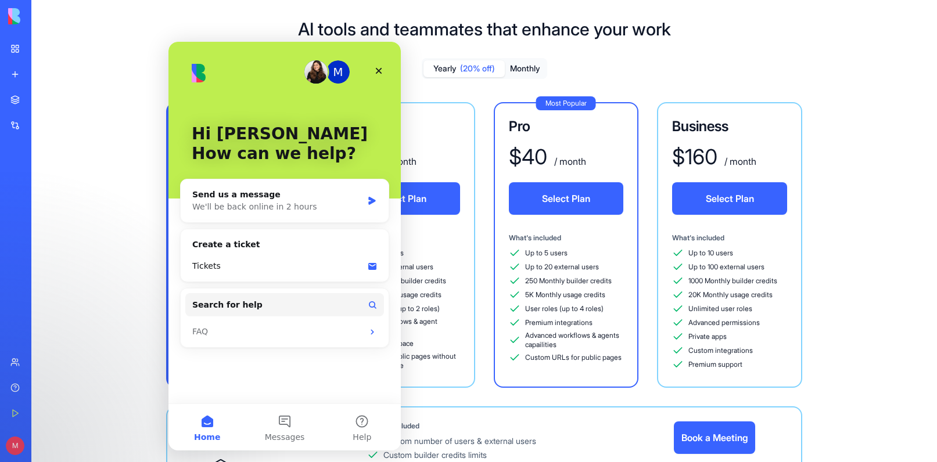
click at [484, 260] on div "Free $ 0 / month Active What's included Up to 3 users Up to 5 external users 20…" at bounding box center [484, 245] width 636 height 286
click at [372, 66] on div "Close" at bounding box center [378, 70] width 21 height 21
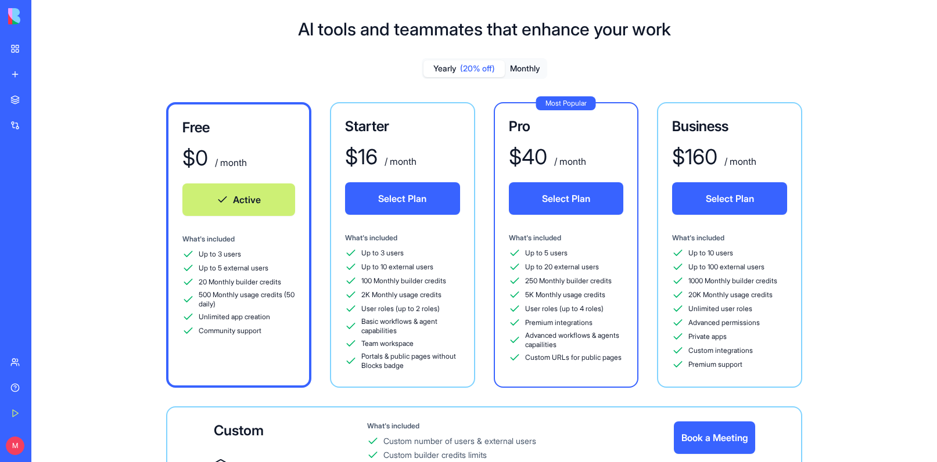
click at [533, 61] on button "Monthly" at bounding box center [525, 68] width 41 height 17
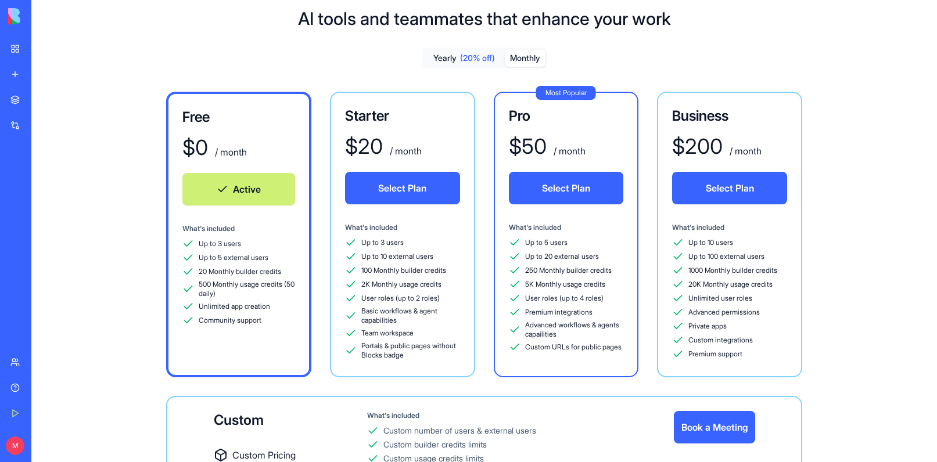
scroll to position [19, 0]
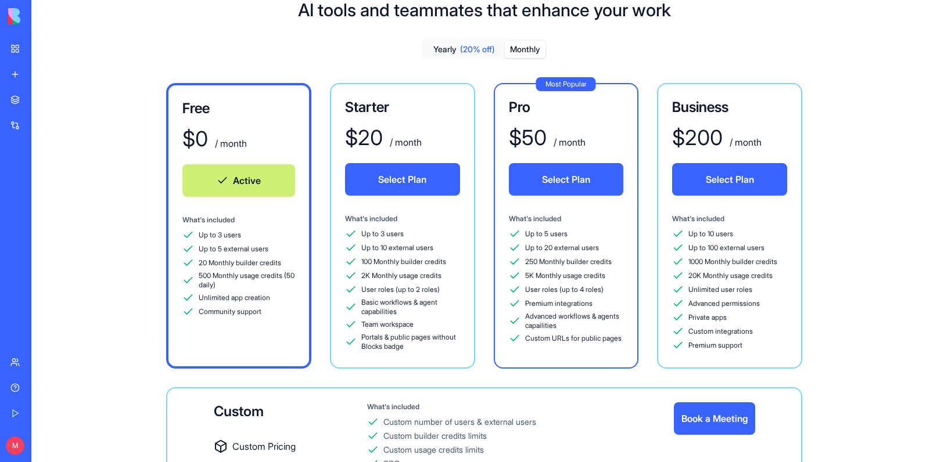
click at [548, 277] on span "5K Monthly usage credits" at bounding box center [565, 275] width 80 height 9
click at [584, 277] on span "5K Monthly usage credits" at bounding box center [565, 275] width 80 height 9
click at [622, 274] on div "5K Monthly usage credits" at bounding box center [566, 276] width 115 height 12
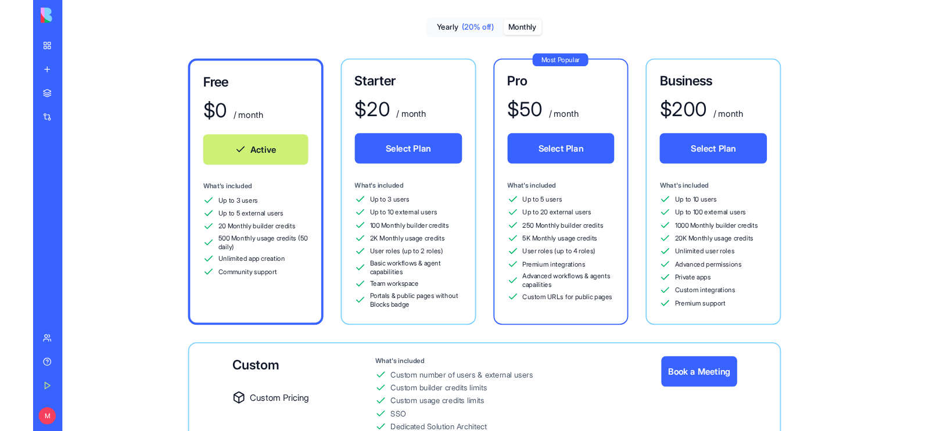
scroll to position [0, 0]
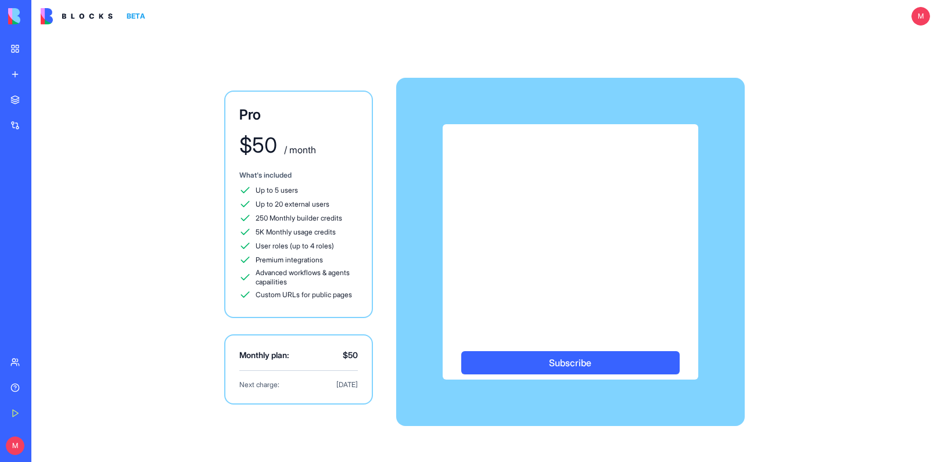
click at [200, 197] on div "Pro $ 50 / month What's included Up to 5 users Up to 20 external users 250 Mont…" at bounding box center [484, 248] width 743 height 430
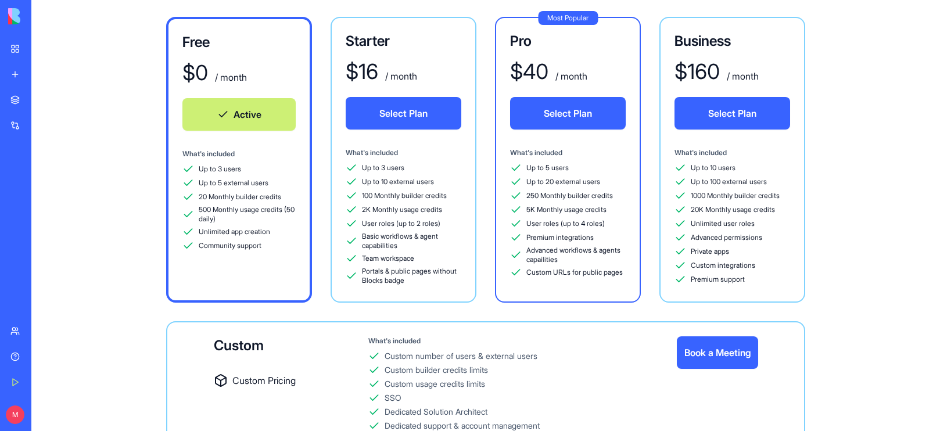
scroll to position [171, 0]
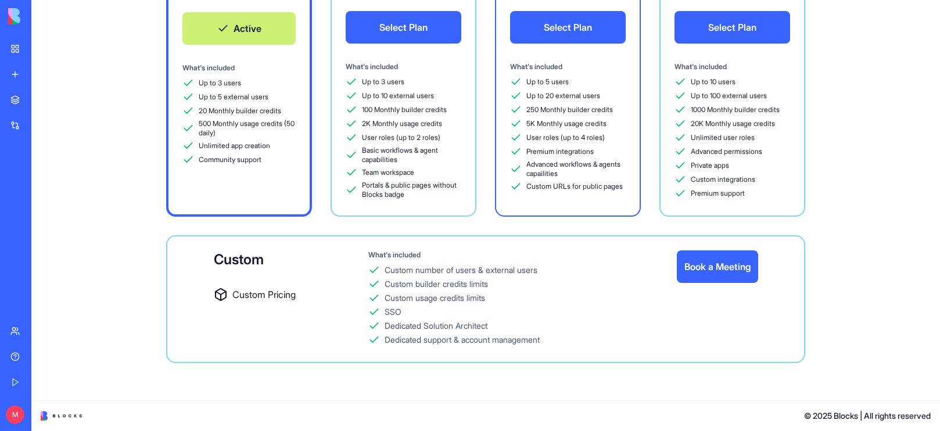
click at [38, 359] on div "Help" at bounding box center [35, 357] width 15 height 12
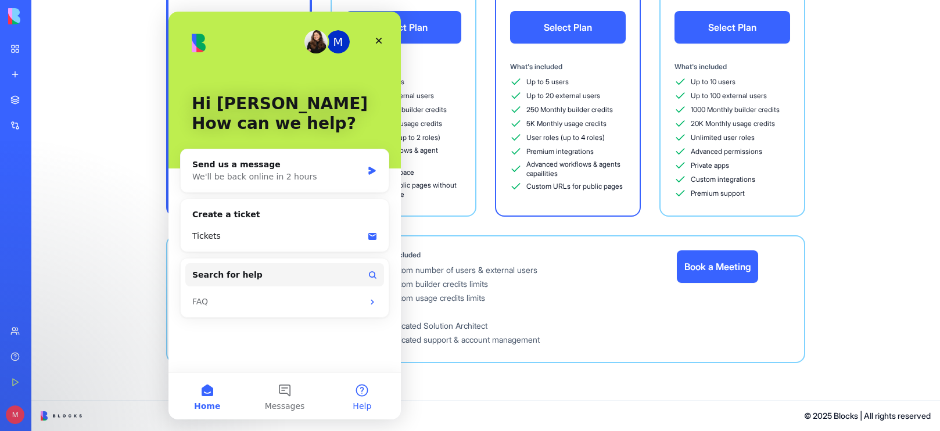
click at [372, 394] on button "Help" at bounding box center [362, 396] width 77 height 46
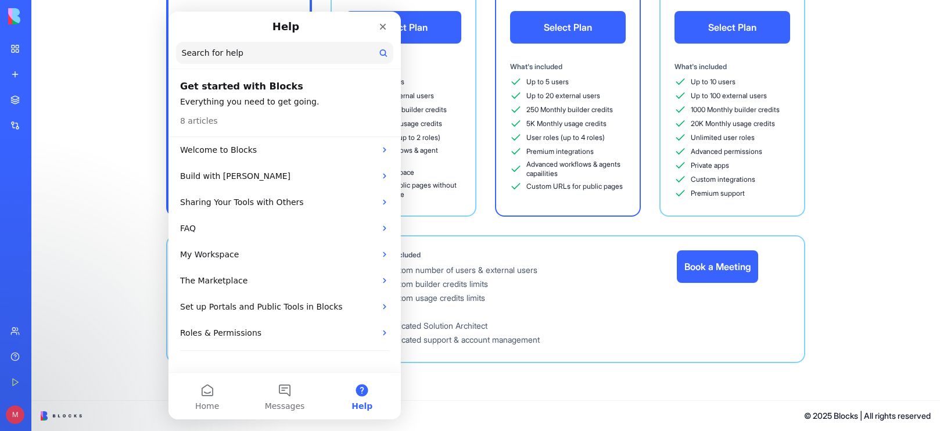
click at [212, 52] on input "Search for help" at bounding box center [284, 53] width 217 height 22
type input "**********"
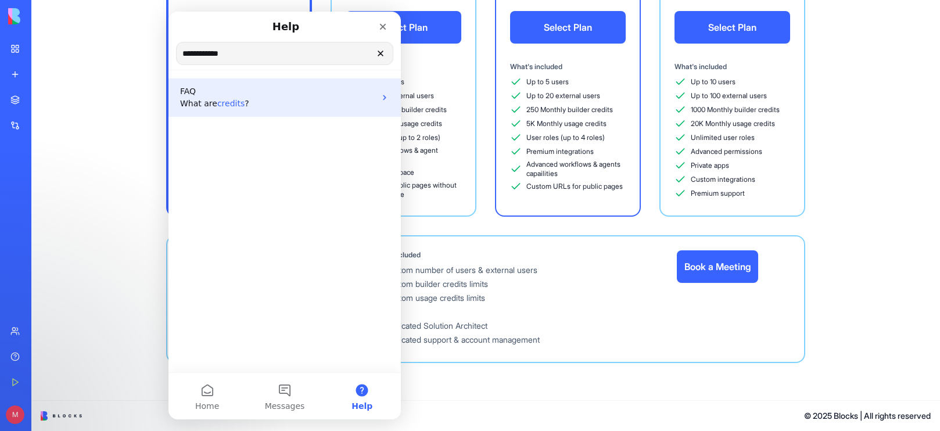
click at [283, 92] on p "FAQ" at bounding box center [277, 91] width 195 height 12
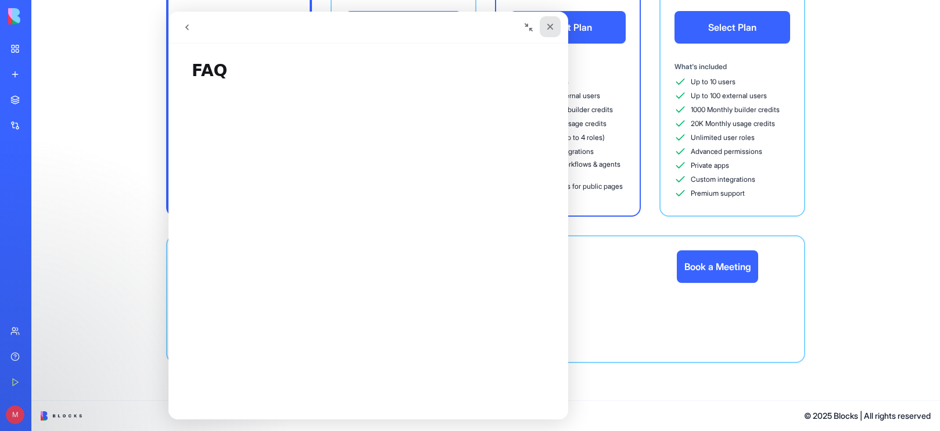
click at [547, 26] on icon "Close" at bounding box center [549, 26] width 9 height 9
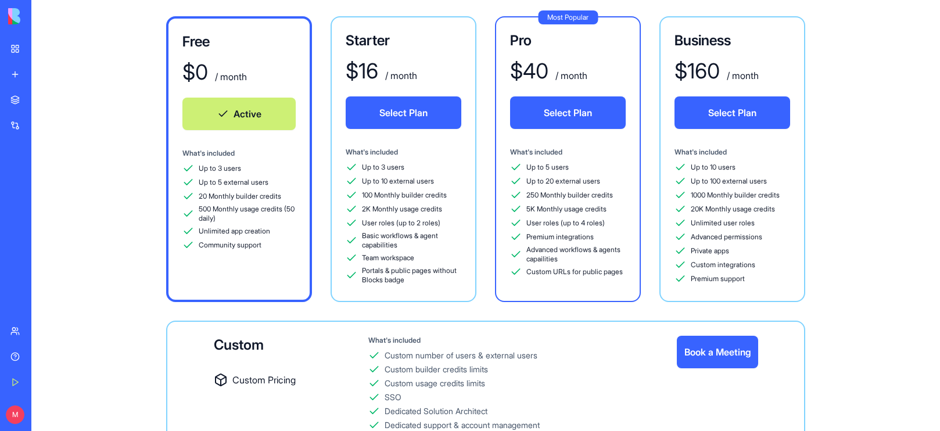
scroll to position [75, 0]
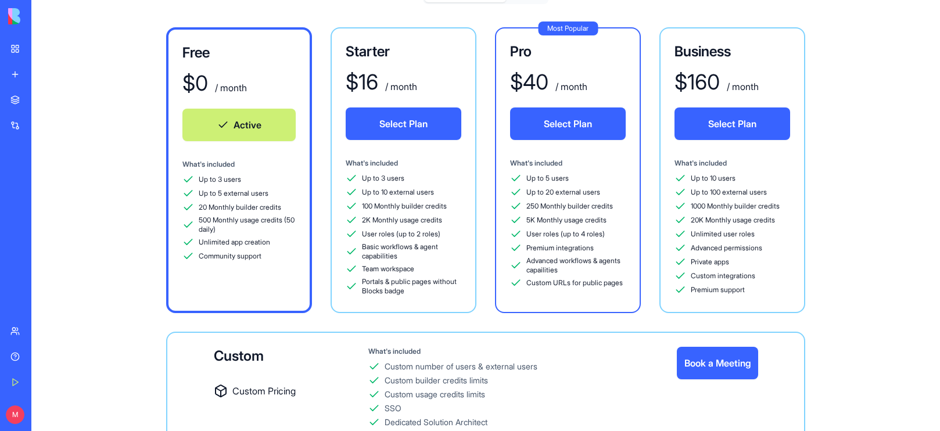
click at [42, 350] on link "Help" at bounding box center [26, 356] width 46 height 23
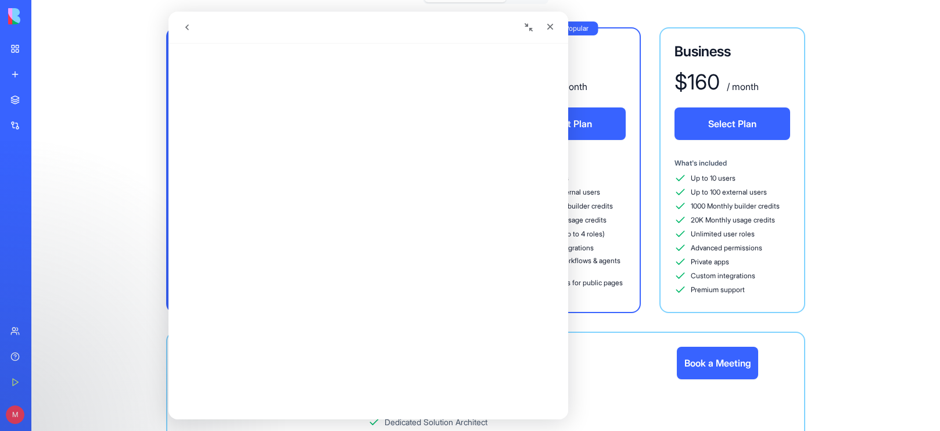
scroll to position [0, 0]
click at [191, 30] on icon "go back" at bounding box center [186, 27] width 9 height 9
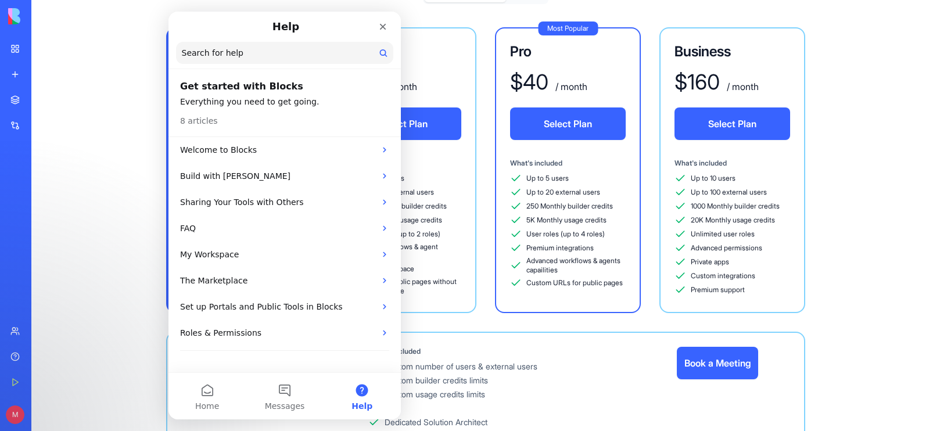
click at [254, 62] on input "Search for help" at bounding box center [284, 53] width 217 height 22
type input "******"
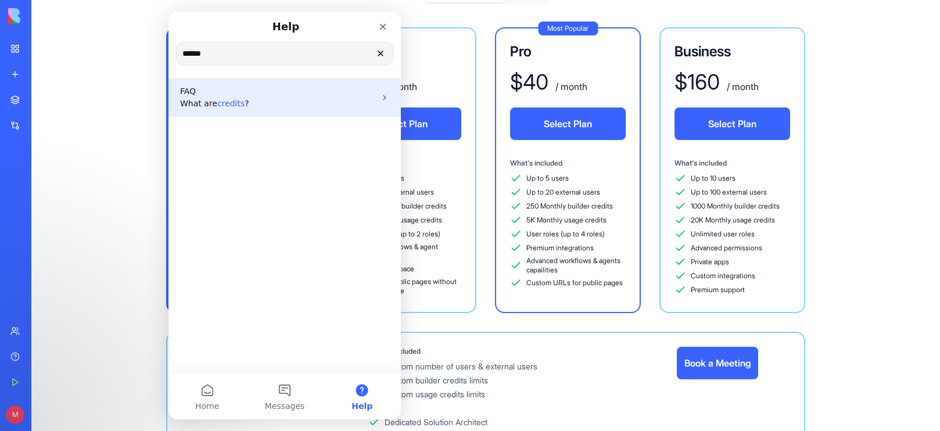
click at [214, 103] on span "What are" at bounding box center [198, 103] width 37 height 9
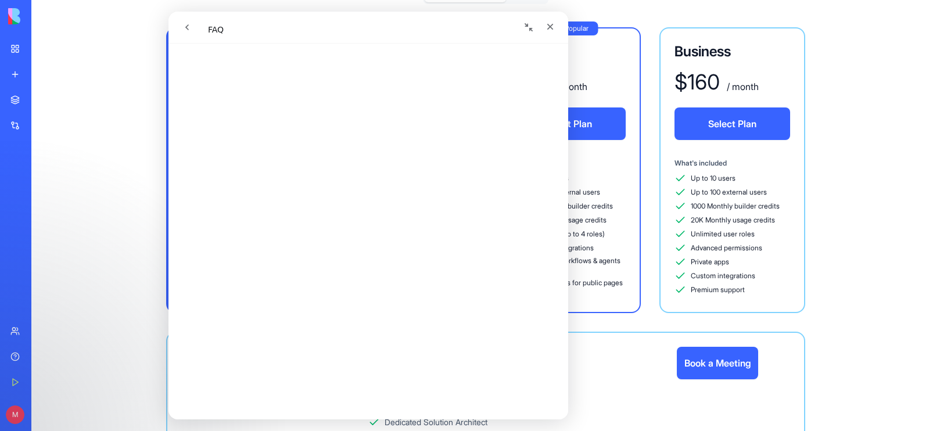
scroll to position [555, 0]
click at [551, 30] on icon "Close" at bounding box center [549, 26] width 9 height 9
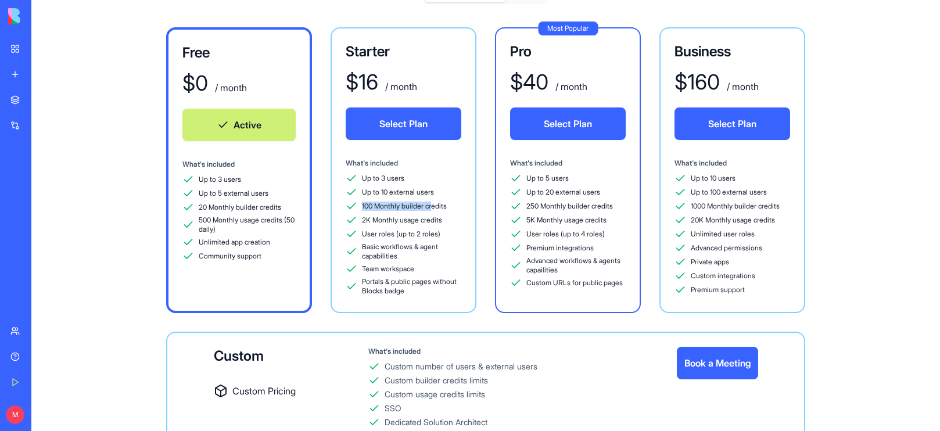
drag, startPoint x: 363, startPoint y: 208, endPoint x: 435, endPoint y: 206, distance: 72.1
click at [435, 206] on span "100 Monthly builder credits" at bounding box center [404, 206] width 85 height 9
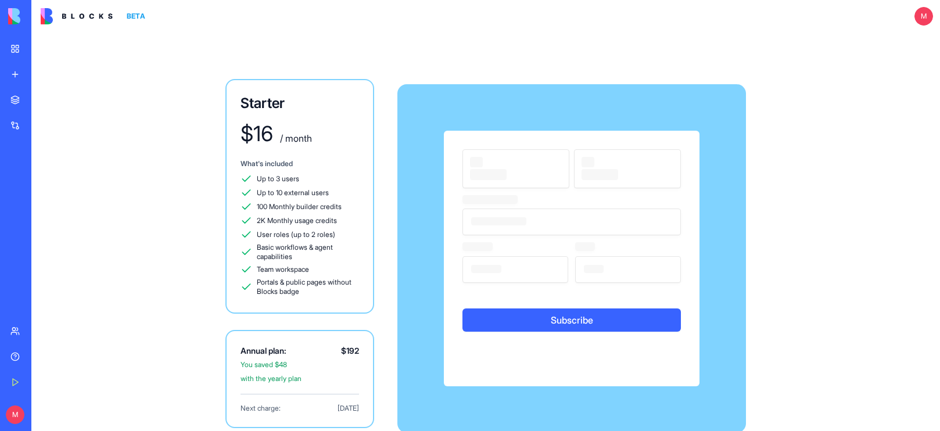
click at [393, 220] on div "Starter $ 16 / month What's included Up to 3 users Up to 10 external users 100 …" at bounding box center [485, 254] width 743 height 442
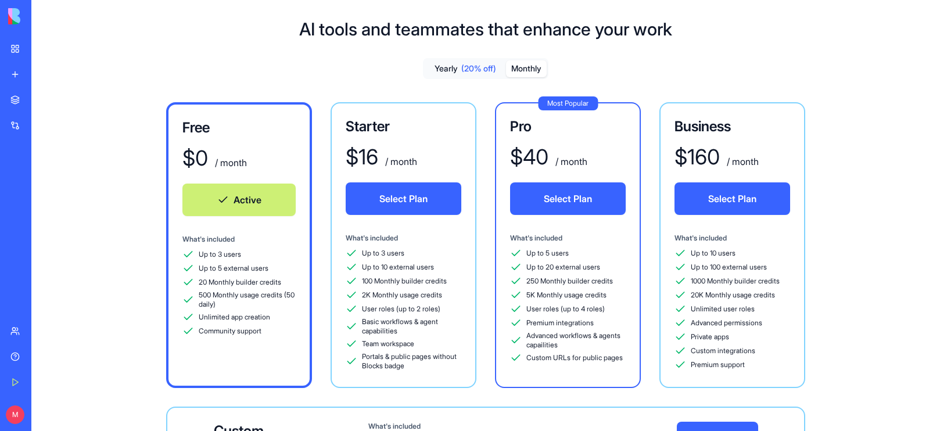
click at [536, 69] on button "Monthly" at bounding box center [526, 68] width 41 height 17
click at [124, 245] on div "Free $ 0 / month Active What's included Up to 3 users Up to 5 external users 20…" at bounding box center [485, 318] width 871 height 432
click at [120, 112] on div "Free $ 0 / month Active What's included Up to 3 users Up to 5 external users 20…" at bounding box center [485, 318] width 871 height 432
click at [53, 105] on div "Free $ 0 / month Active What's included Up to 3 users Up to 5 external users 20…" at bounding box center [485, 318] width 871 height 432
click at [50, 106] on link "Marketplace" at bounding box center [26, 99] width 46 height 23
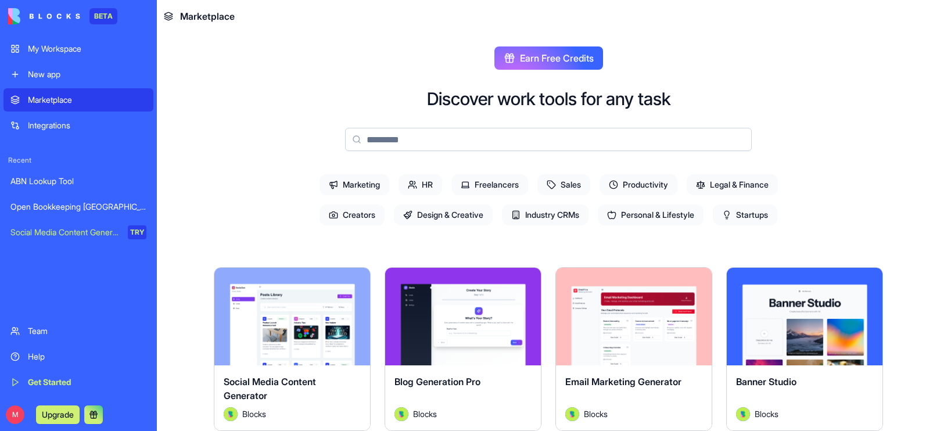
click at [46, 124] on div "Integrations" at bounding box center [87, 126] width 118 height 12
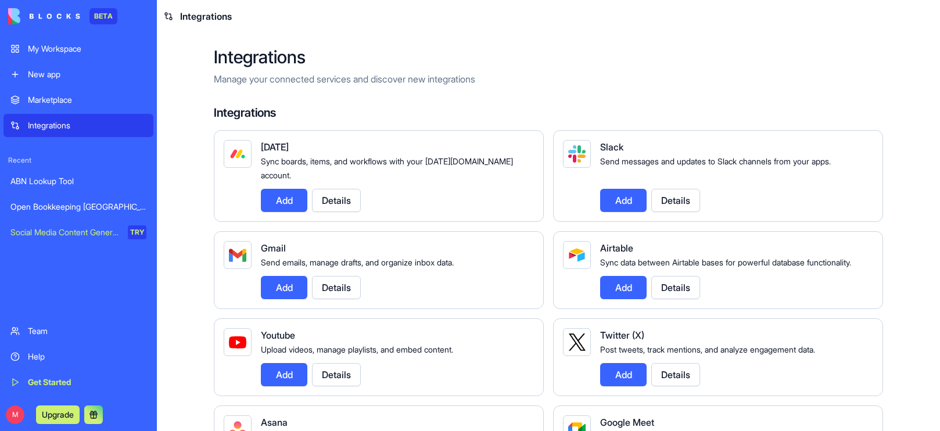
click at [78, 202] on div "Open Bookkeeping [GEOGRAPHIC_DATA] Mentor Platform" at bounding box center [78, 207] width 136 height 12
